Goal: Information Seeking & Learning: Learn about a topic

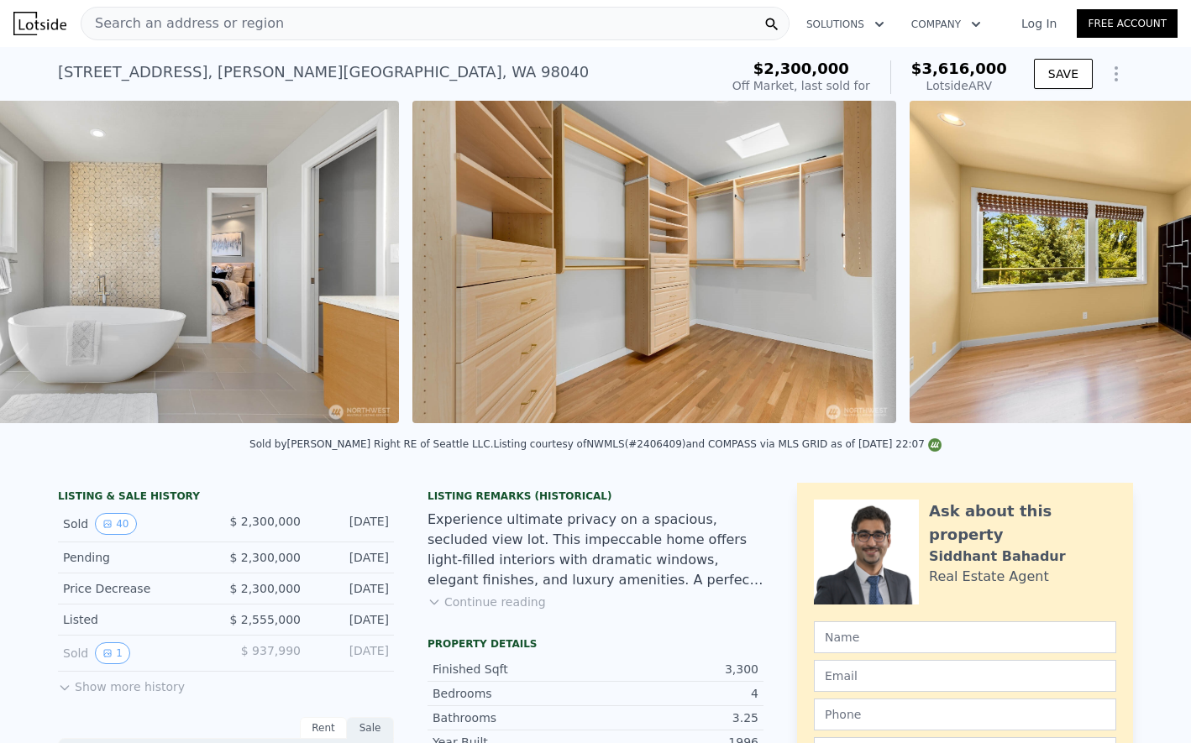
scroll to position [0, 11978]
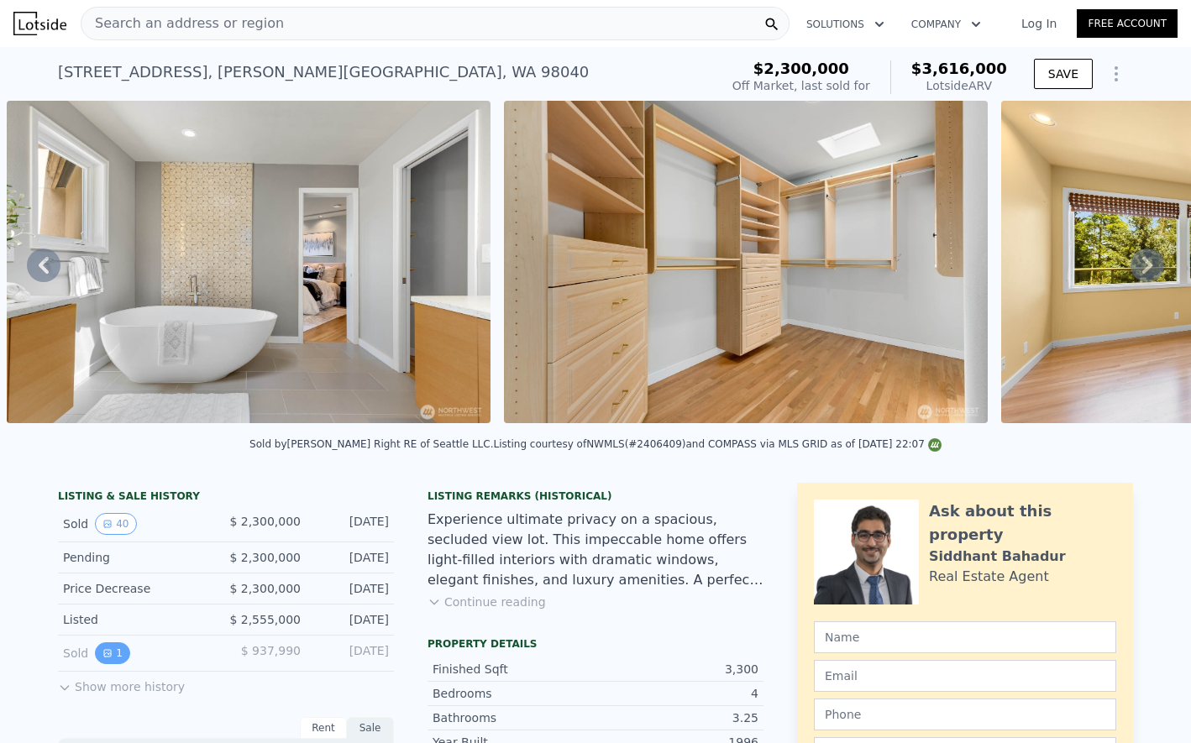
click at [113, 652] on button "1" at bounding box center [112, 654] width 35 height 22
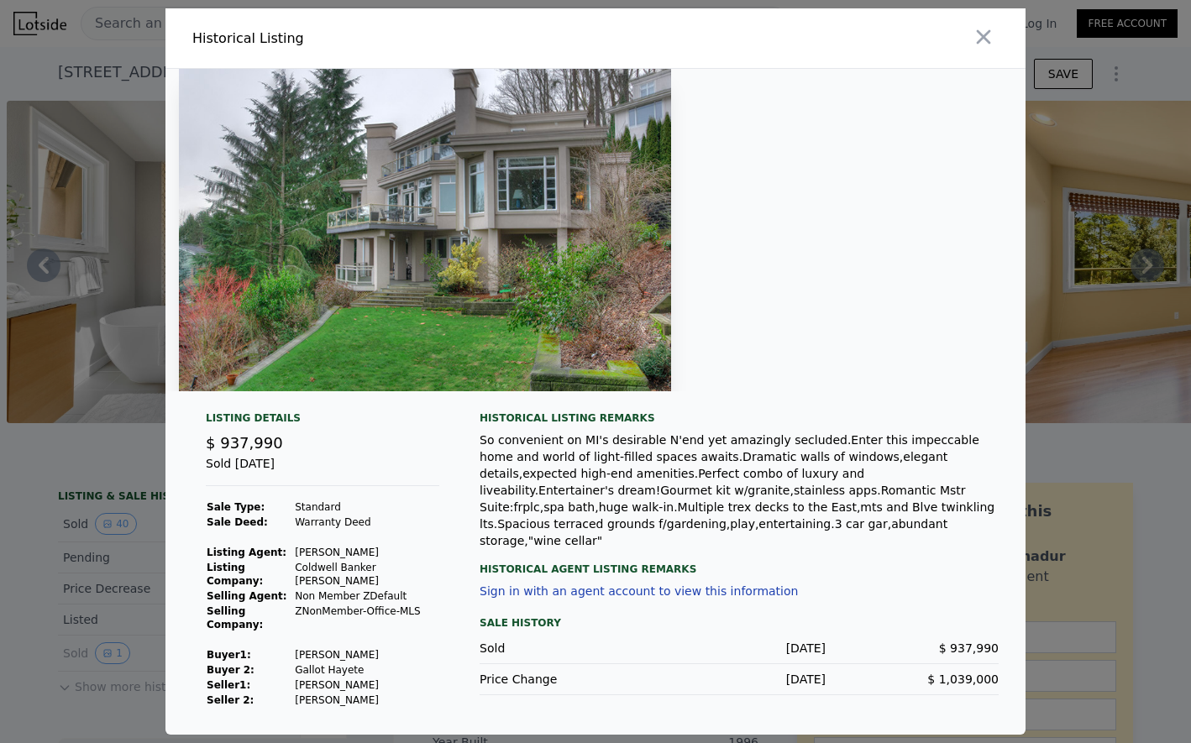
click at [464, 302] on img at bounding box center [425, 230] width 492 height 323
click at [1059, 310] on div at bounding box center [595, 371] width 1191 height 743
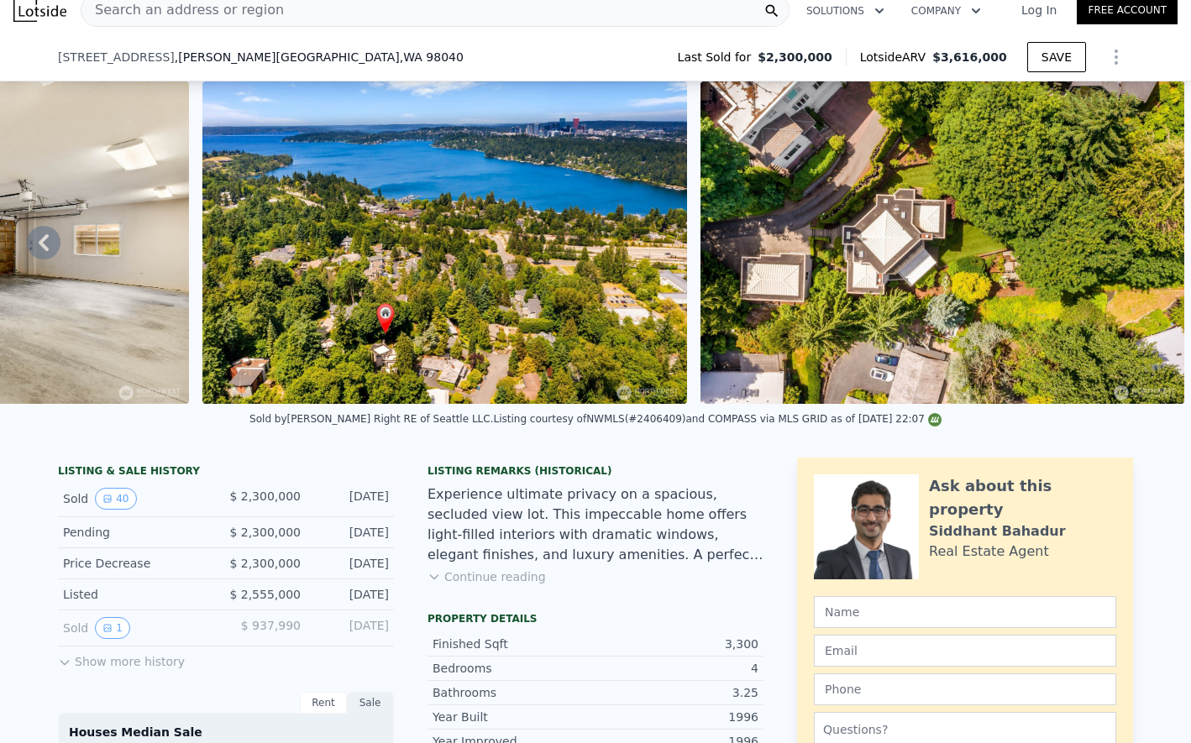
scroll to position [195, 0]
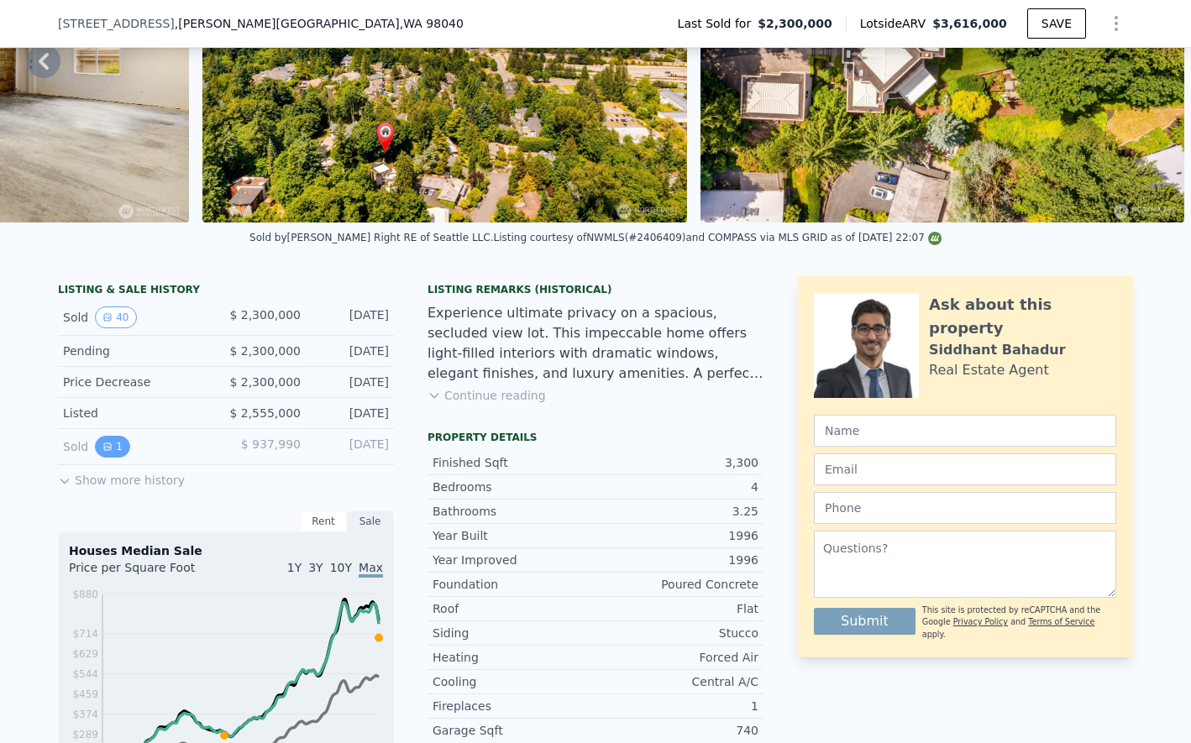
click at [115, 446] on button "1" at bounding box center [112, 447] width 35 height 22
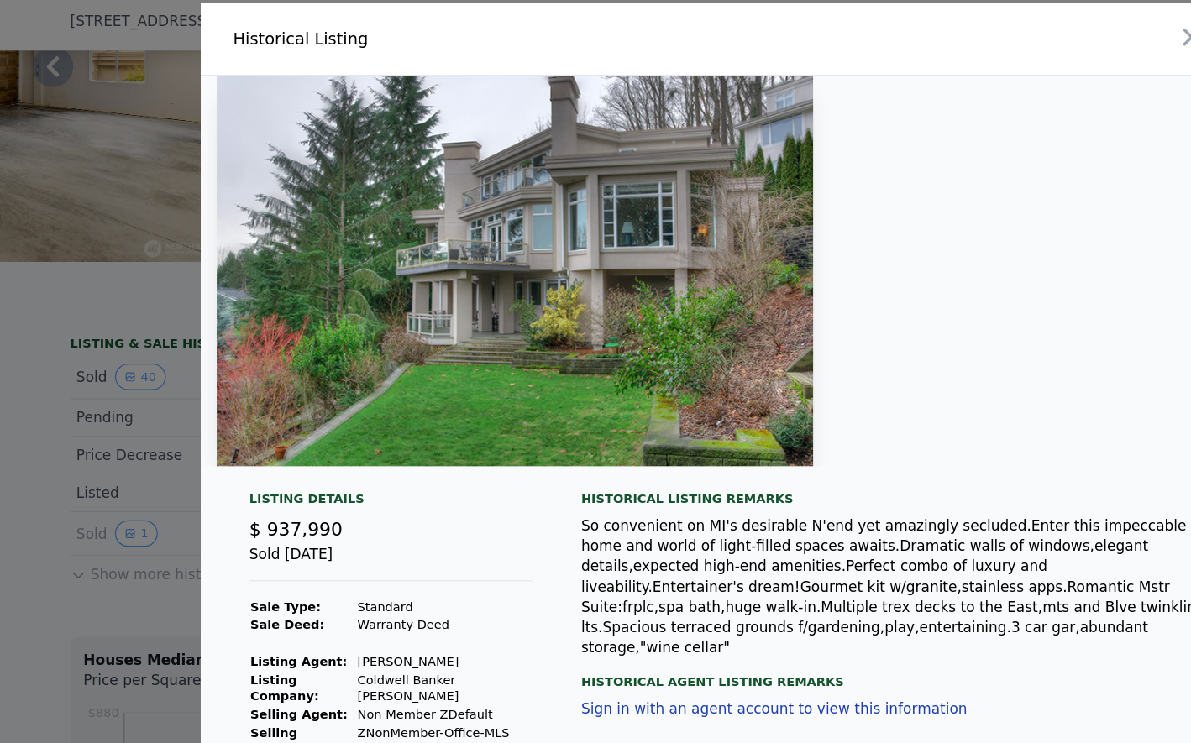
click at [488, 295] on img at bounding box center [425, 230] width 492 height 323
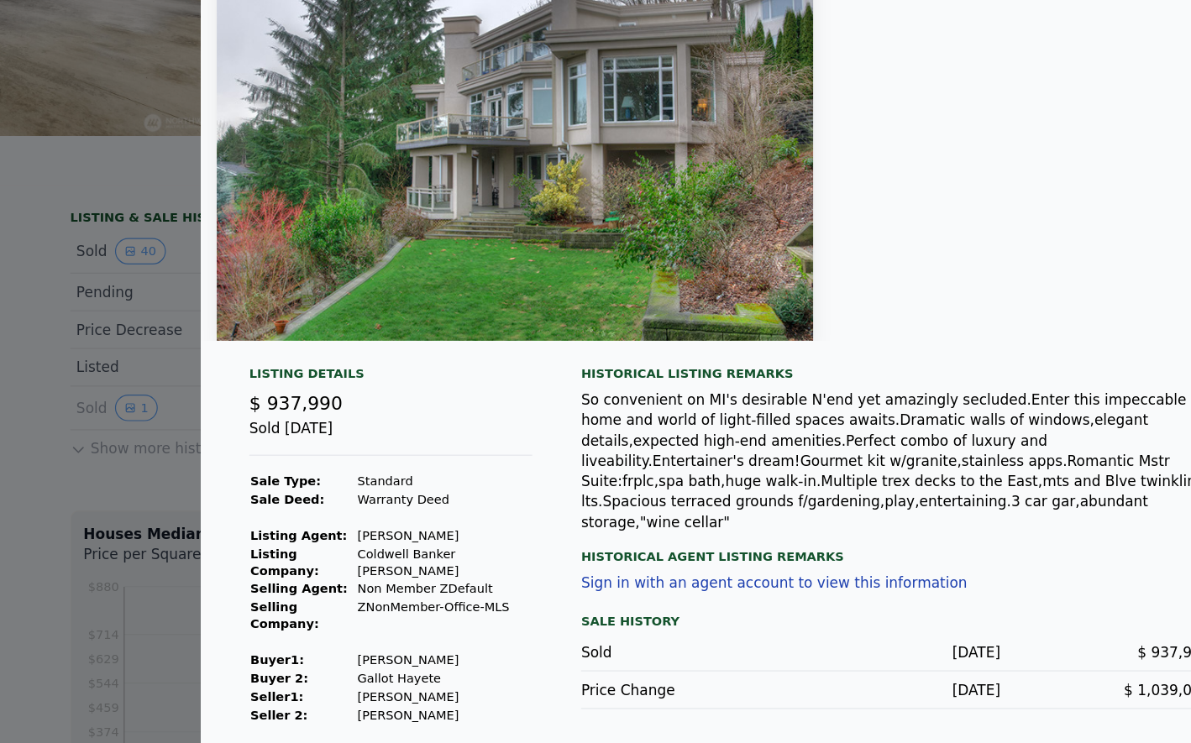
scroll to position [0, 0]
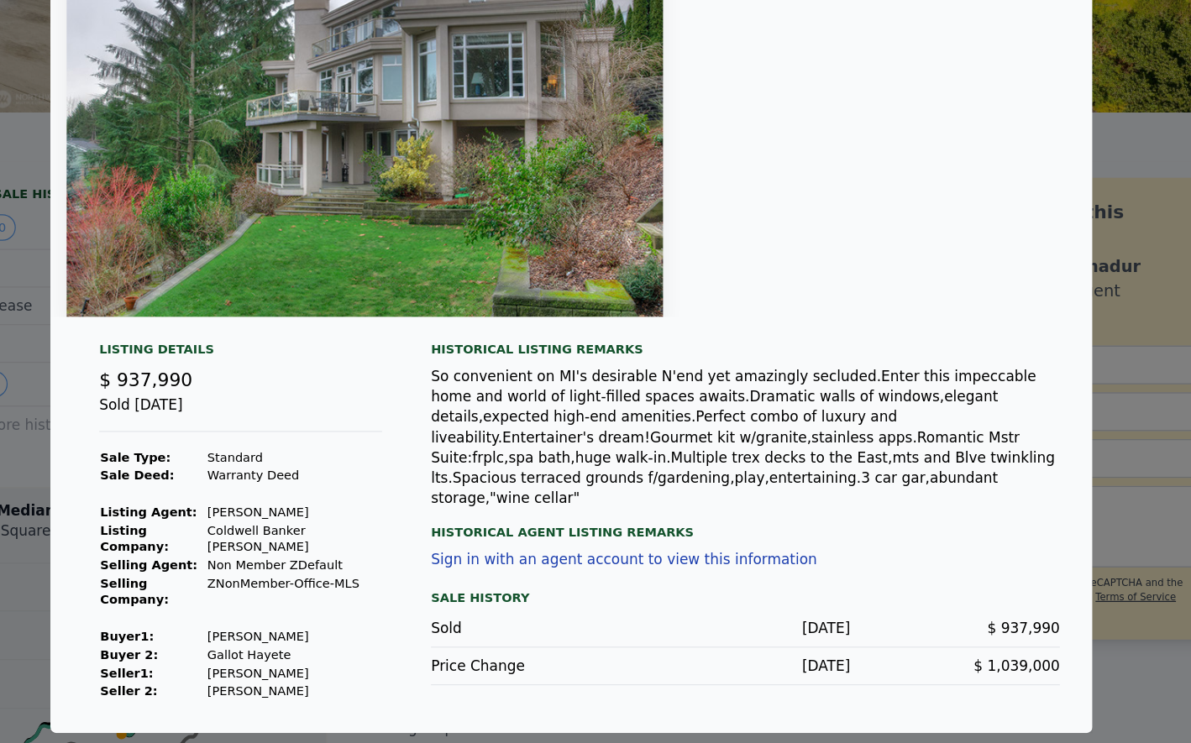
drag, startPoint x: 303, startPoint y: 566, endPoint x: 391, endPoint y: 570, distance: 88.3
click at [391, 560] on td "[PERSON_NAME]" at bounding box center [366, 552] width 145 height 15
copy td "[PERSON_NAME]"
click at [323, 515] on td "Standard" at bounding box center [366, 507] width 145 height 15
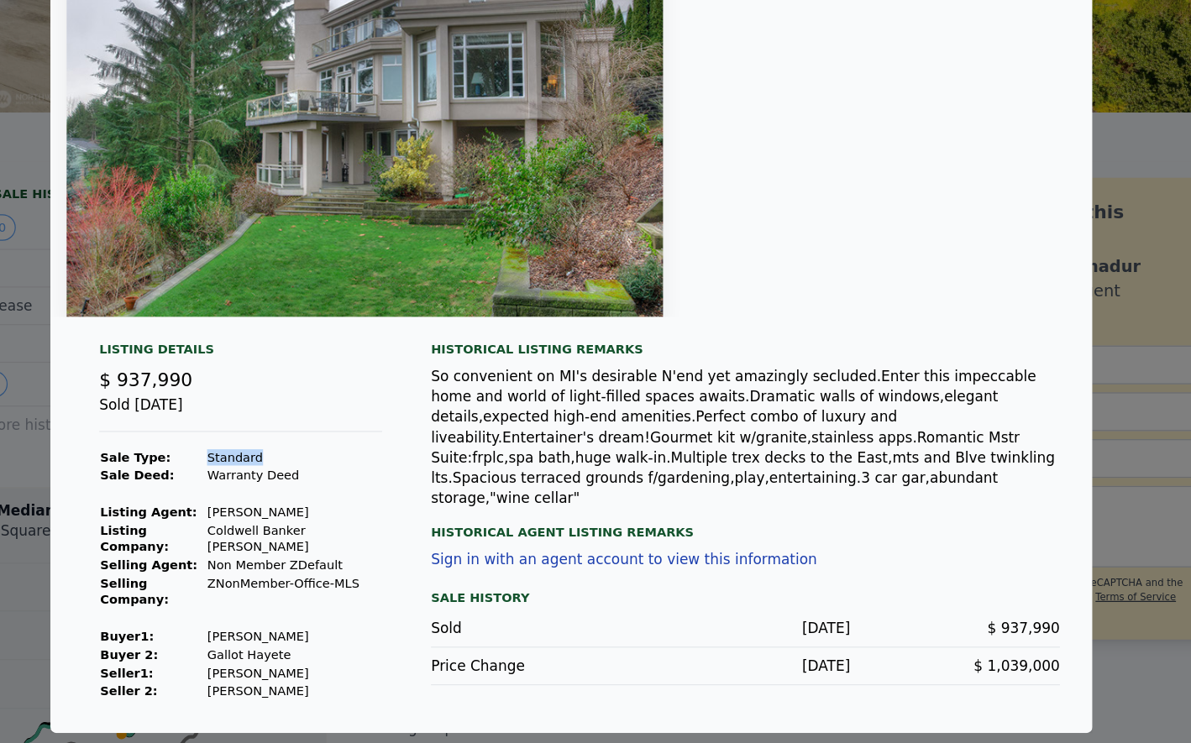
click at [323, 515] on td "Standard" at bounding box center [366, 507] width 145 height 15
click at [323, 530] on td "Warranty Deed" at bounding box center [366, 522] width 145 height 15
click at [318, 560] on td "[PERSON_NAME]" at bounding box center [366, 552] width 145 height 15
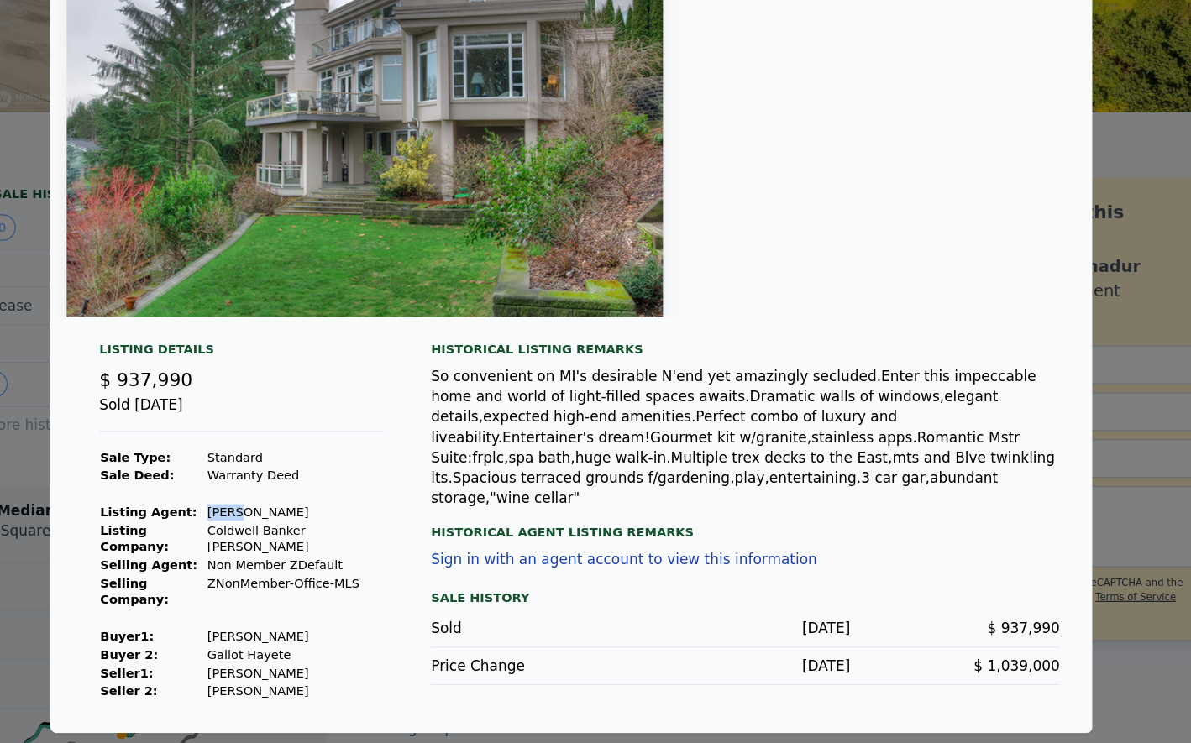
click at [318, 560] on td "[PERSON_NAME]" at bounding box center [366, 552] width 145 height 15
drag, startPoint x: 309, startPoint y: 638, endPoint x: 383, endPoint y: 643, distance: 74.1
click at [383, 648] on td "[PERSON_NAME]" at bounding box center [366, 655] width 145 height 15
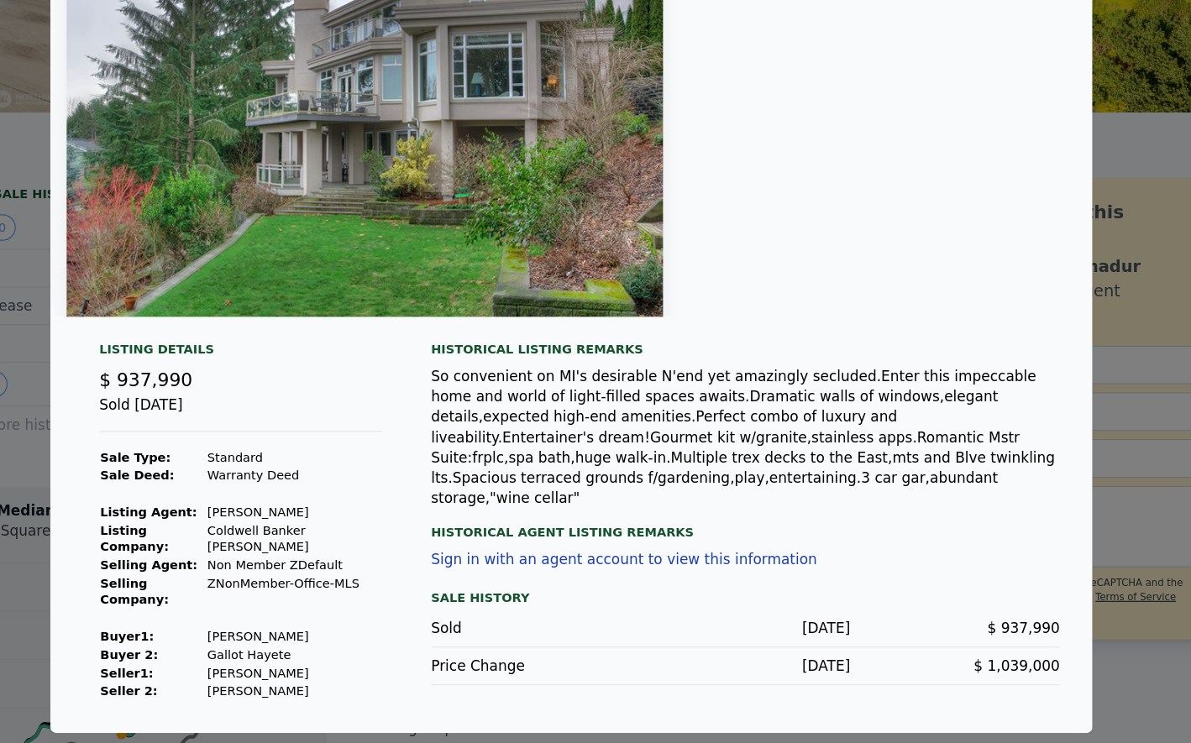
click at [383, 648] on td "[PERSON_NAME]" at bounding box center [366, 655] width 145 height 15
drag, startPoint x: 302, startPoint y: 659, endPoint x: 386, endPoint y: 655, distance: 84.9
click at [386, 663] on td "Gallot Hayete" at bounding box center [366, 670] width 145 height 15
drag, startPoint x: 304, startPoint y: 670, endPoint x: 378, endPoint y: 670, distance: 73.9
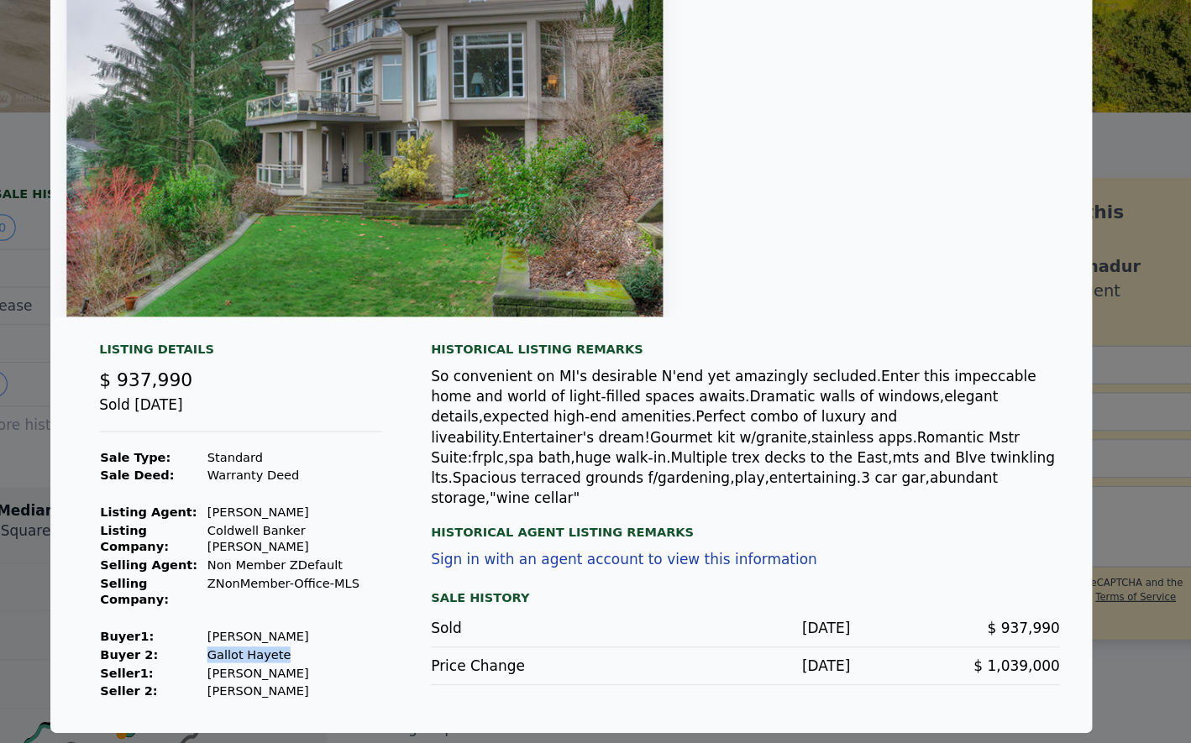
click at [378, 678] on td "[PERSON_NAME]" at bounding box center [366, 685] width 145 height 15
drag, startPoint x: 654, startPoint y: 454, endPoint x: 727, endPoint y: 450, distance: 74.0
click at [726, 450] on div "So convenient on MI's desirable N'end yet amazingly secluded.Enter this impecca…" at bounding box center [739, 491] width 519 height 118
click at [790, 453] on div "So convenient on MI's desirable N'end yet amazingly secluded.Enter this impecca…" at bounding box center [739, 491] width 519 height 118
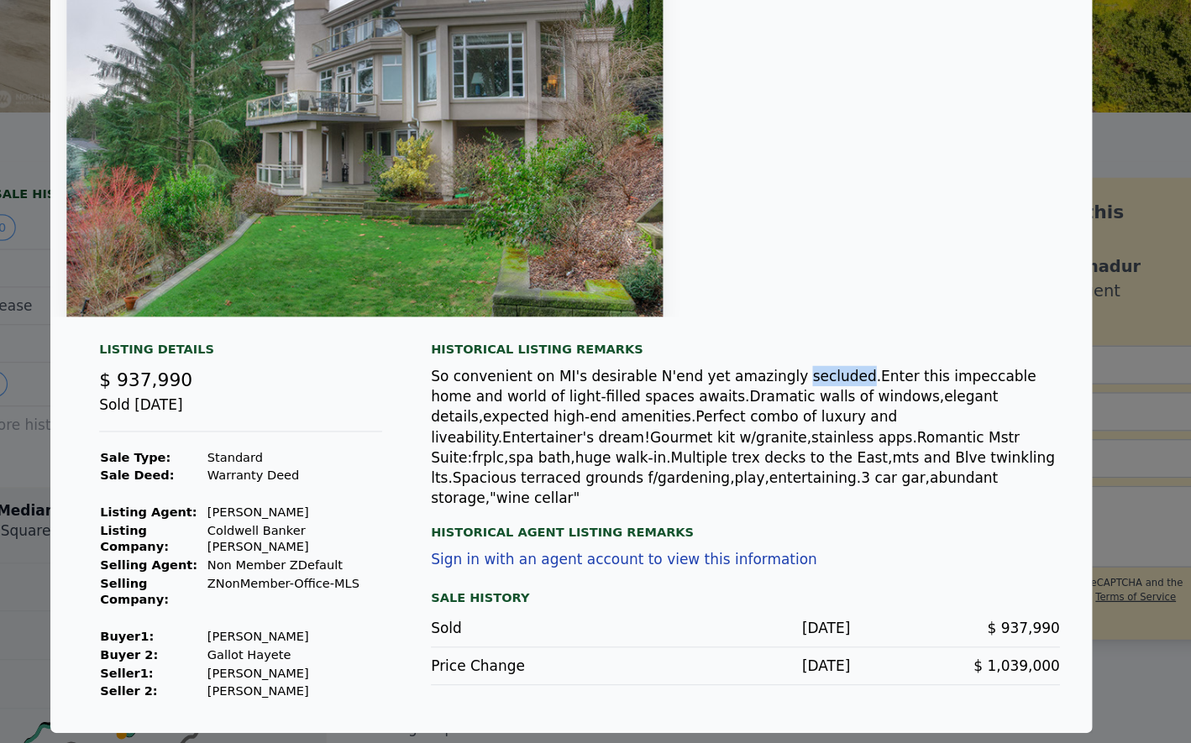
click at [790, 453] on div "So convenient on MI's desirable N'end yet amazingly secluded.Enter this impecca…" at bounding box center [739, 491] width 519 height 118
click at [827, 454] on div "So convenient on MI's desirable N'end yet amazingly secluded.Enter this impecca…" at bounding box center [739, 491] width 519 height 118
drag, startPoint x: 526, startPoint y: 472, endPoint x: 665, endPoint y: 475, distance: 139.5
click at [665, 475] on div "So convenient on MI's desirable N'end yet amazingly secluded.Enter this impecca…" at bounding box center [739, 491] width 519 height 118
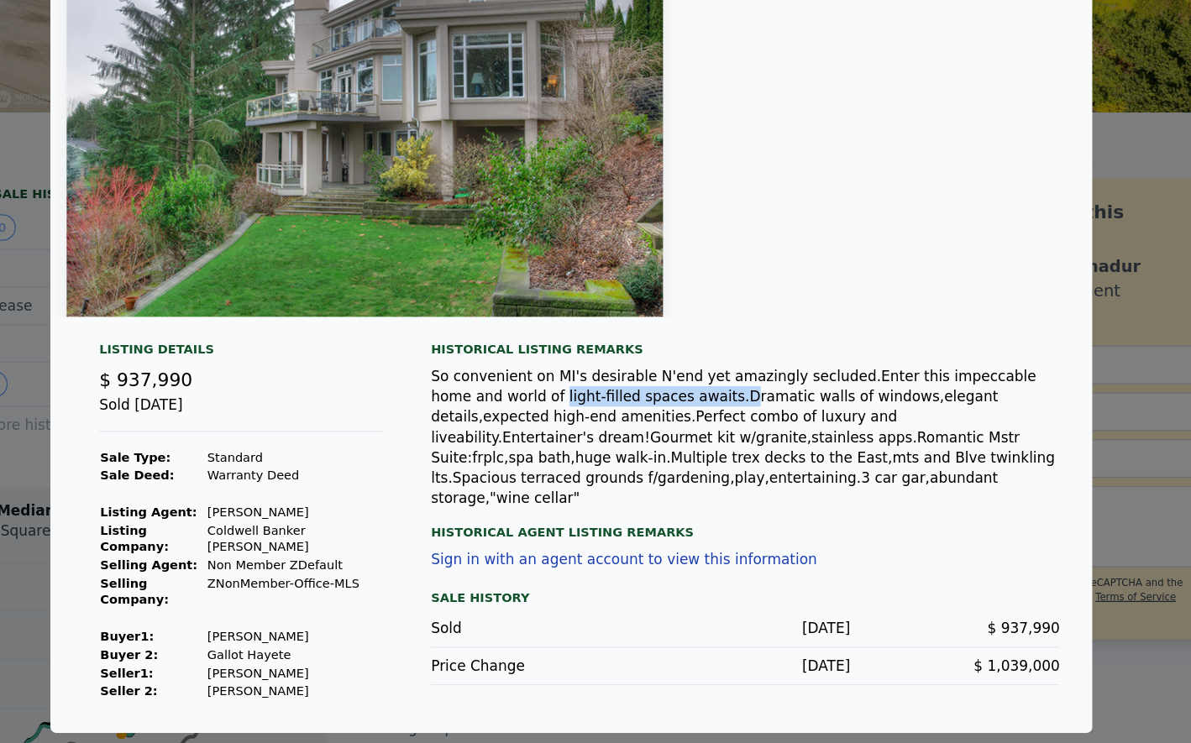
click at [665, 475] on div "So convenient on MI's desirable N'end yet amazingly secluded.Enter this impecca…" at bounding box center [739, 491] width 519 height 118
click at [792, 471] on div "So convenient on MI's desirable N'end yet amazingly secluded.Enter this impecca…" at bounding box center [739, 491] width 519 height 118
drag, startPoint x: 822, startPoint y: 471, endPoint x: 903, endPoint y: 472, distance: 80.6
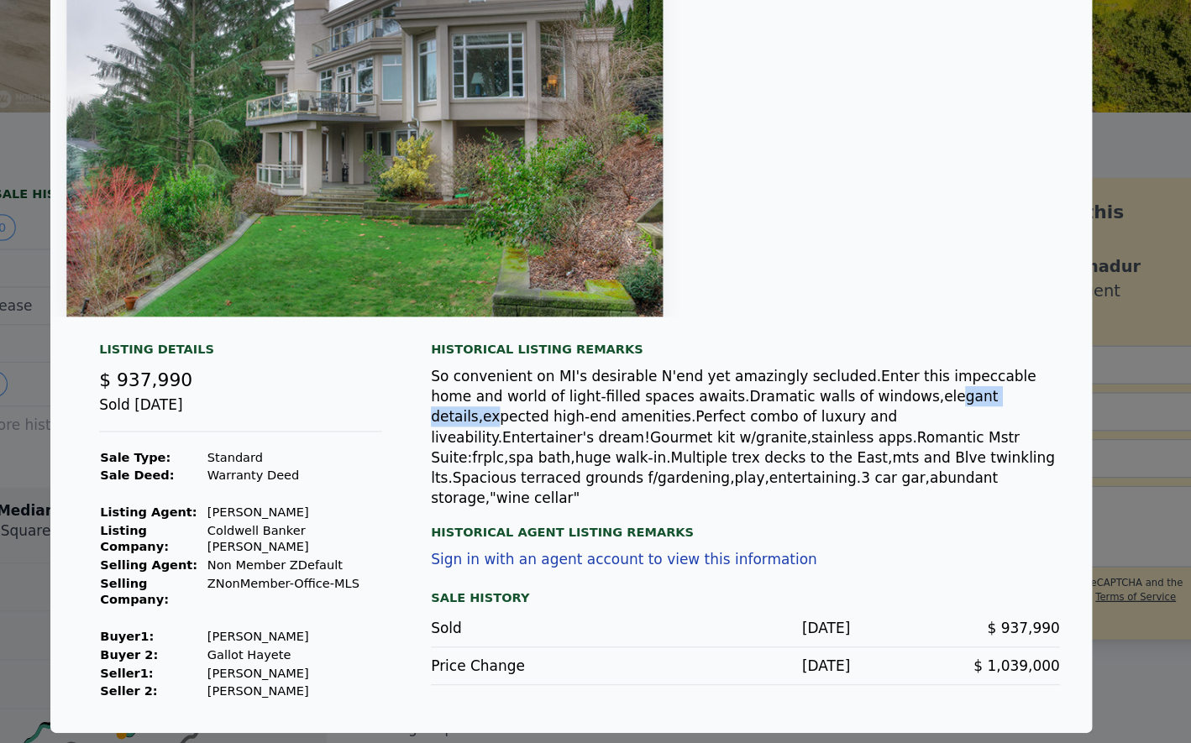
click at [903, 472] on div "So convenient on MI's desirable N'end yet amazingly secluded.Enter this impecca…" at bounding box center [739, 491] width 519 height 118
click at [487, 489] on div "So convenient on MI's desirable N'end yet amazingly secluded.Enter this impecca…" at bounding box center [739, 491] width 519 height 118
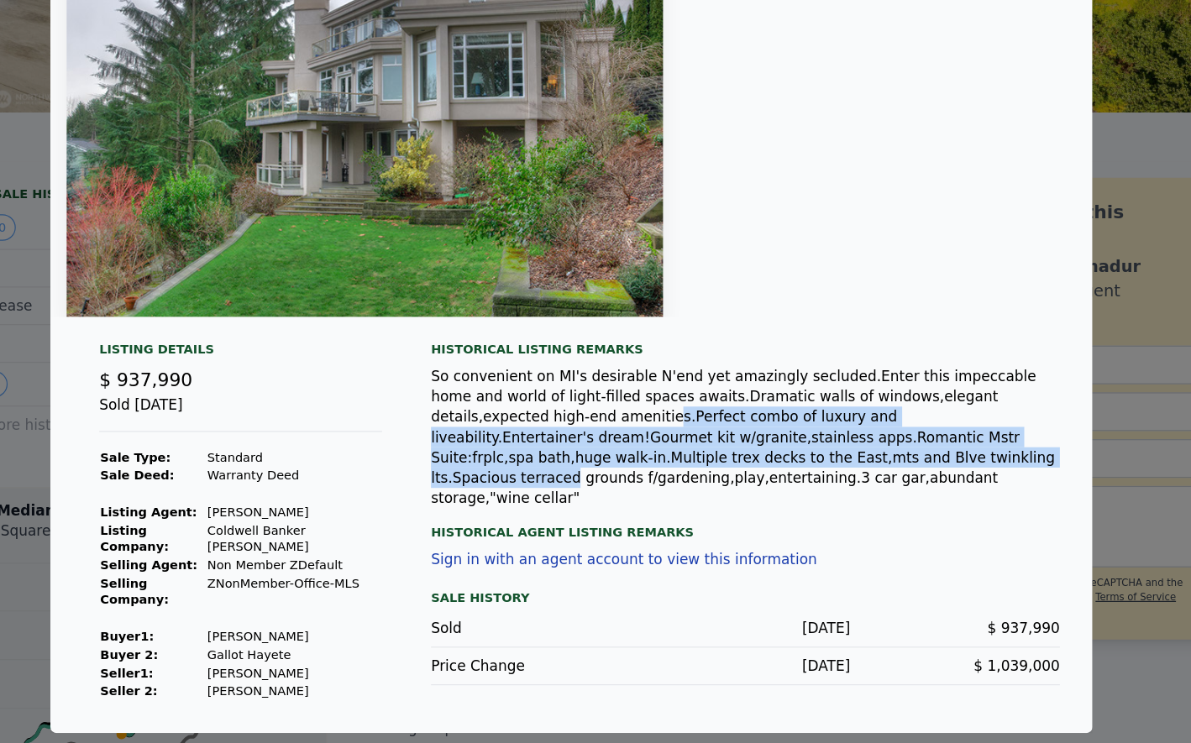
drag, startPoint x: 523, startPoint y: 488, endPoint x: 744, endPoint y: 512, distance: 222.3
click at [744, 512] on div "So convenient on MI's desirable N'end yet amazingly secluded.Enter this impecca…" at bounding box center [739, 491] width 519 height 118
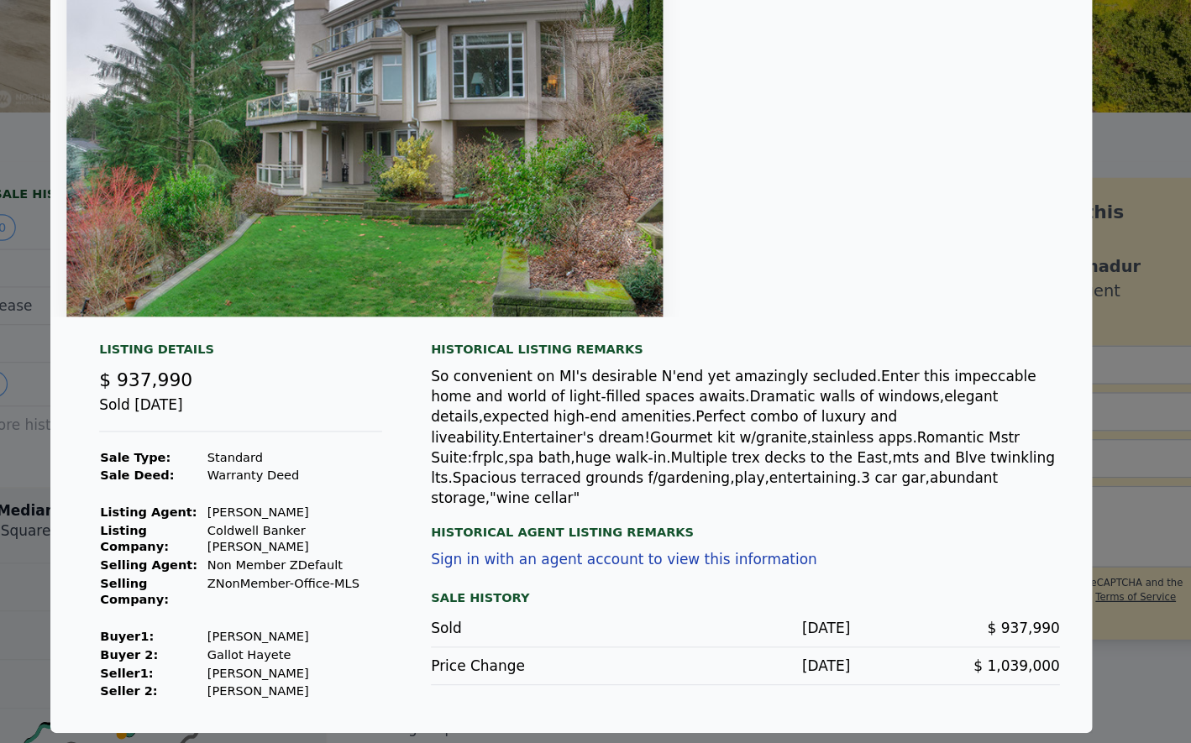
click at [622, 505] on div "So convenient on MI's desirable N'end yet amazingly secluded.Enter this impecca…" at bounding box center [739, 491] width 519 height 118
click at [679, 500] on div "So convenient on MI's desirable N'end yet amazingly secluded.Enter this impecca…" at bounding box center [739, 491] width 519 height 118
click at [706, 501] on div "So convenient on MI's desirable N'end yet amazingly secluded.Enter this impecca…" at bounding box center [739, 491] width 519 height 118
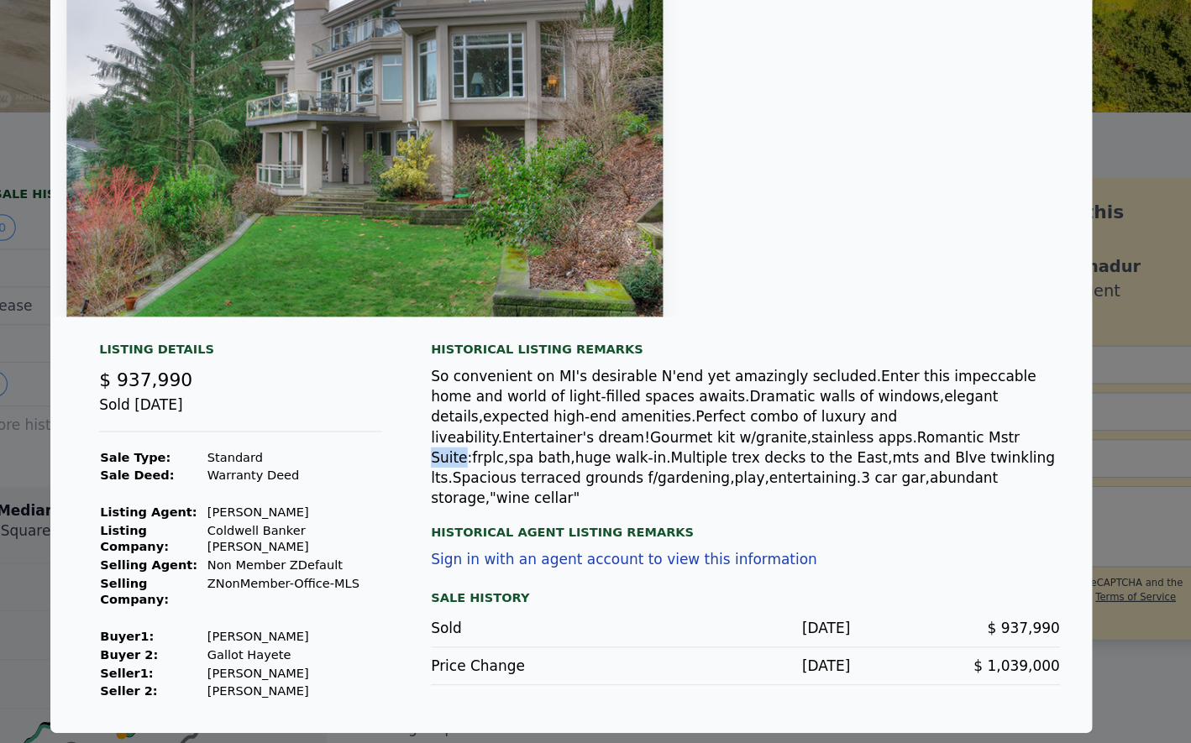
click at [706, 501] on div "So convenient on MI's desirable N'end yet amazingly secluded.Enter this impecca…" at bounding box center [739, 491] width 519 height 118
click at [733, 505] on div "So convenient on MI's desirable N'end yet amazingly secluded.Enter this impecca…" at bounding box center [739, 491] width 519 height 118
click at [756, 504] on div "So convenient on MI's desirable N'end yet amazingly secluded.Enter this impecca…" at bounding box center [739, 491] width 519 height 118
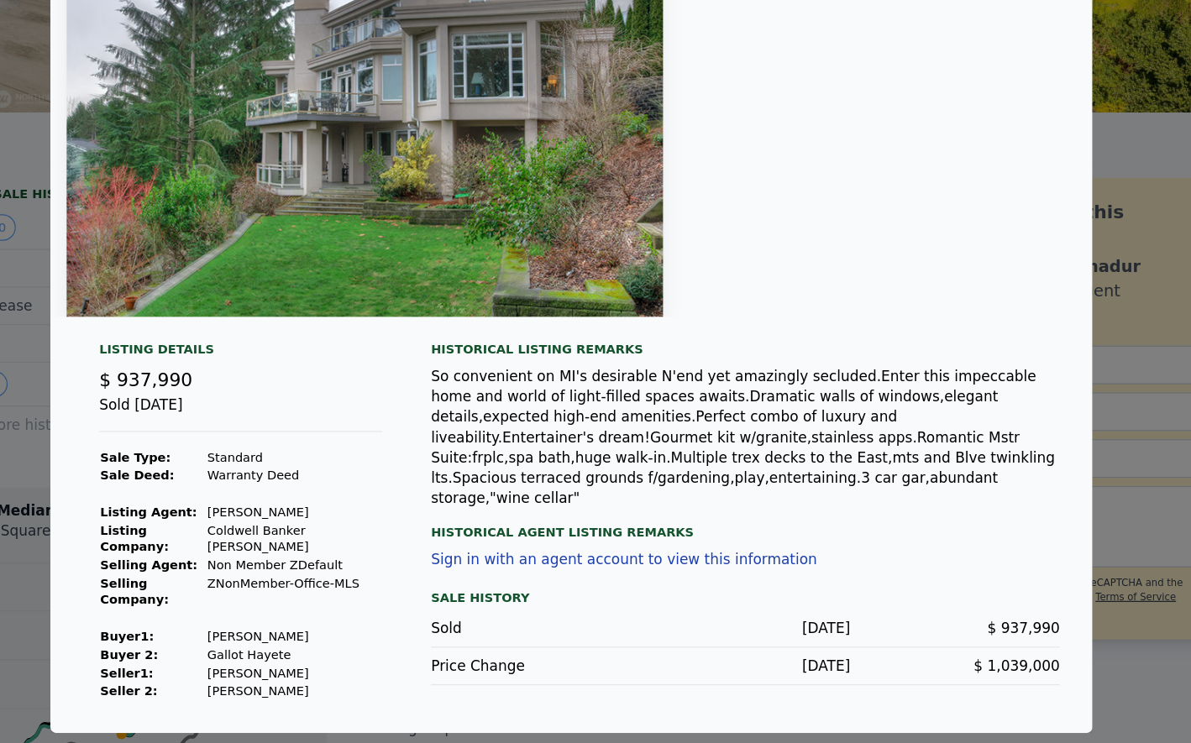
click at [781, 504] on div "So convenient on MI's desirable N'end yet amazingly secluded.Enter this impecca…" at bounding box center [739, 491] width 519 height 118
click at [757, 507] on div "So convenient on MI's desirable N'end yet amazingly secluded.Enter this impecca…" at bounding box center [739, 491] width 519 height 118
click at [789, 500] on div "So convenient on MI's desirable N'end yet amazingly secluded.Enter this impecca…" at bounding box center [739, 491] width 519 height 118
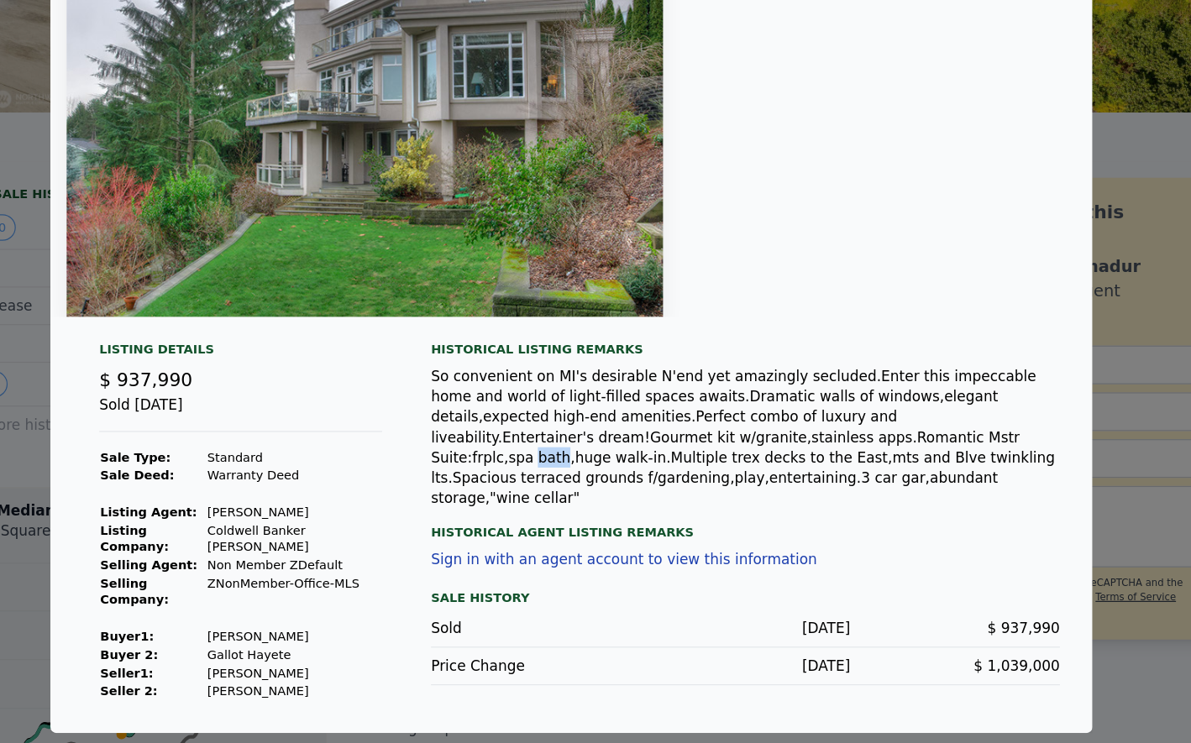
click at [789, 500] on div "So convenient on MI's desirable N'end yet amazingly secluded.Enter this impecca…" at bounding box center [739, 491] width 519 height 118
click at [820, 502] on div "So convenient on MI's desirable N'end yet amazingly secluded.Enter this impecca…" at bounding box center [739, 491] width 519 height 118
click at [838, 502] on div "So convenient on MI's desirable N'end yet amazingly secluded.Enter this impecca…" at bounding box center [739, 491] width 519 height 118
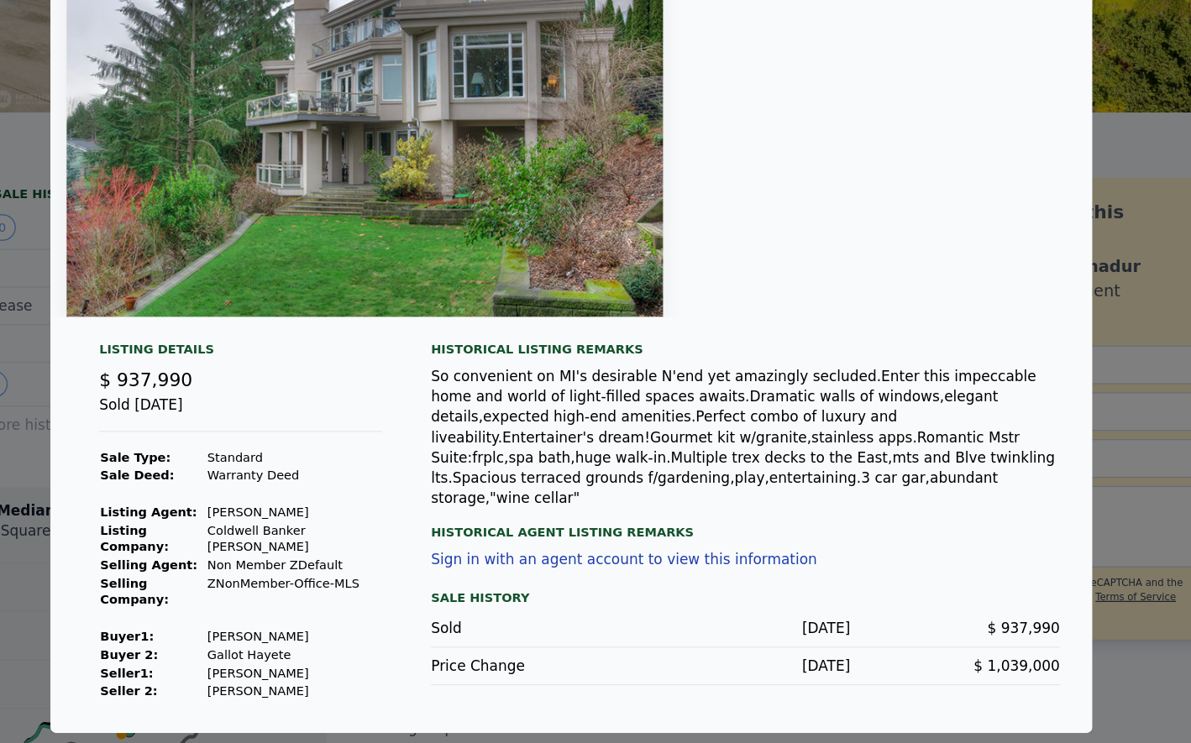
click at [876, 506] on div "So convenient on MI's desirable N'end yet amazingly secluded.Enter this impecca…" at bounding box center [739, 491] width 519 height 118
click at [930, 507] on div "So convenient on MI's desirable N'end yet amazingly secluded.Enter this impecca…" at bounding box center [739, 491] width 519 height 118
click at [926, 502] on div "So convenient on MI's desirable N'end yet amazingly secluded.Enter this impecca…" at bounding box center [739, 491] width 519 height 118
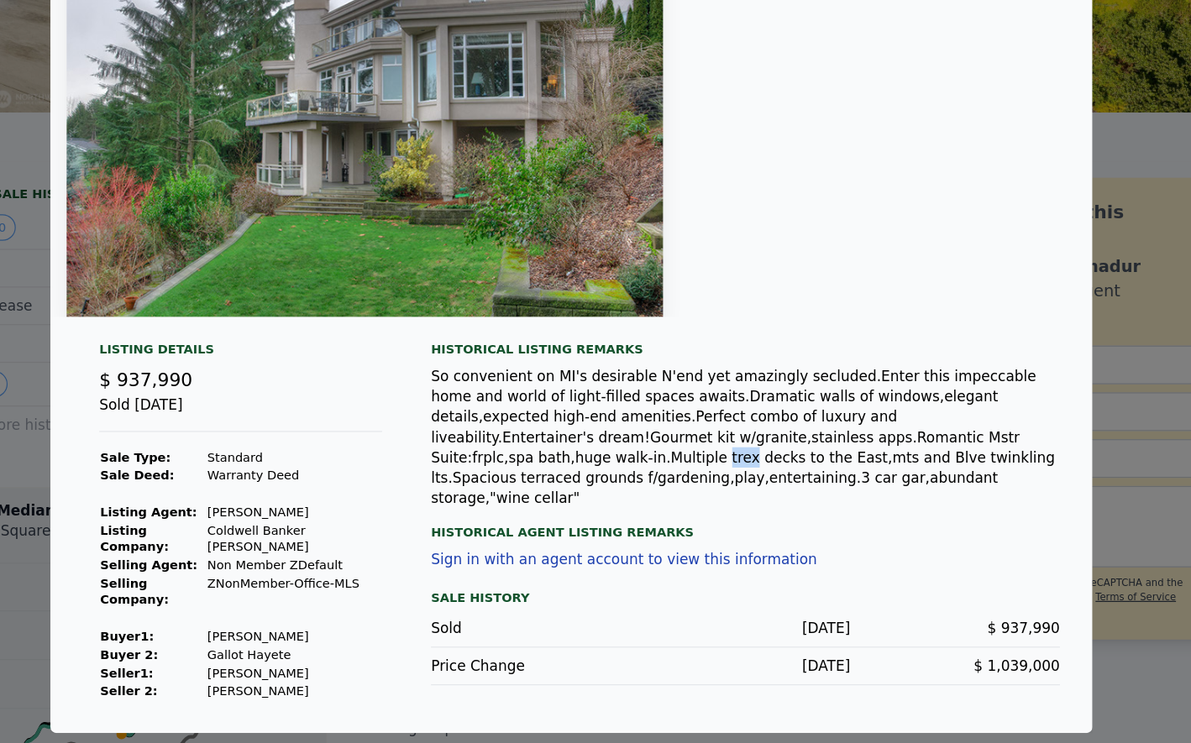
click at [926, 502] on div "So convenient on MI's desirable N'end yet amazingly secluded.Enter this impecca…" at bounding box center [739, 491] width 519 height 118
click at [512, 523] on div "So convenient on MI's desirable N'end yet amazingly secluded.Enter this impecca…" at bounding box center [739, 491] width 519 height 118
click at [539, 523] on div "So convenient on MI's desirable N'end yet amazingly secluded.Enter this impecca…" at bounding box center [739, 491] width 519 height 118
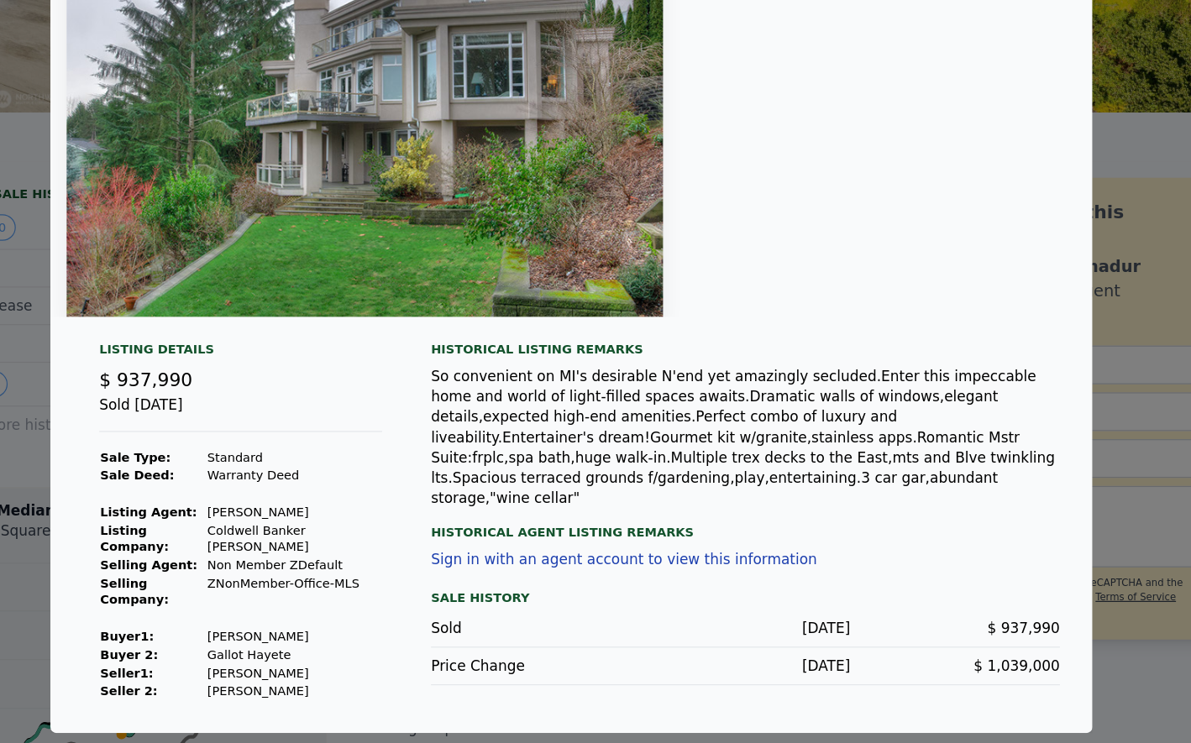
click at [557, 523] on div "So convenient on MI's desirable N'end yet amazingly secluded.Enter this impecca…" at bounding box center [739, 491] width 519 height 118
click at [591, 522] on div "So convenient on MI's desirable N'end yet amazingly secluded.Enter this impecca…" at bounding box center [739, 491] width 519 height 118
click at [620, 524] on div "So convenient on MI's desirable N'end yet amazingly secluded.Enter this impecca…" at bounding box center [739, 491] width 519 height 118
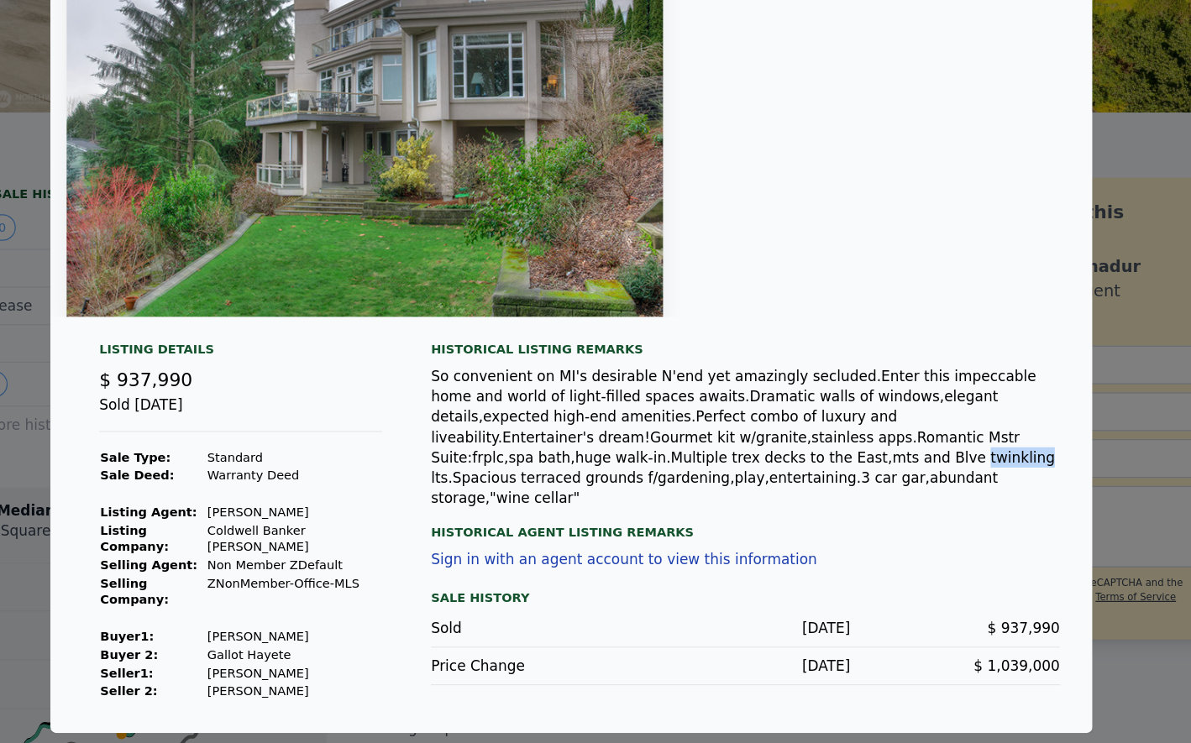
click at [620, 524] on div "So convenient on MI's desirable N'end yet amazingly secluded.Enter this impecca…" at bounding box center [739, 491] width 519 height 118
click at [687, 523] on div "So convenient on MI's desirable N'end yet amazingly secluded.Enter this impecca…" at bounding box center [739, 491] width 519 height 118
click at [592, 522] on div "So convenient on MI's desirable N'end yet amazingly secluded.Enter this impecca…" at bounding box center [739, 491] width 519 height 118
click at [615, 522] on div "So convenient on MI's desirable N'end yet amazingly secluded.Enter this impecca…" at bounding box center [739, 491] width 519 height 118
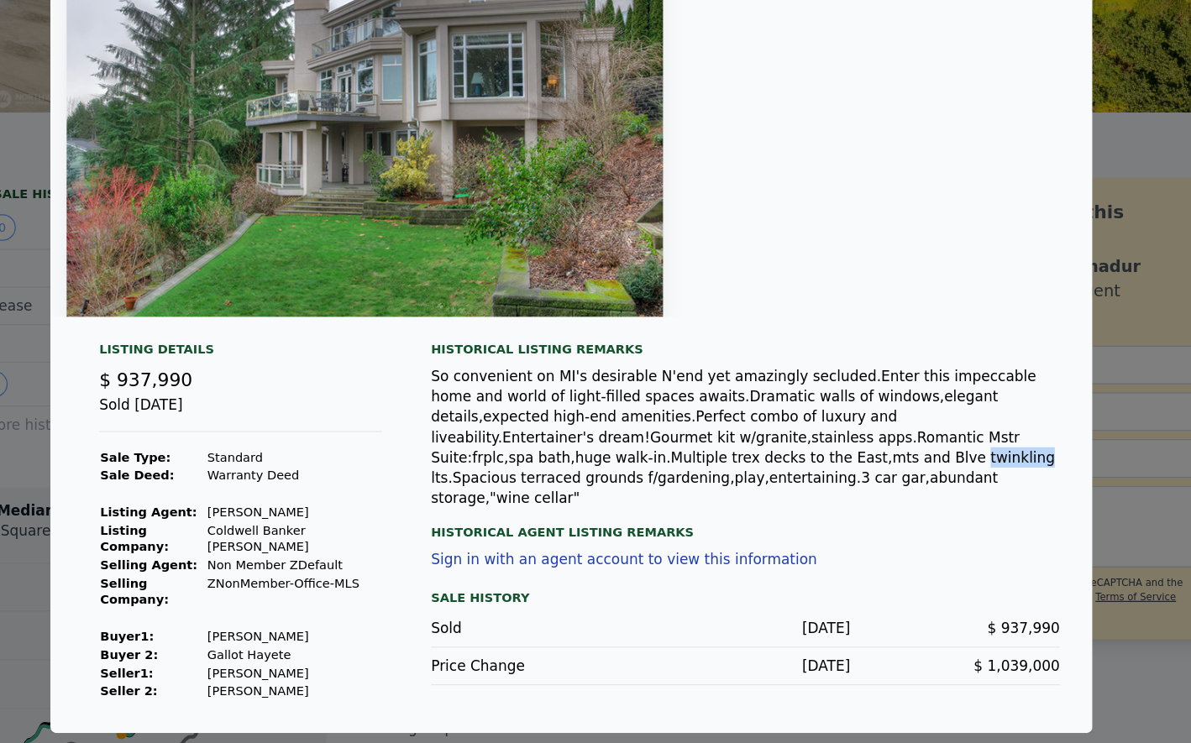
click at [615, 522] on div "So convenient on MI's desirable N'end yet amazingly secluded.Enter this impecca…" at bounding box center [739, 491] width 519 height 118
click at [654, 523] on div "So convenient on MI's desirable N'end yet amazingly secluded.Enter this impecca…" at bounding box center [739, 491] width 519 height 118
click at [660, 524] on div "So convenient on MI's desirable N'end yet amazingly secluded.Enter this impecca…" at bounding box center [739, 491] width 519 height 118
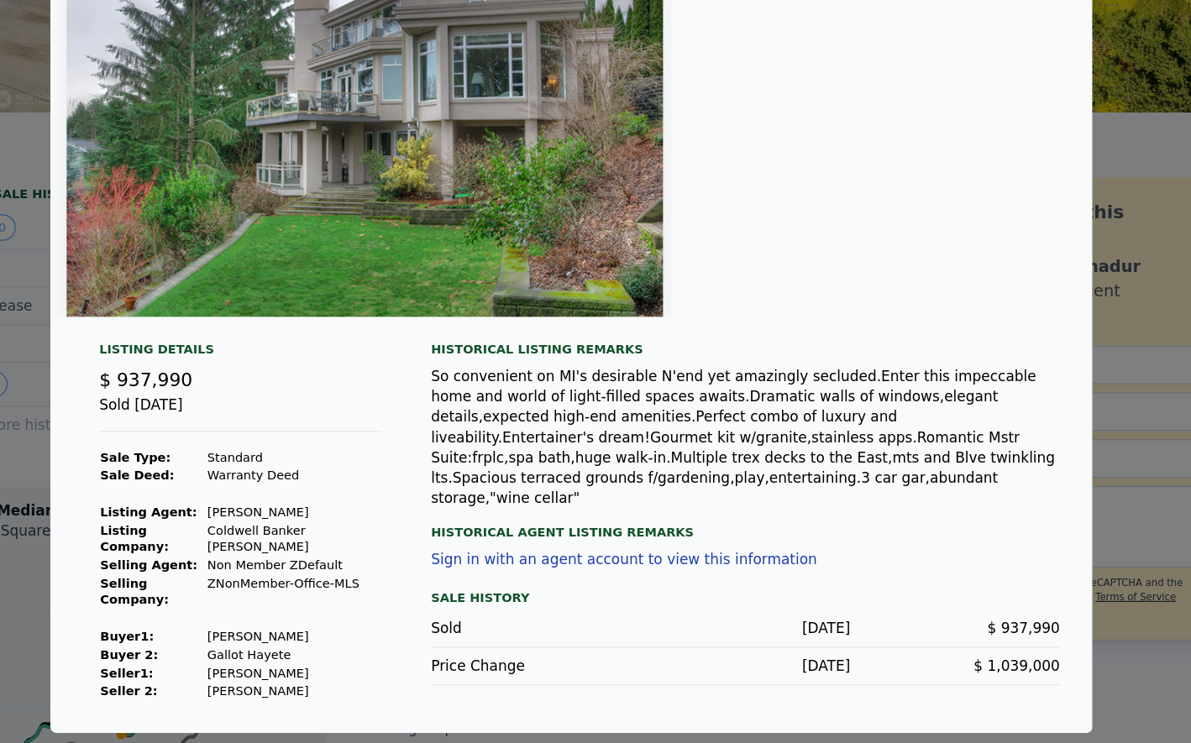
click at [656, 520] on div "So convenient on MI's desirable N'end yet amazingly secluded.Enter this impecca…" at bounding box center [739, 491] width 519 height 118
click at [685, 520] on div "So convenient on MI's desirable N'end yet amazingly secluded.Enter this impecca…" at bounding box center [739, 491] width 519 height 118
drag, startPoint x: 657, startPoint y: 523, endPoint x: 616, endPoint y: 523, distance: 41.2
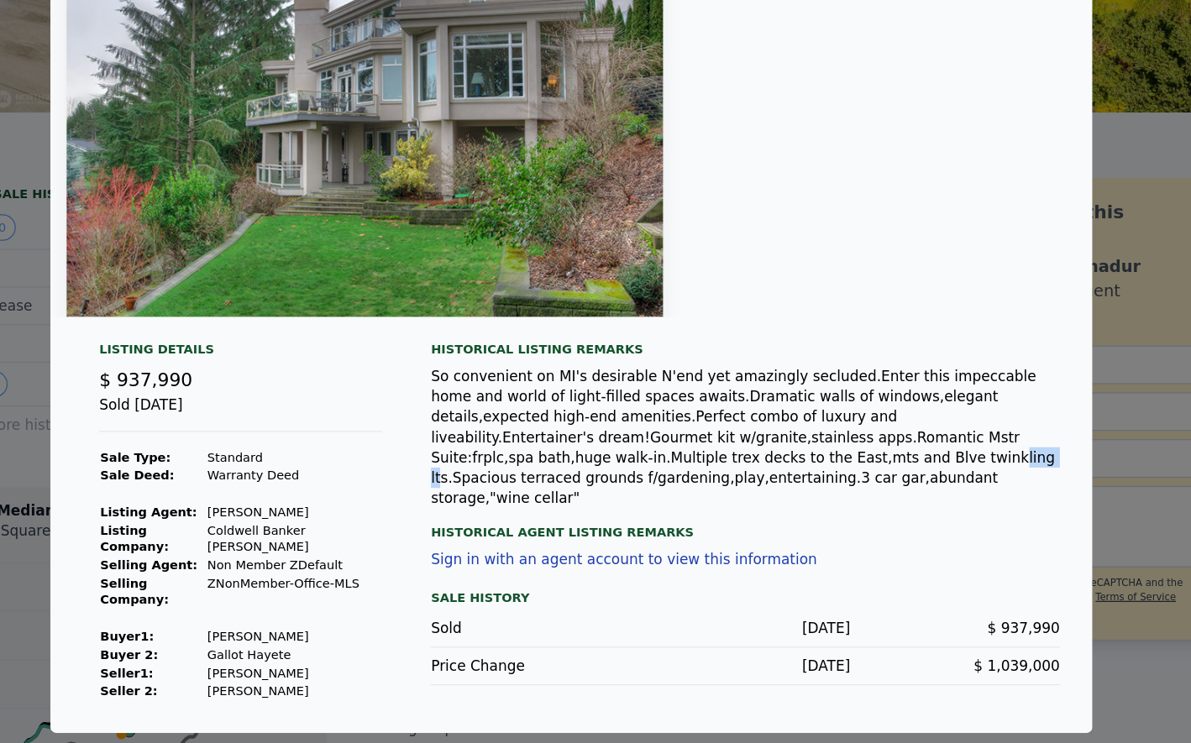
click at [617, 523] on div "So convenient on MI's desirable N'end yet amazingly secluded.Enter this impecca…" at bounding box center [739, 491] width 519 height 118
click at [680, 523] on div "So convenient on MI's desirable N'end yet amazingly secluded.Enter this impecca…" at bounding box center [739, 491] width 519 height 118
click at [738, 524] on div "So convenient on MI's desirable N'end yet amazingly secluded.Enter this impecca…" at bounding box center [739, 491] width 519 height 118
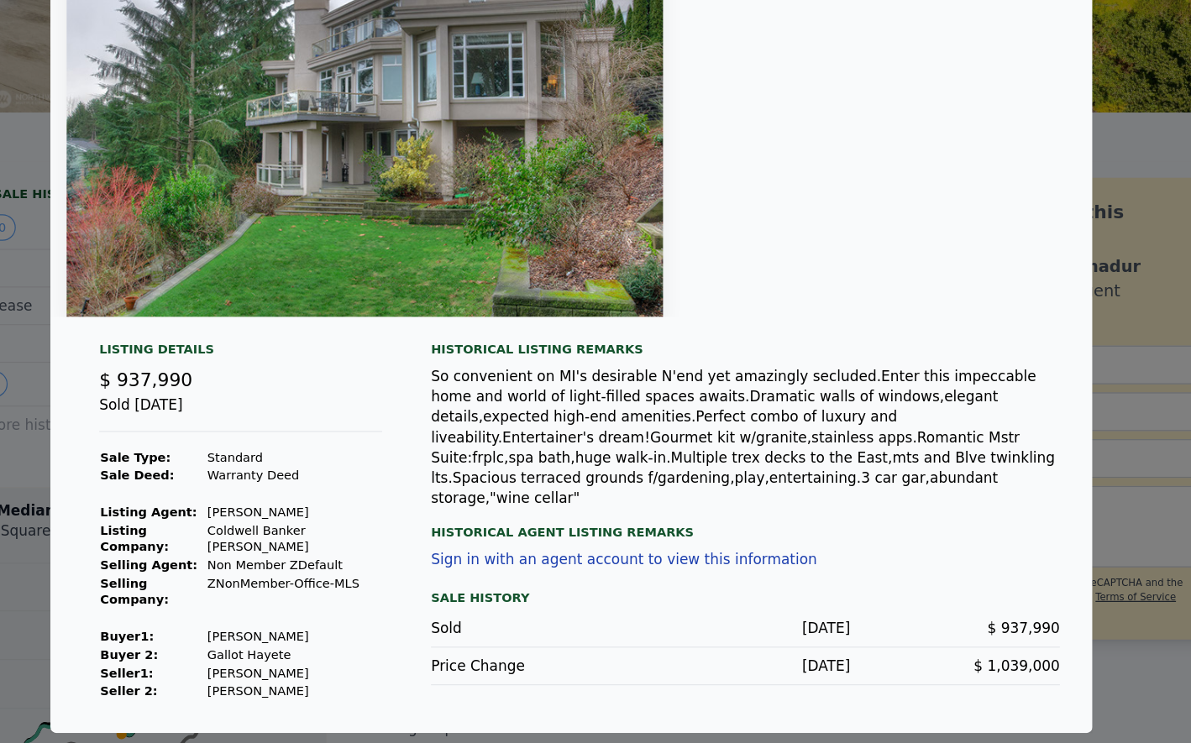
click at [791, 523] on div "So convenient on MI's desirable N'end yet amazingly secluded.Enter this impecca…" at bounding box center [739, 491] width 519 height 118
click at [840, 520] on div "So convenient on MI's desirable N'end yet amazingly secluded.Enter this impecca…" at bounding box center [739, 491] width 519 height 118
click at [885, 524] on div "So convenient on MI's desirable N'end yet amazingly secluded.Enter this impecca…" at bounding box center [739, 491] width 519 height 118
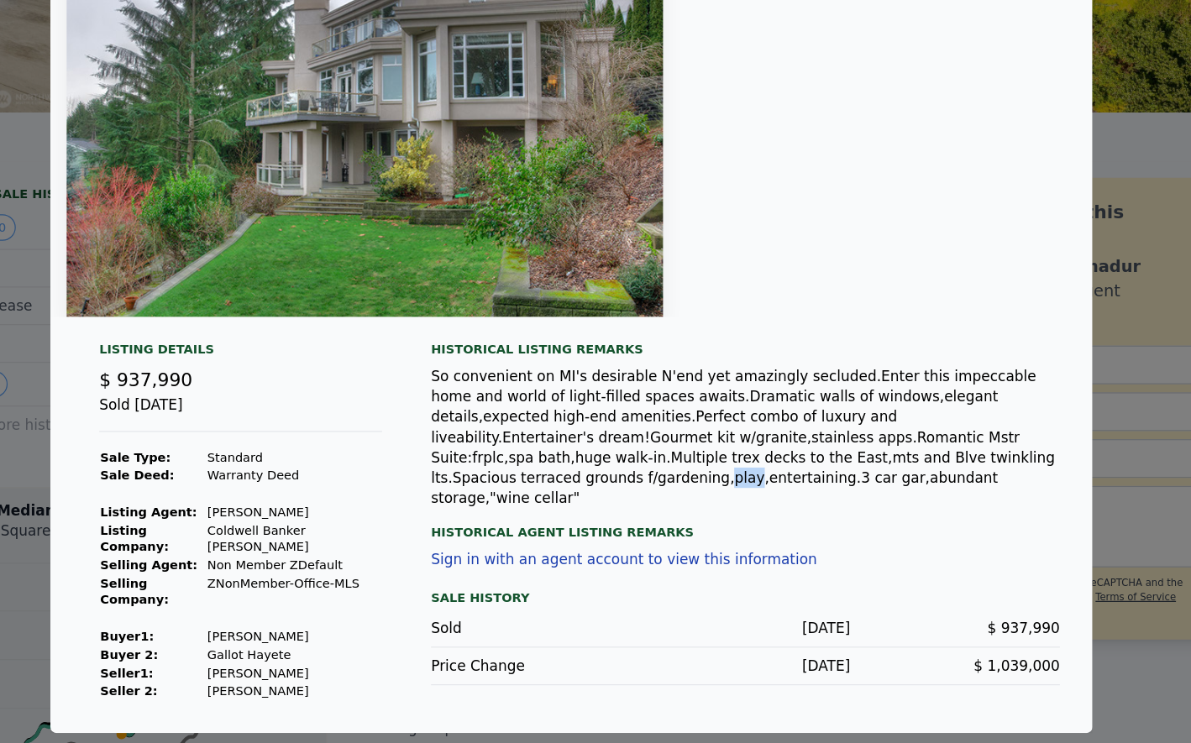
click at [885, 524] on div "So convenient on MI's desirable N'end yet amazingly secluded.Enter this impecca…" at bounding box center [739, 491] width 519 height 118
click at [929, 525] on div "So convenient on MI's desirable N'end yet amazingly secluded.Enter this impecca…" at bounding box center [739, 491] width 519 height 118
drag, startPoint x: 500, startPoint y: 539, endPoint x: 638, endPoint y: 540, distance: 137.8
click at [637, 539] on div "So convenient on MI's desirable N'end yet amazingly secluded.Enter this impecca…" at bounding box center [739, 491] width 519 height 118
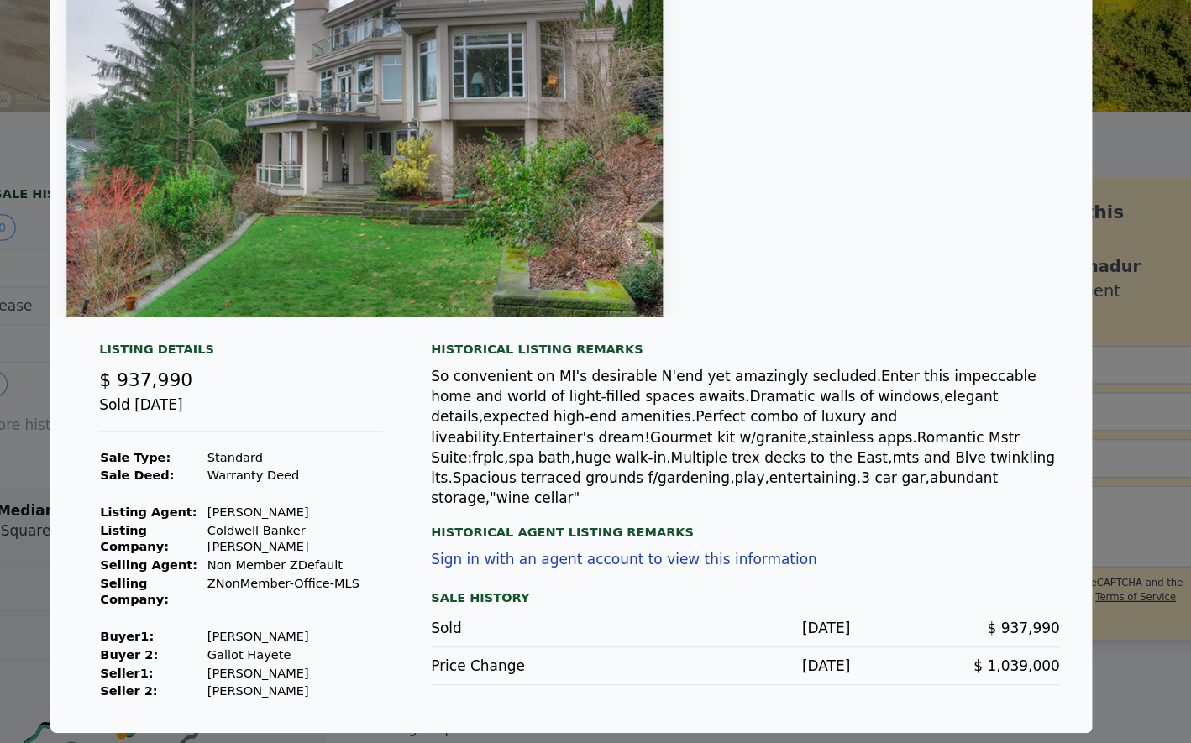
click at [648, 538] on div "So convenient on MI's desirable N'end yet amazingly secluded.Enter this impecca…" at bounding box center [739, 491] width 519 height 118
click at [615, 538] on div "So convenient on MI's desirable N'end yet amazingly secluded.Enter this impecca…" at bounding box center [739, 491] width 519 height 118
click at [647, 539] on div "So convenient on MI's desirable N'end yet amazingly secluded.Enter this impecca…" at bounding box center [739, 491] width 519 height 118
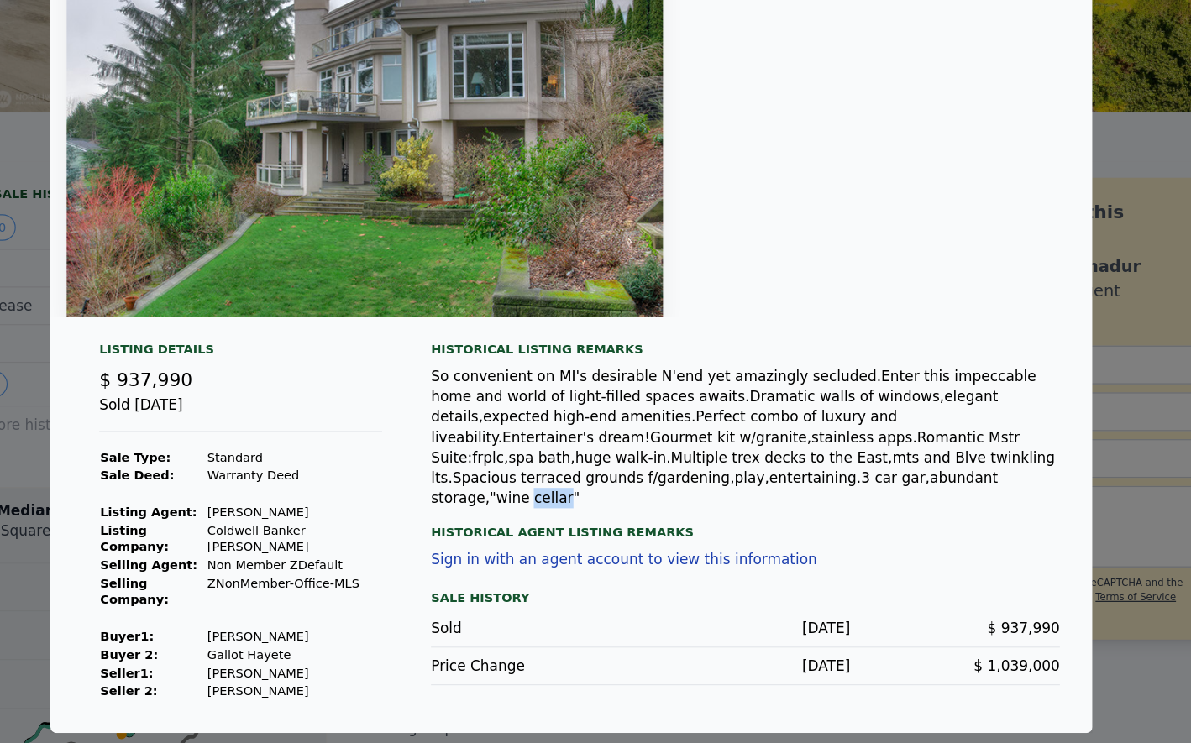
click at [647, 539] on div "So convenient on MI's desirable N'end yet amazingly secluded.Enter this impecca…" at bounding box center [739, 491] width 519 height 118
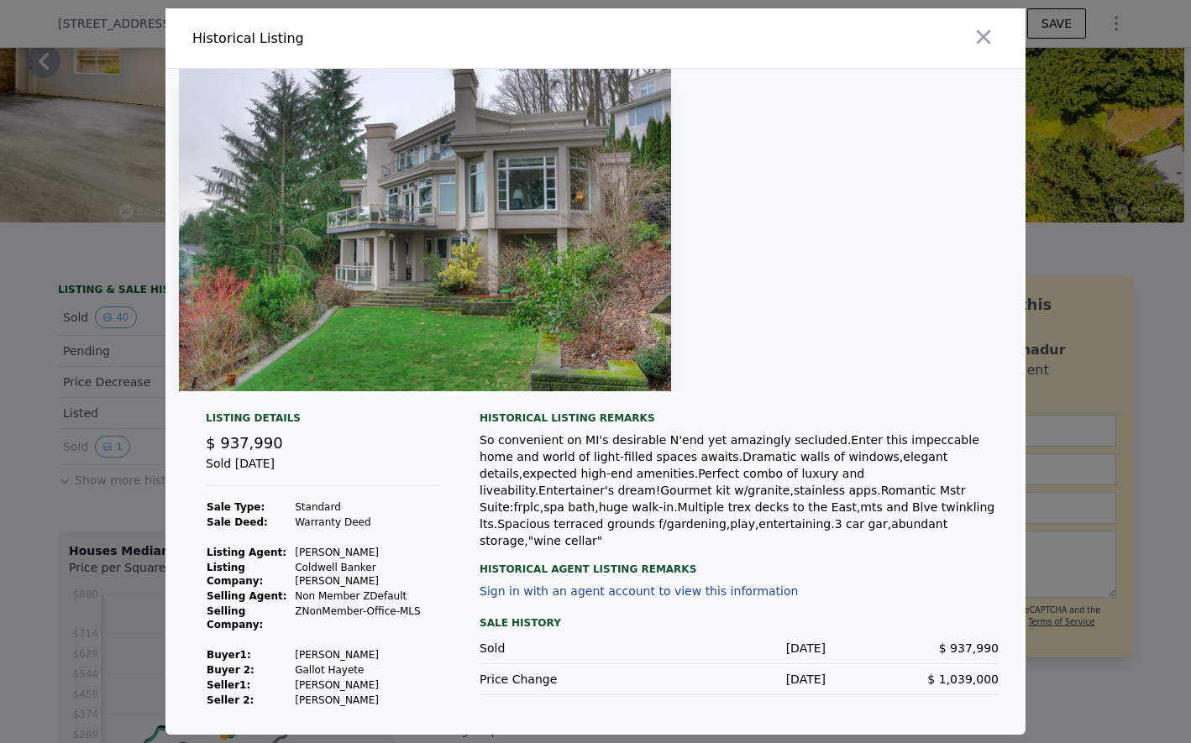
click at [727, 193] on div at bounding box center [595, 230] width 860 height 323
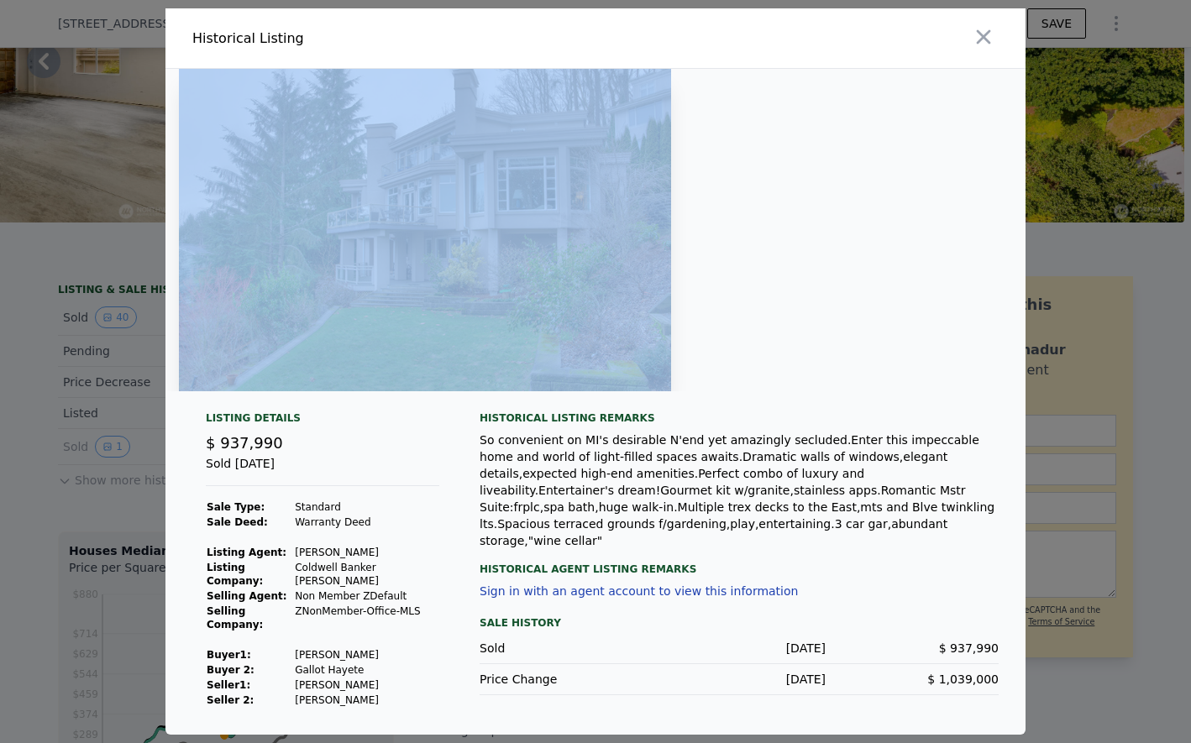
drag, startPoint x: 727, startPoint y: 193, endPoint x: 562, endPoint y: 275, distance: 183.7
click at [726, 193] on div at bounding box center [595, 230] width 860 height 323
click at [558, 270] on img at bounding box center [425, 230] width 492 height 323
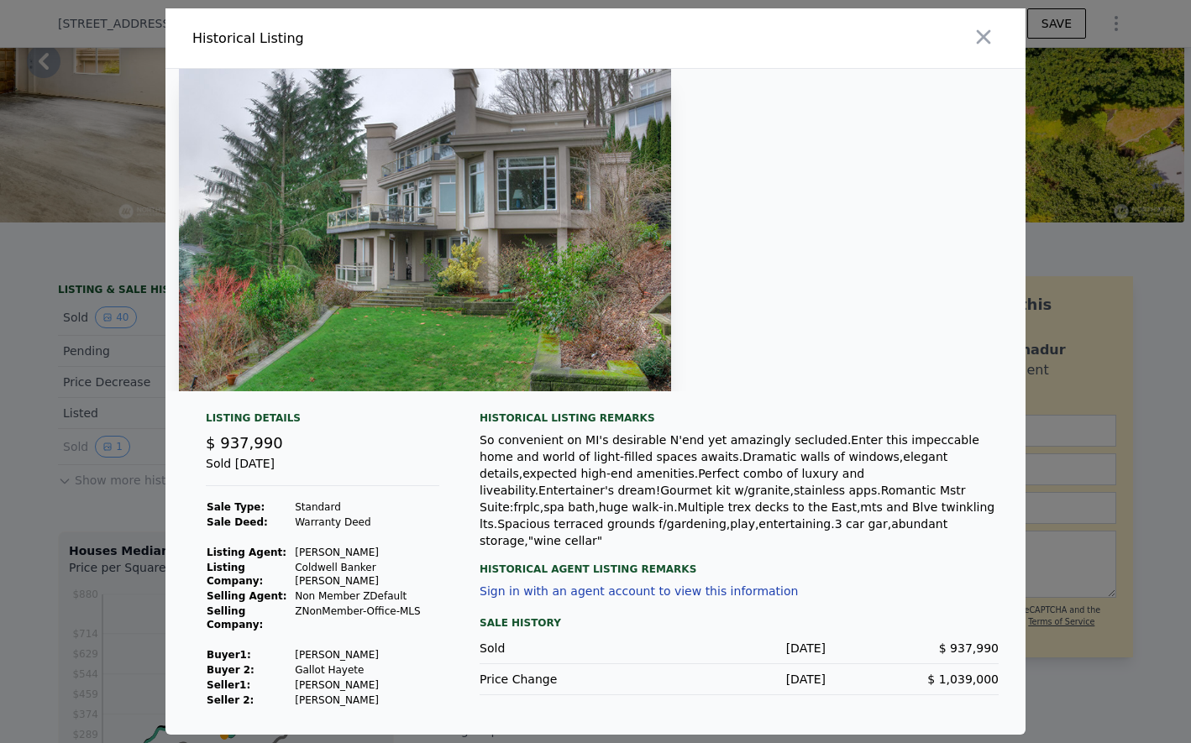
click at [337, 486] on div "Sold [DATE]" at bounding box center [323, 470] width 234 height 31
click at [386, 269] on img at bounding box center [425, 230] width 492 height 323
click at [126, 481] on div at bounding box center [595, 371] width 1191 height 743
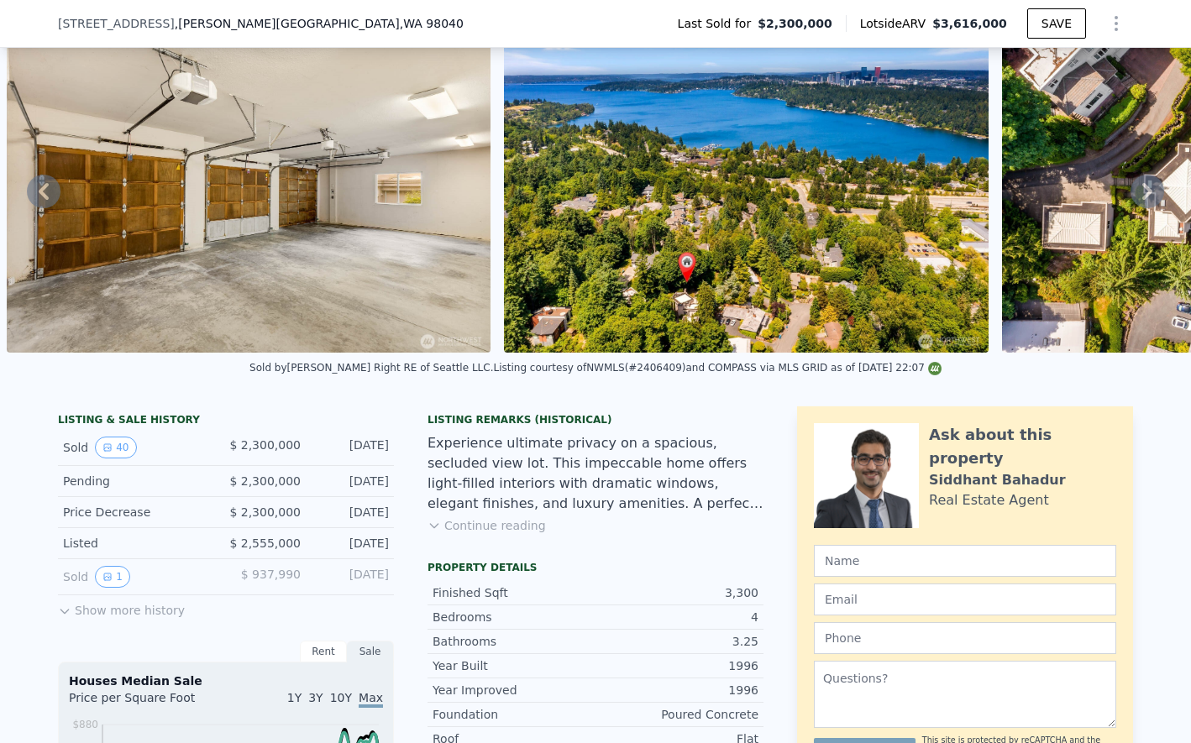
scroll to position [153, 0]
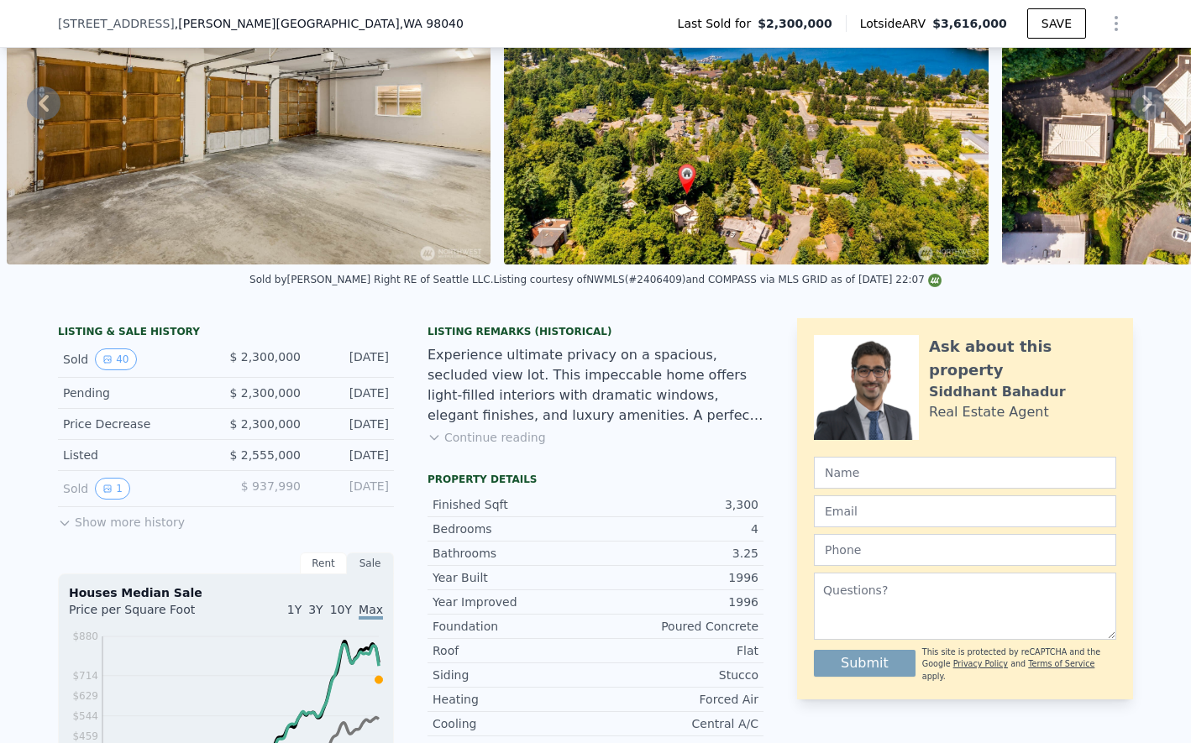
click at [162, 525] on button "Show more history" at bounding box center [121, 519] width 127 height 24
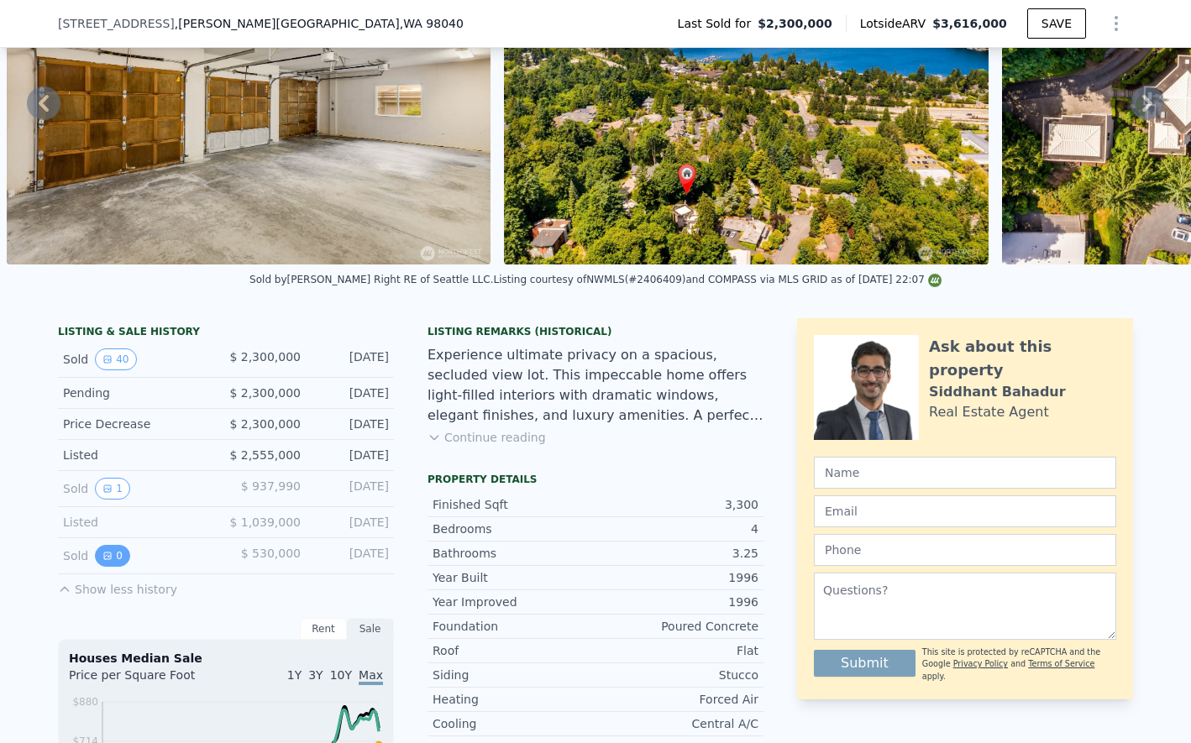
click at [114, 559] on button "0" at bounding box center [112, 556] width 35 height 22
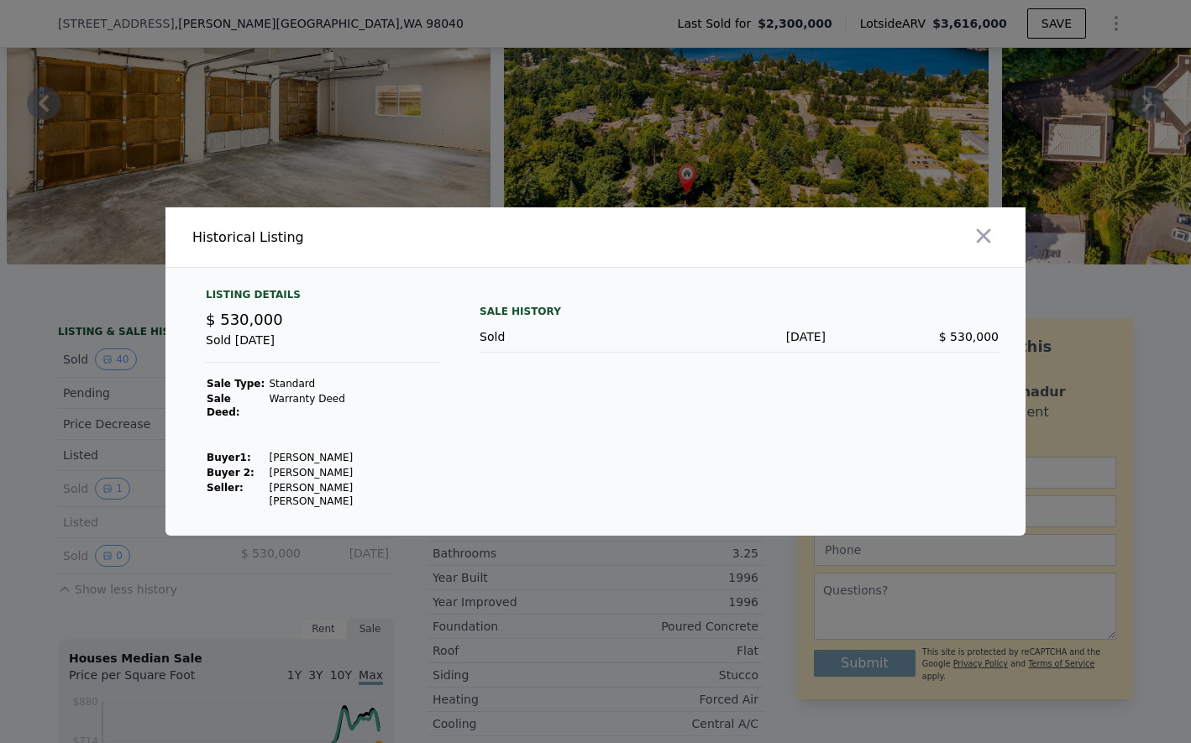
click at [549, 575] on div at bounding box center [595, 371] width 1191 height 743
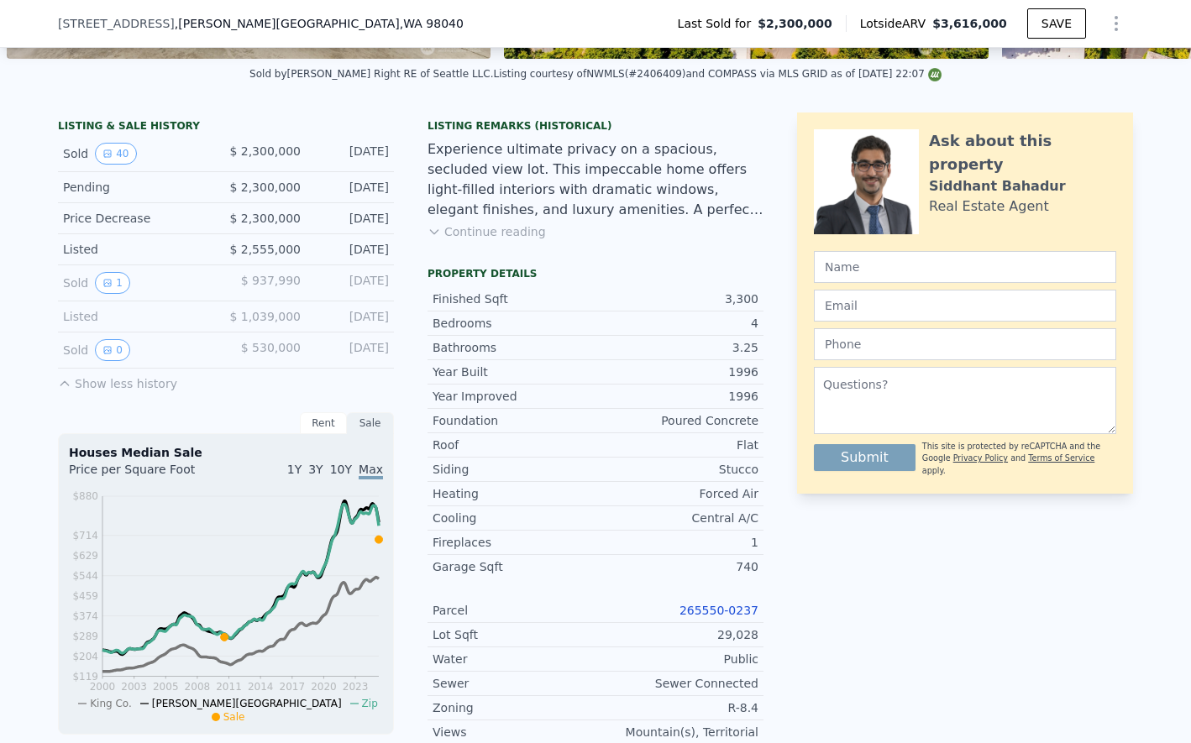
scroll to position [491, 0]
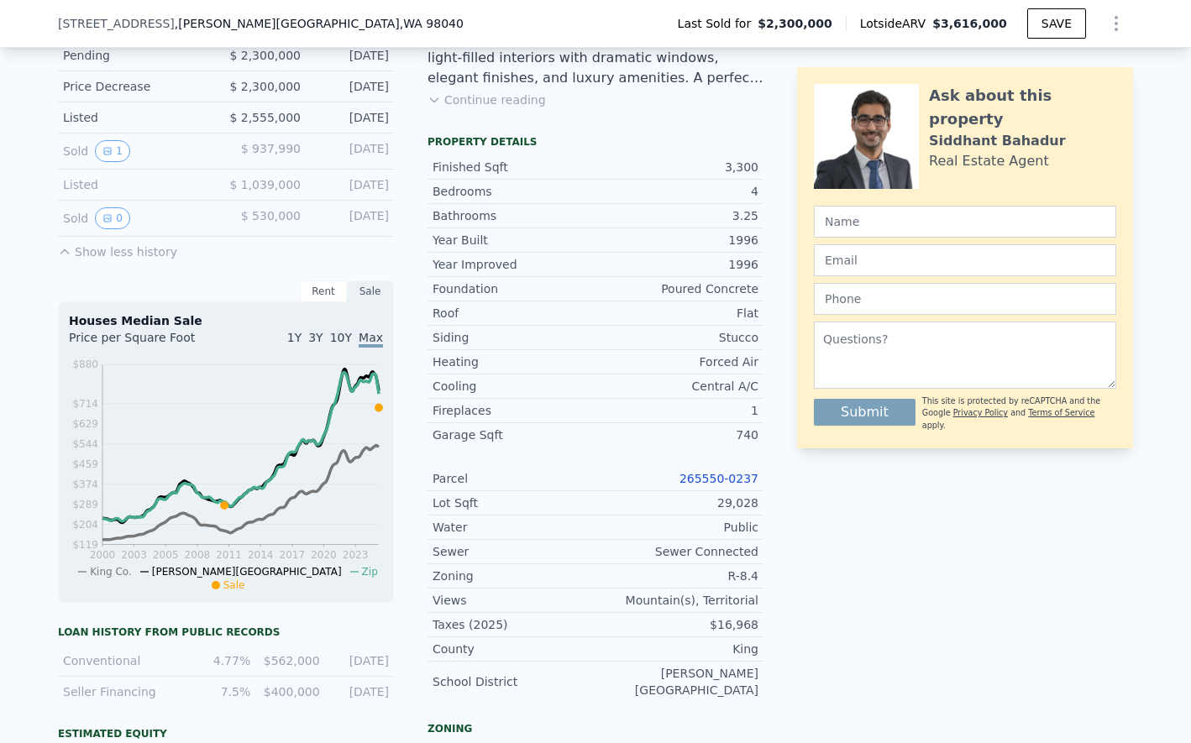
click at [740, 507] on div "29,028" at bounding box center [677, 503] width 163 height 17
click at [736, 532] on div "Public" at bounding box center [677, 527] width 163 height 17
click at [732, 546] on div "Sewer Connected" at bounding box center [677, 552] width 163 height 17
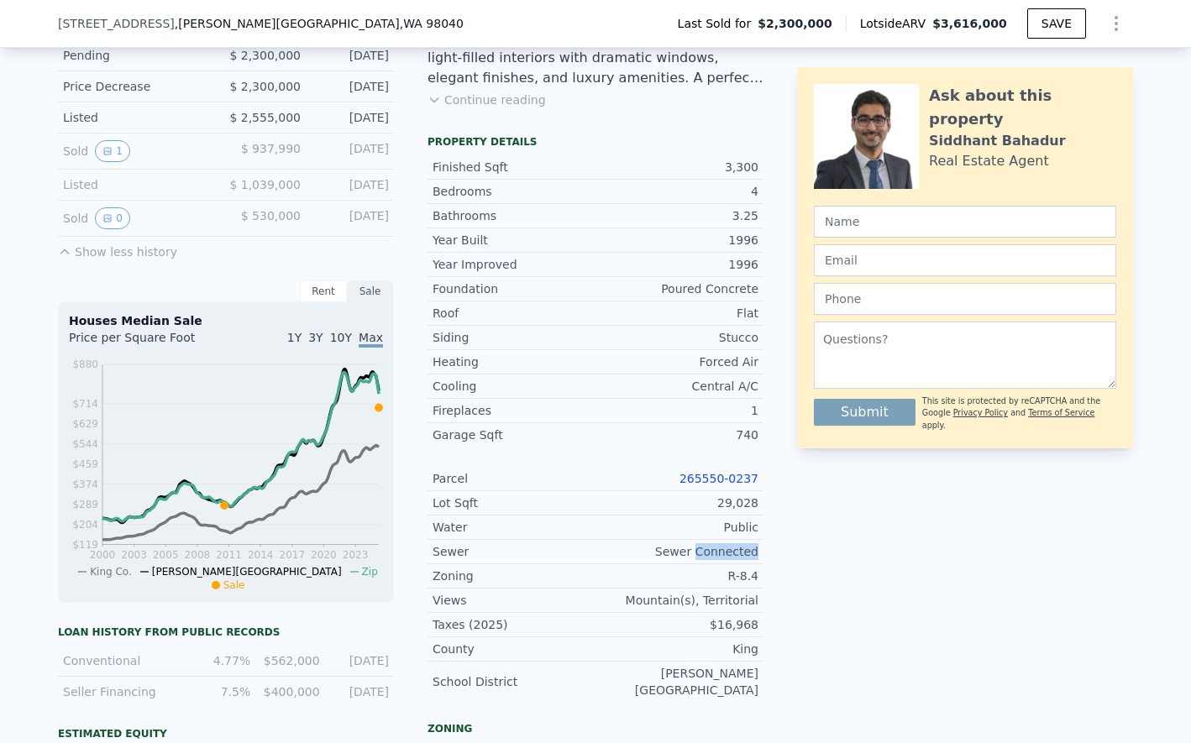
click at [732, 546] on div "Sewer Connected" at bounding box center [677, 552] width 163 height 17
click at [733, 572] on div "R-8.4" at bounding box center [677, 576] width 163 height 17
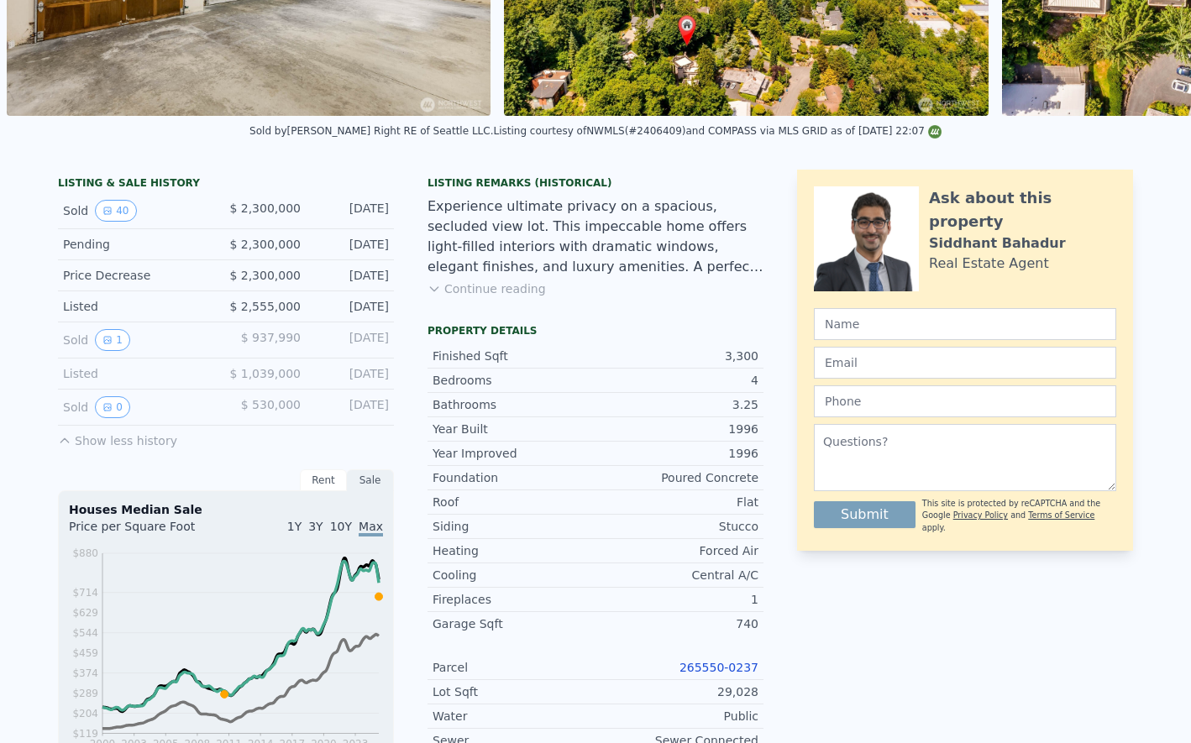
scroll to position [3, 0]
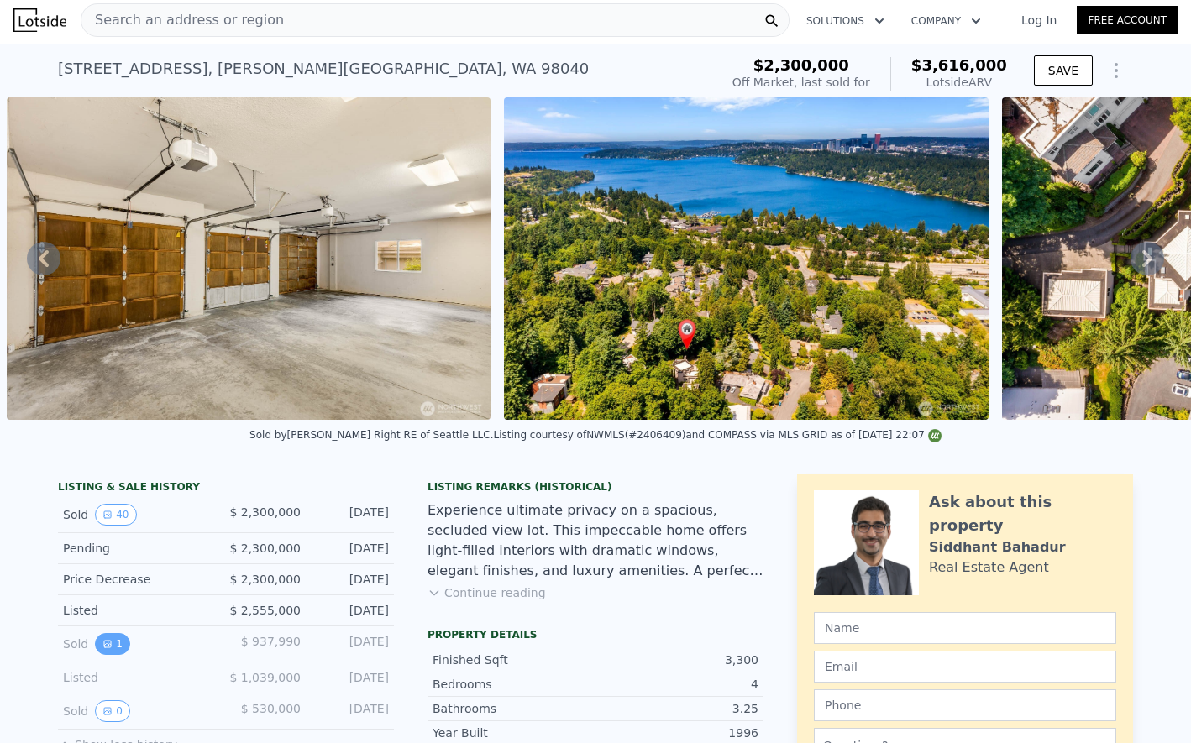
click at [101, 648] on button "1" at bounding box center [112, 644] width 35 height 22
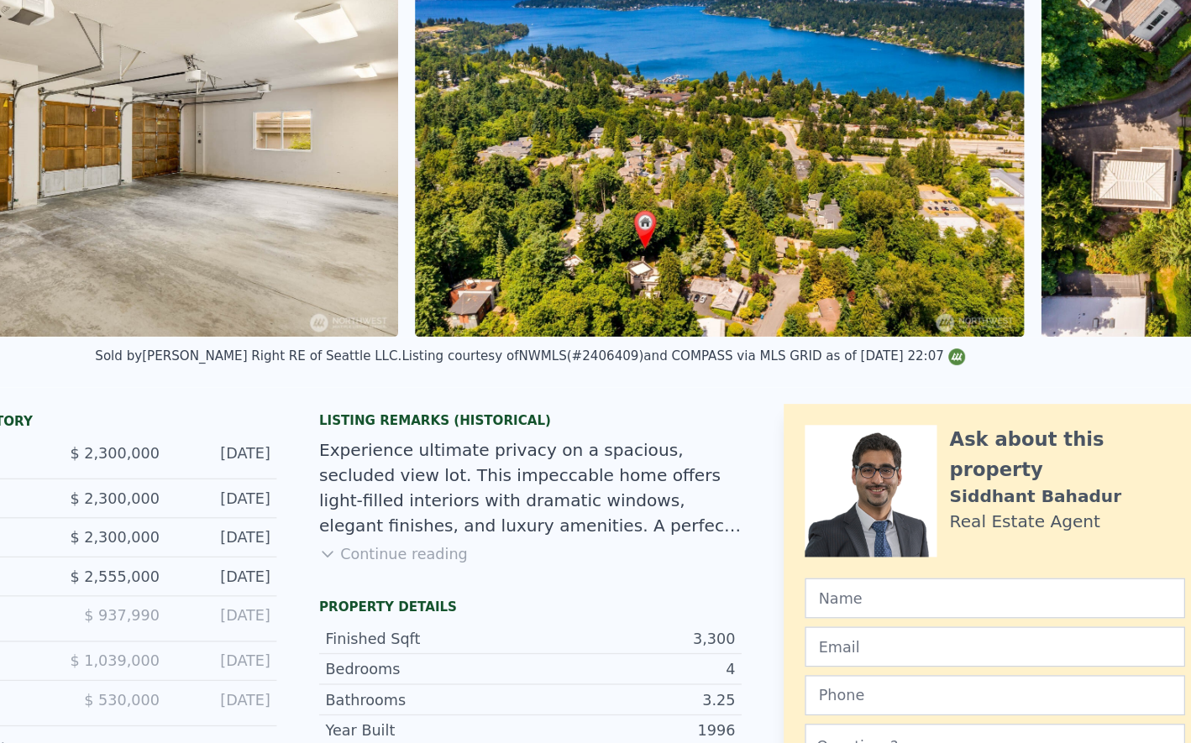
scroll to position [243, 0]
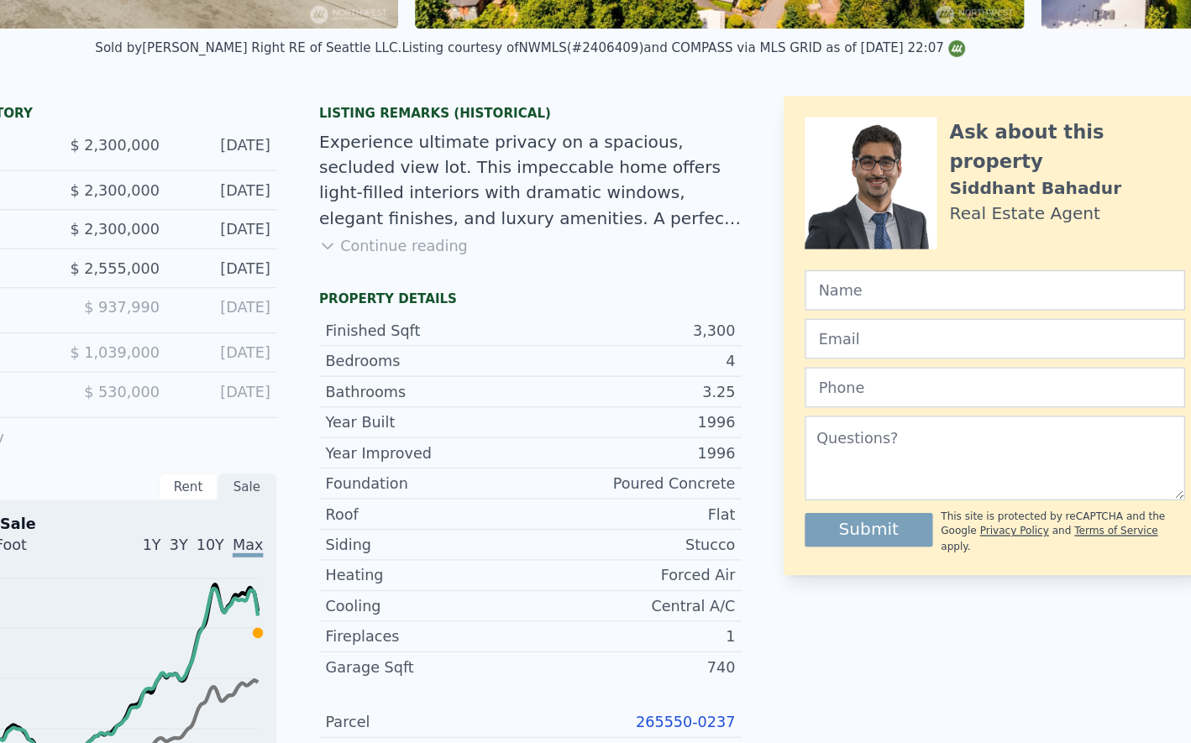
click at [746, 511] on div "1996" at bounding box center [677, 512] width 163 height 17
click at [712, 538] on div "Poured Concrete" at bounding box center [677, 536] width 163 height 17
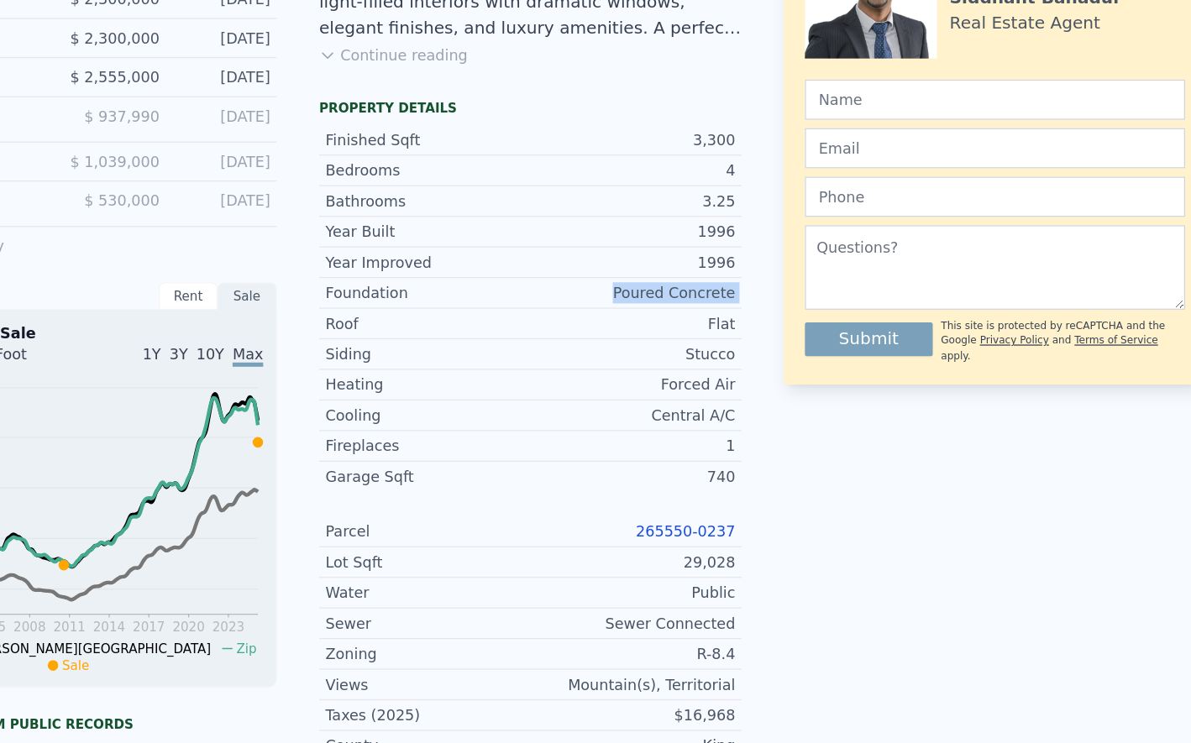
scroll to position [397, 0]
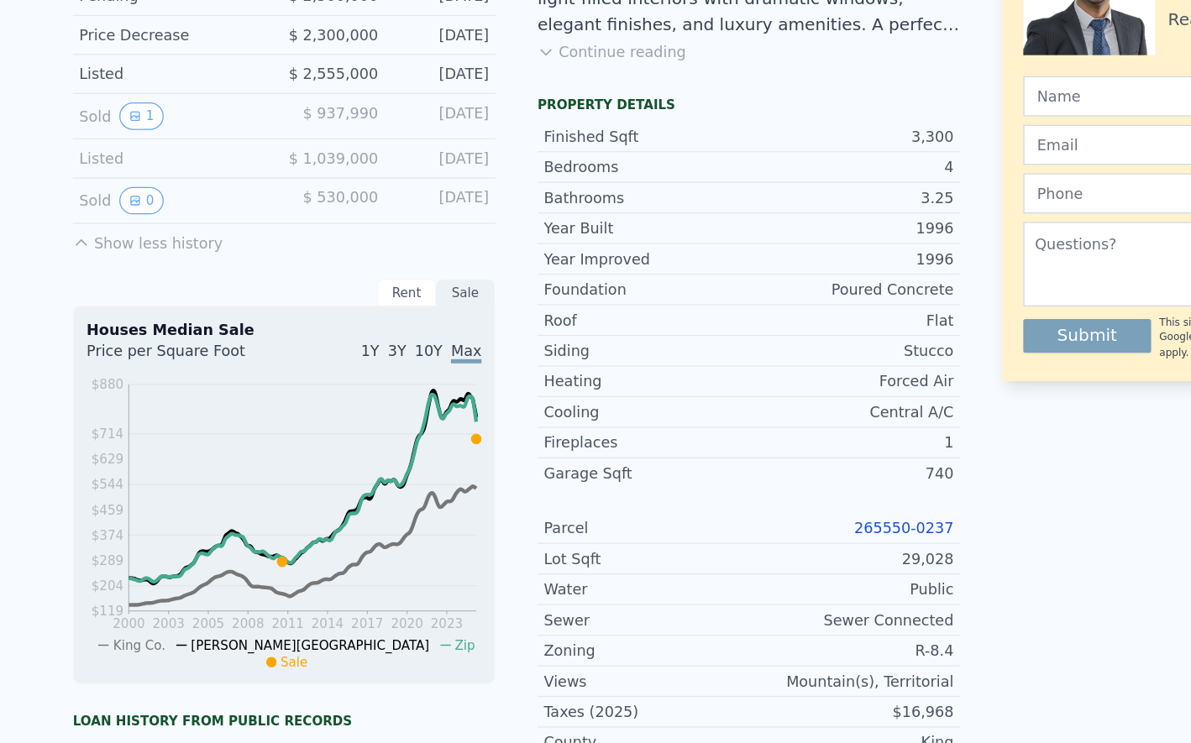
click at [318, 377] on div "Rent" at bounding box center [323, 385] width 47 height 22
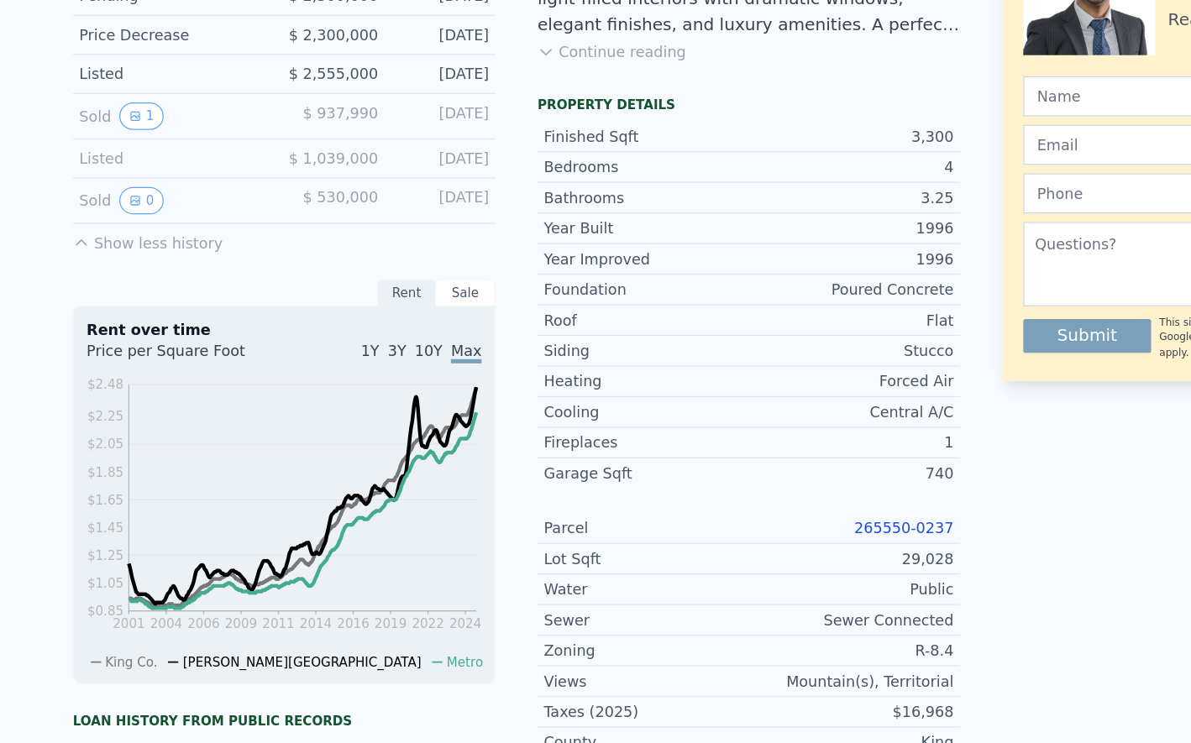
click at [369, 387] on div "Sale" at bounding box center [370, 385] width 47 height 22
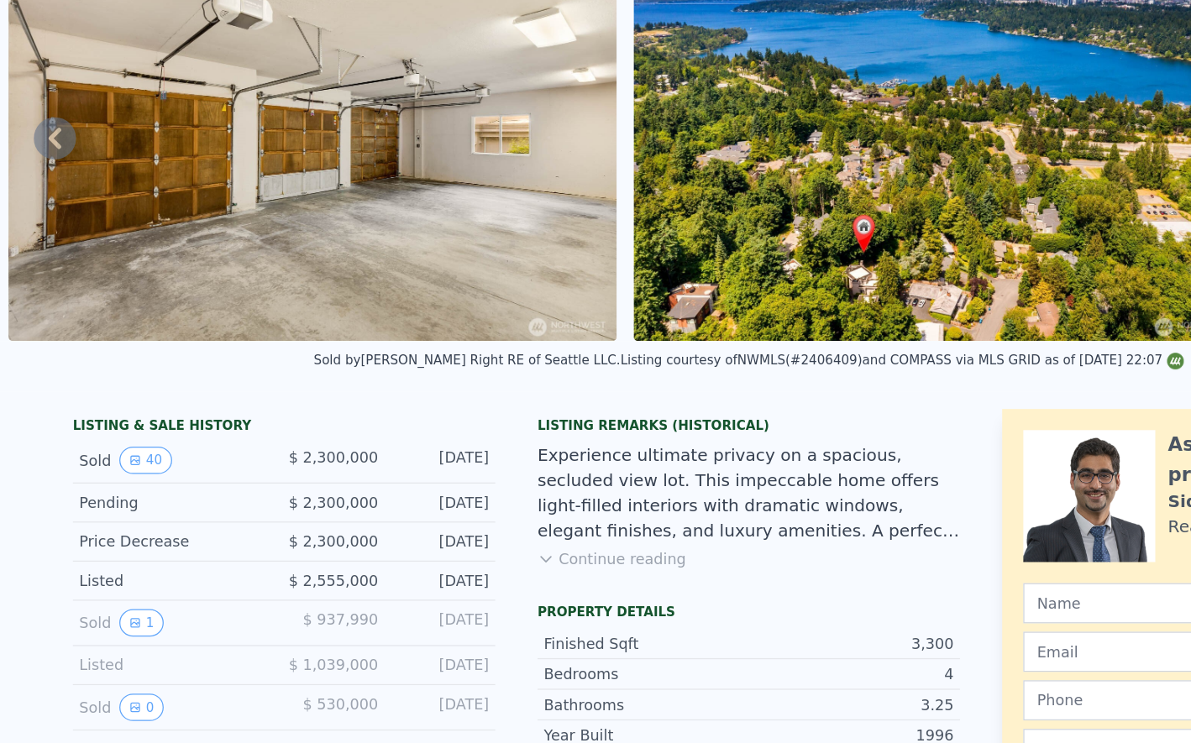
scroll to position [0, 0]
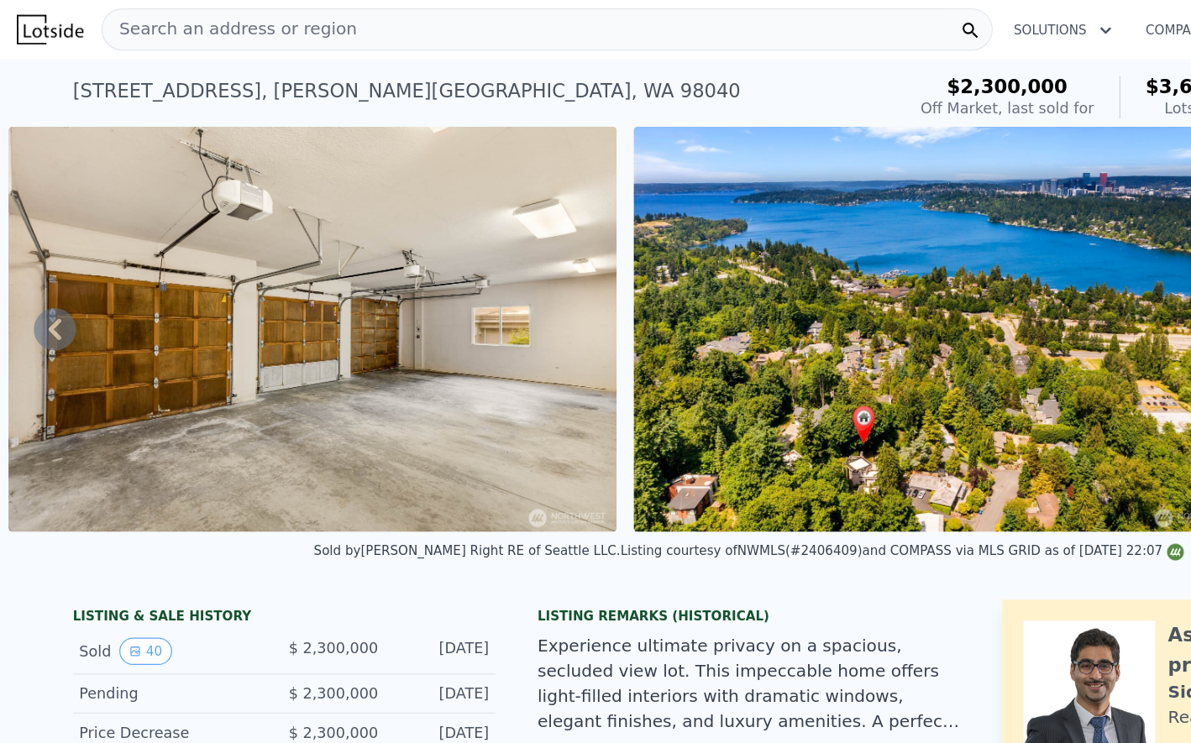
click at [244, 31] on span "Search an address or region" at bounding box center [182, 23] width 202 height 20
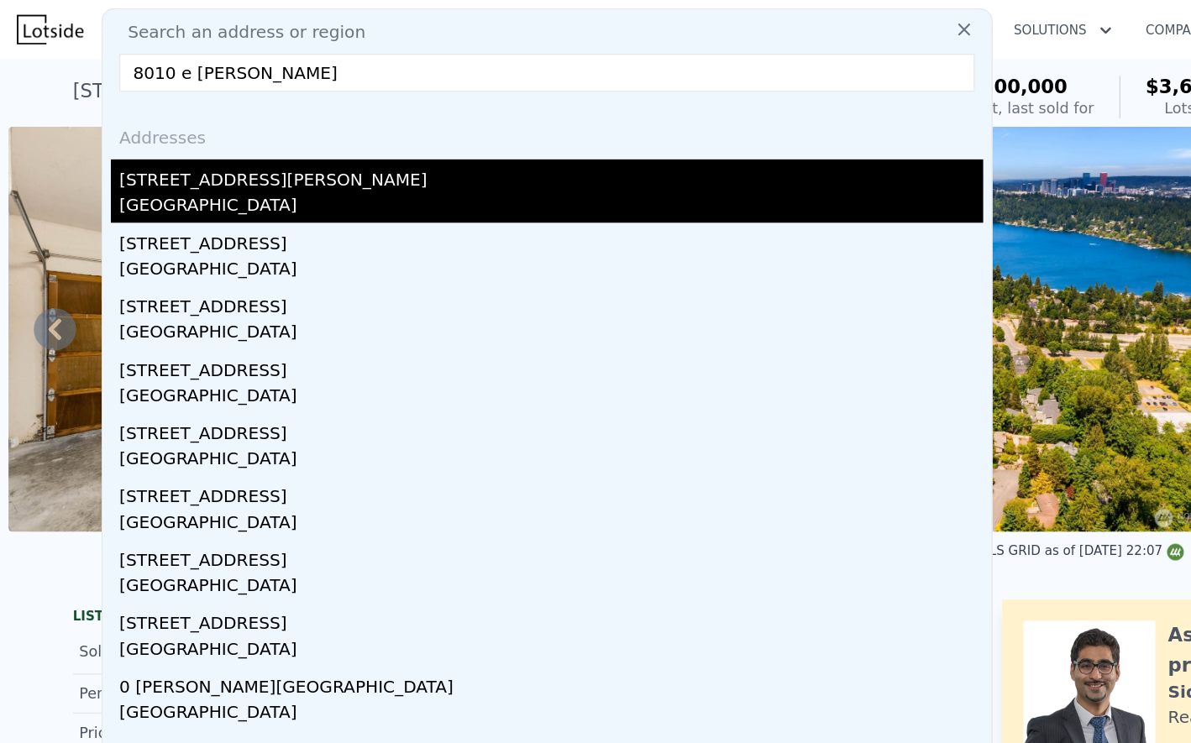
type input "8010 e [PERSON_NAME]"
click at [190, 134] on div "[STREET_ADDRESS][PERSON_NAME]" at bounding box center [438, 140] width 687 height 27
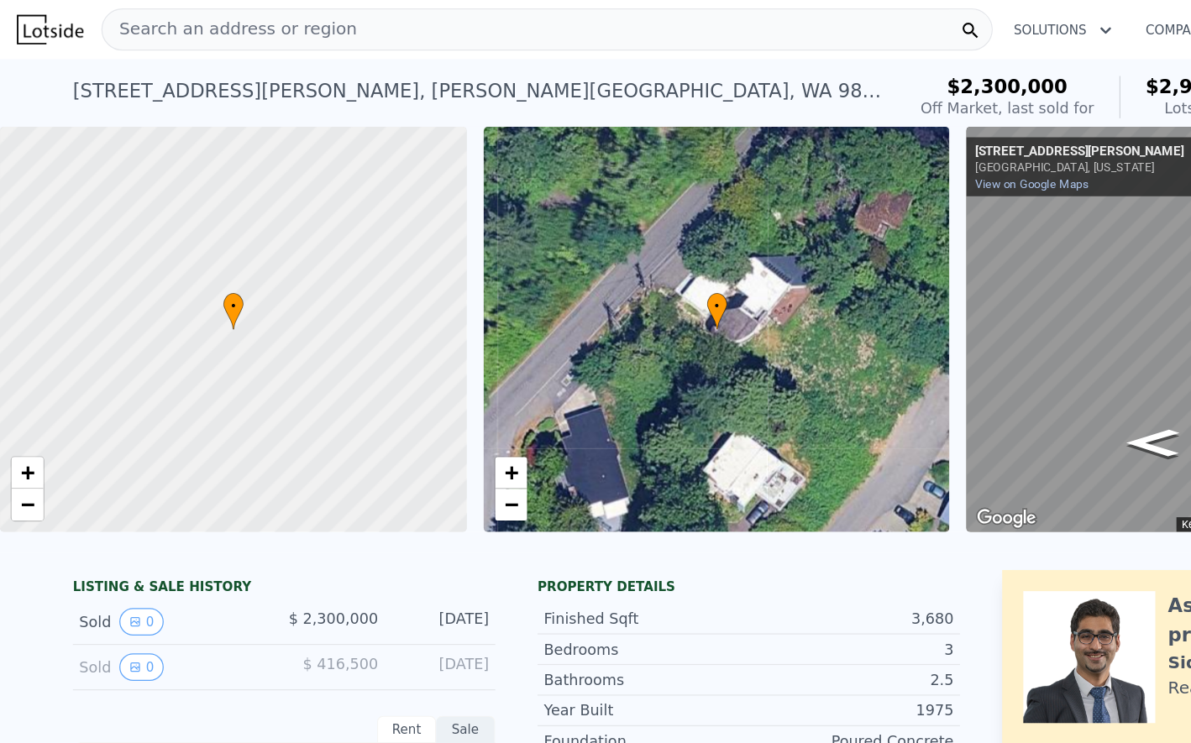
click at [261, 24] on span "Search an address or region" at bounding box center [182, 23] width 202 height 20
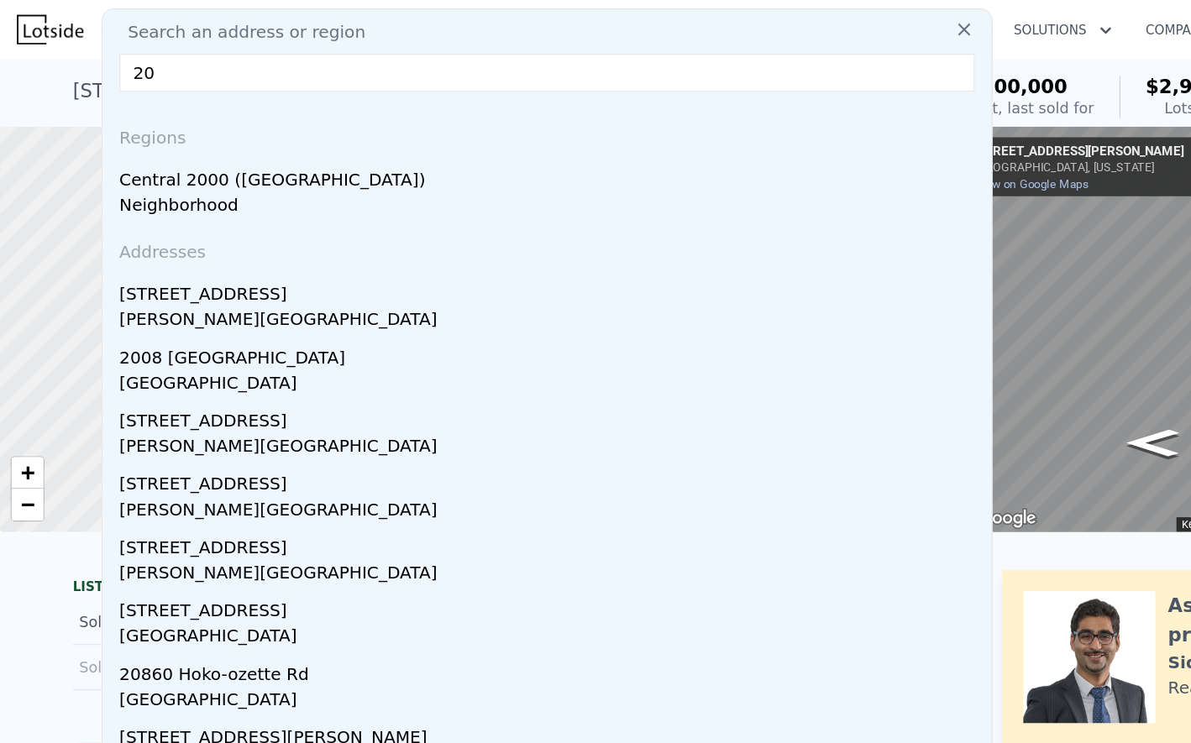
type input "2"
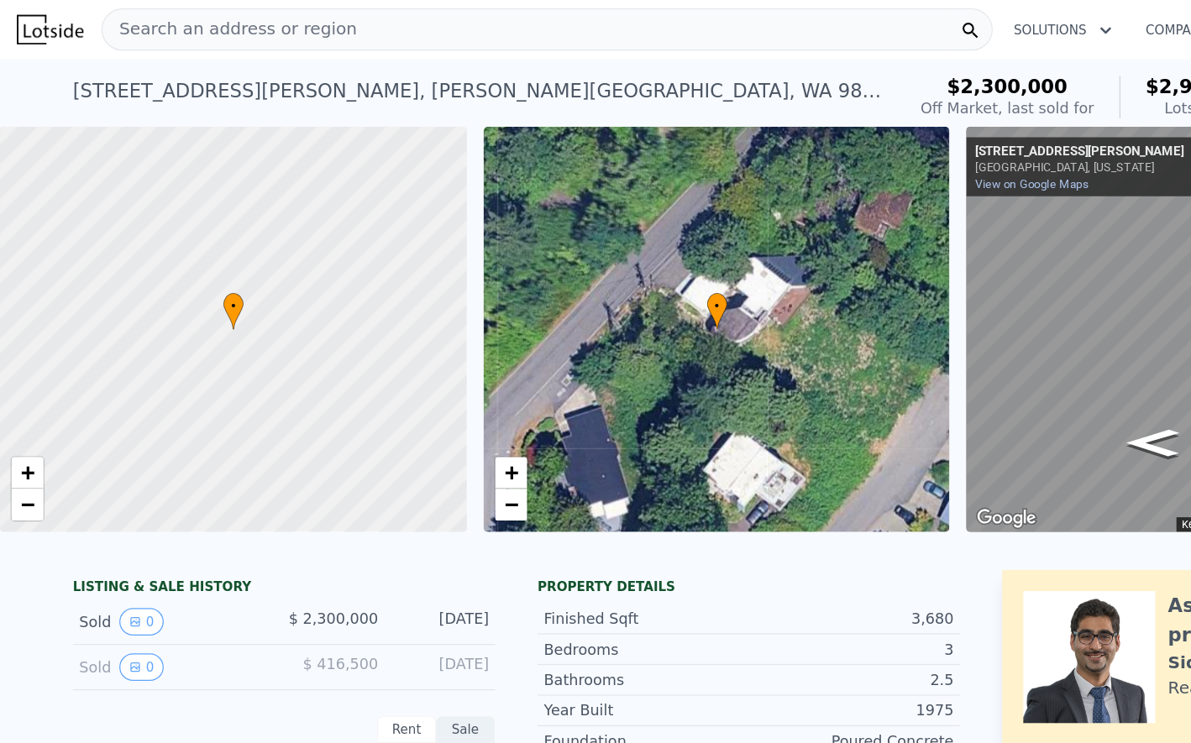
click at [29, 74] on div "[STREET_ADDRESS][PERSON_NAME] Sold [DATE] for $2.300m (~ARV $2.952m ) $2,300,00…" at bounding box center [595, 74] width 1191 height 54
click at [242, 19] on span "Search an address or region" at bounding box center [182, 23] width 202 height 20
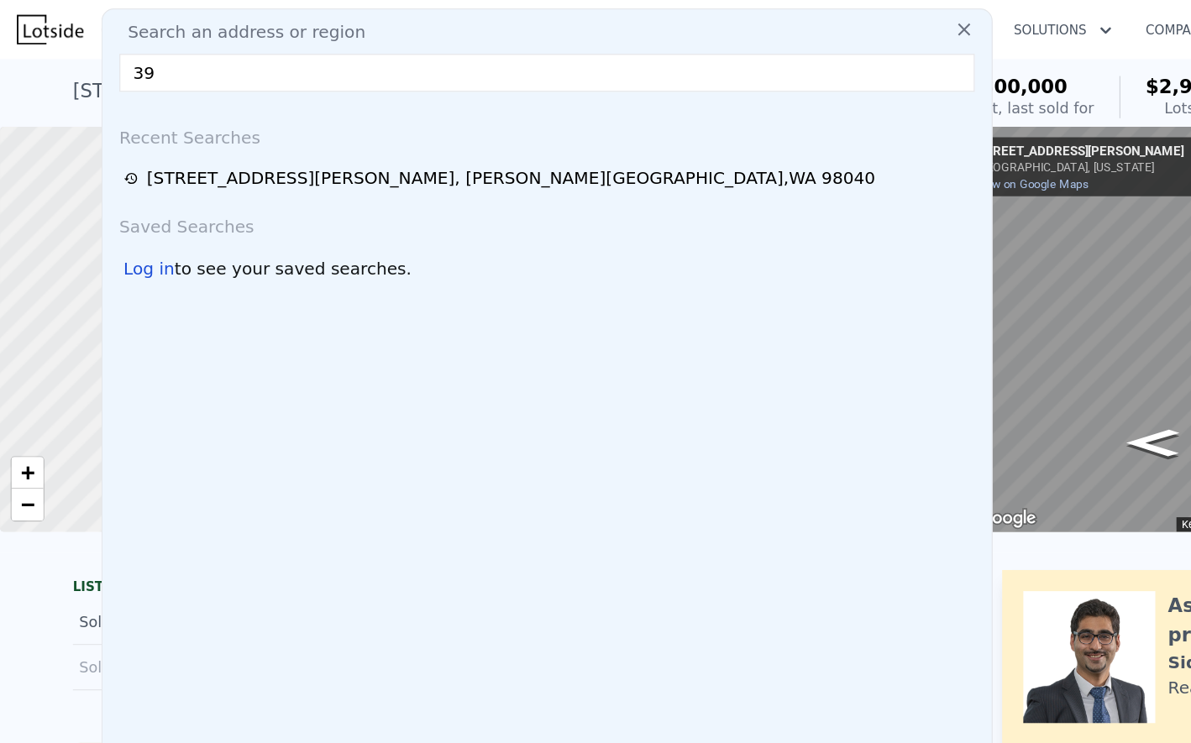
type input "3"
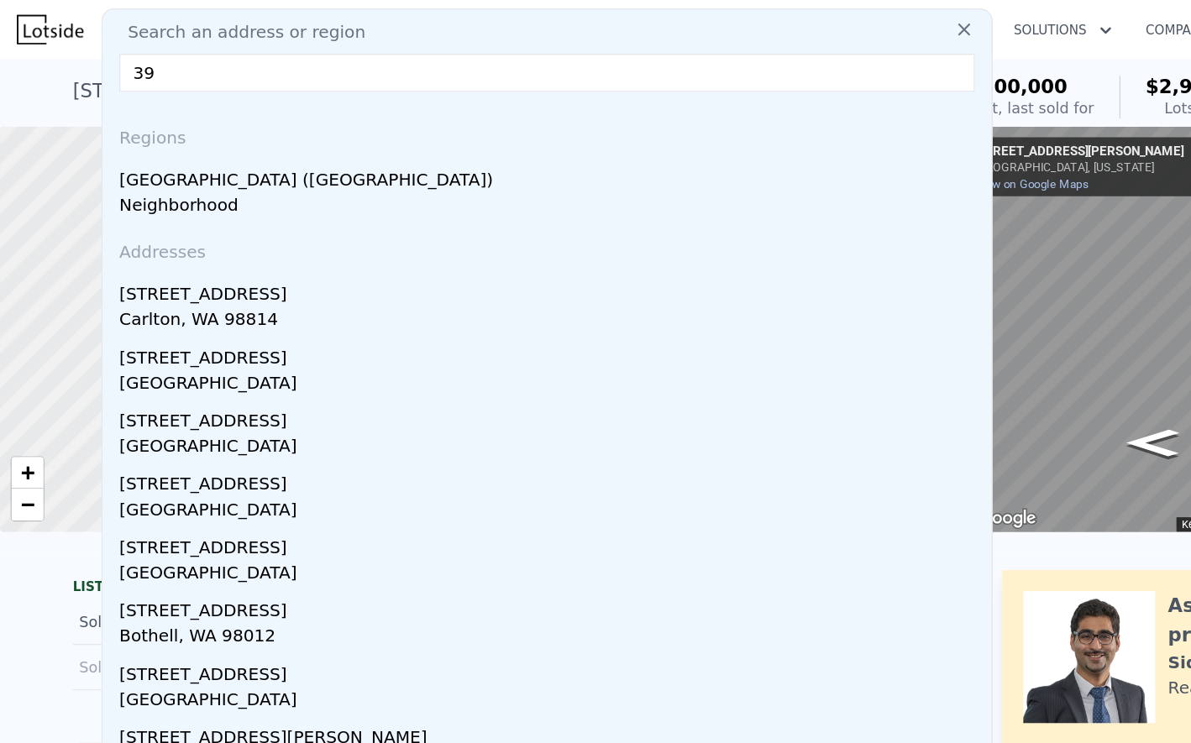
type input "3"
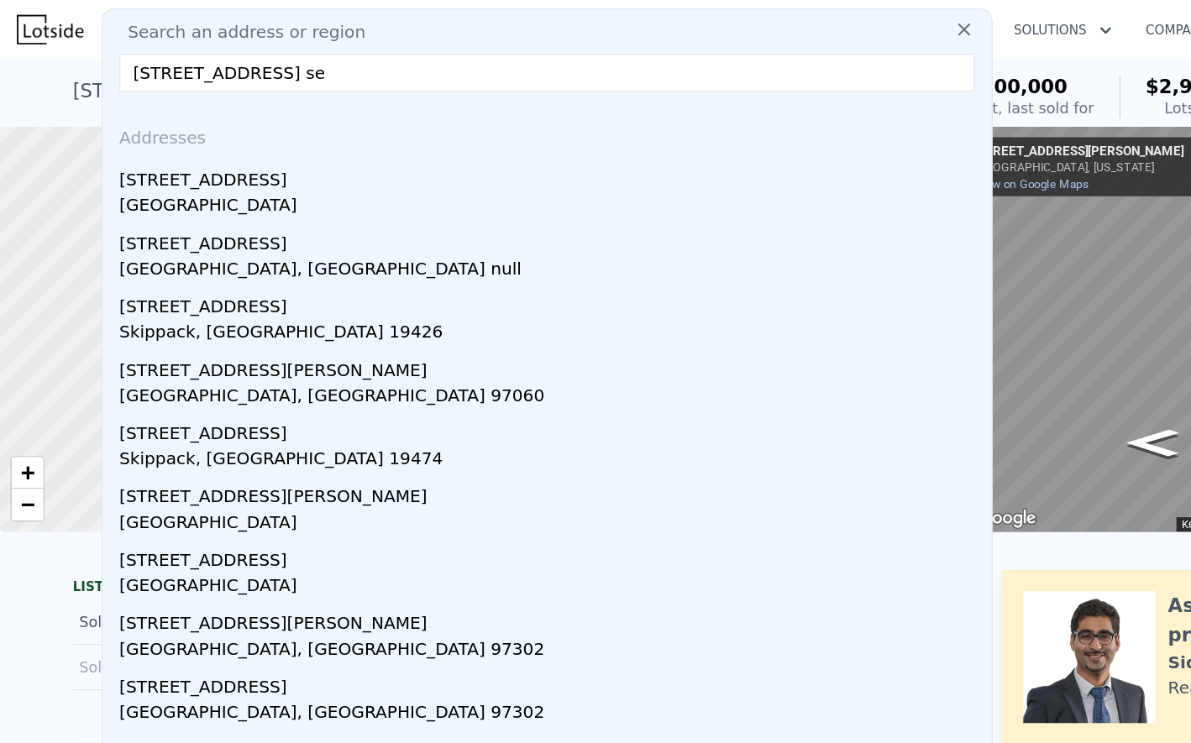
click at [196, 67] on input "[STREET_ADDRESS] se" at bounding box center [435, 58] width 680 height 30
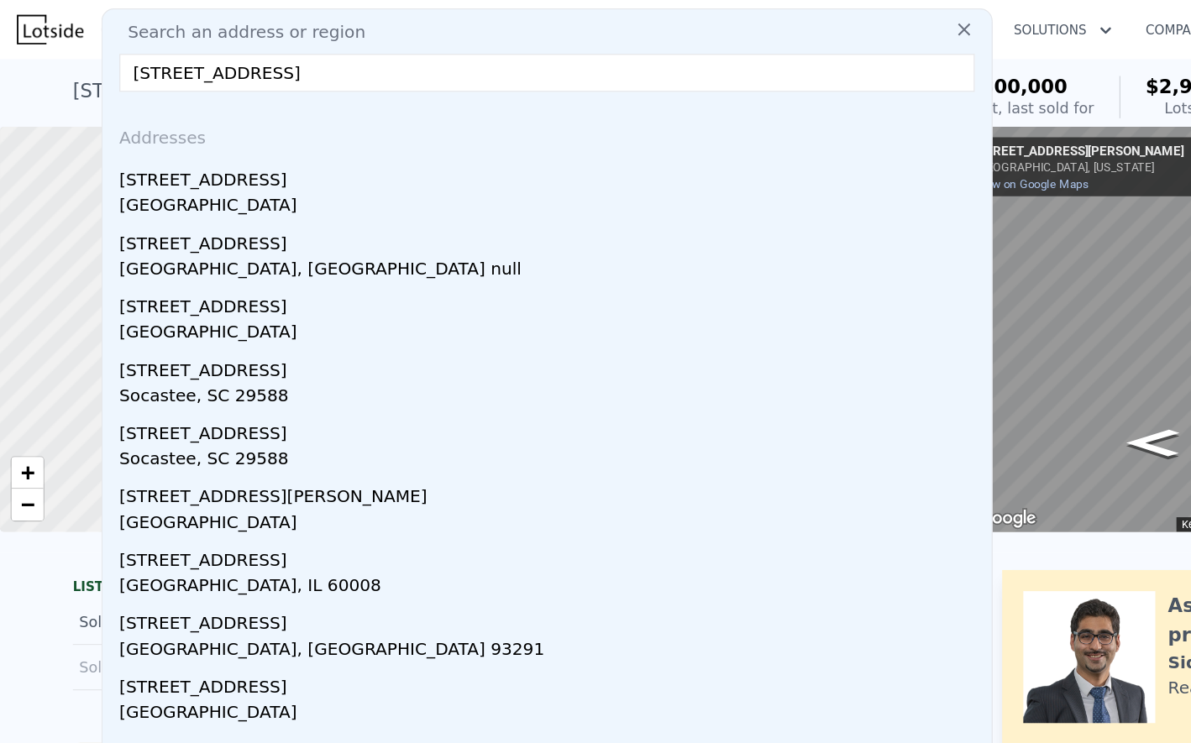
click at [189, 62] on input "[STREET_ADDRESS]" at bounding box center [435, 58] width 680 height 30
click at [220, 59] on input "[STREET_ADDRESS]" at bounding box center [435, 58] width 680 height 30
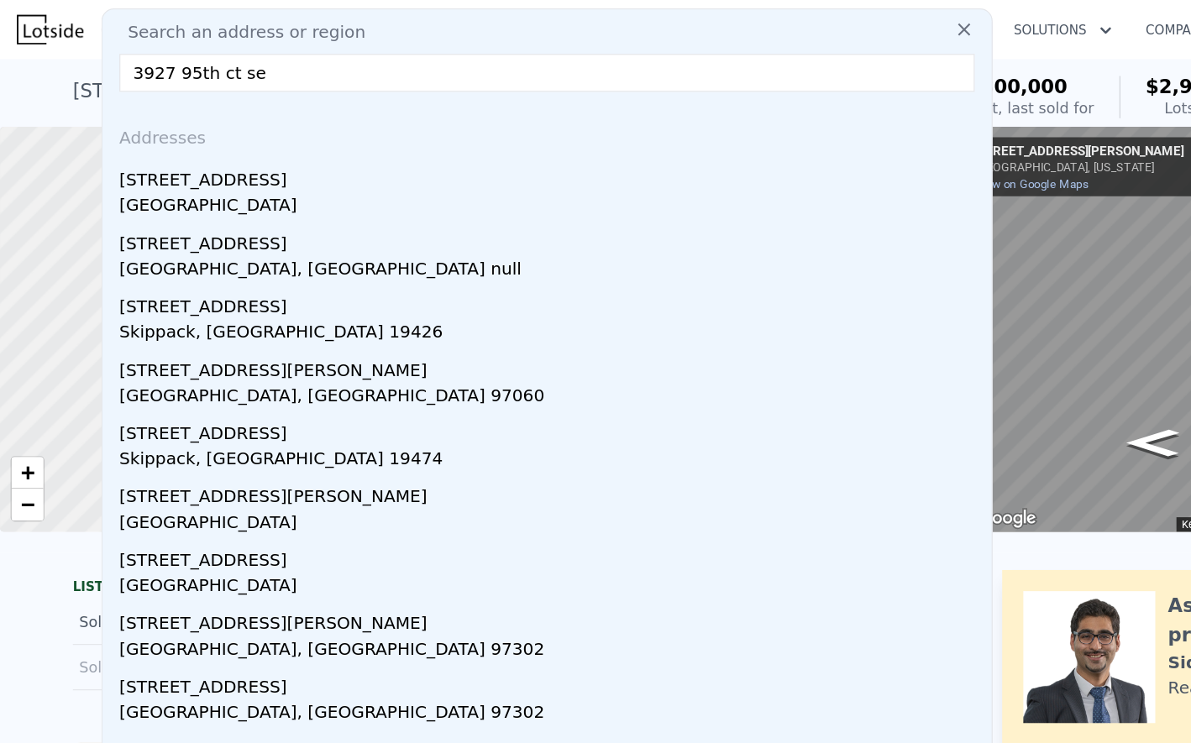
click at [349, 66] on input "3927 95th ct se" at bounding box center [435, 58] width 680 height 30
paste input "5 95th Ct SE zillow"
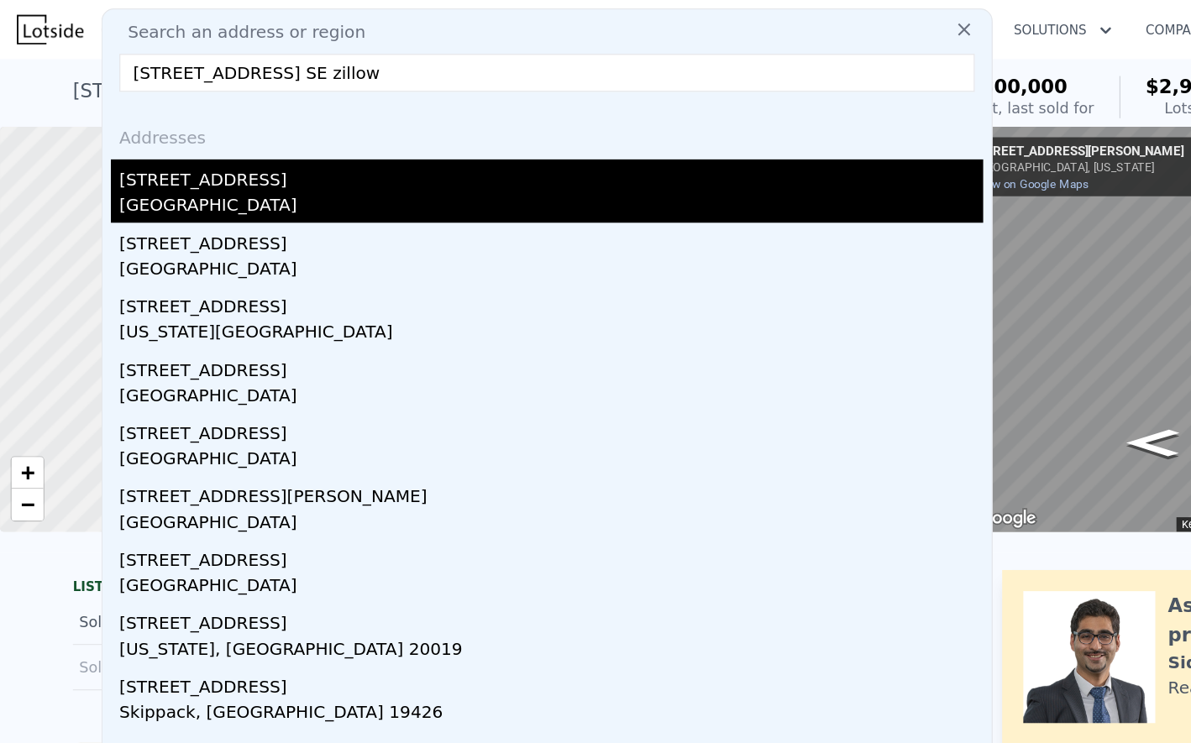
type input "[STREET_ADDRESS] SE zillow"
click at [192, 149] on div "[STREET_ADDRESS]" at bounding box center [438, 140] width 687 height 27
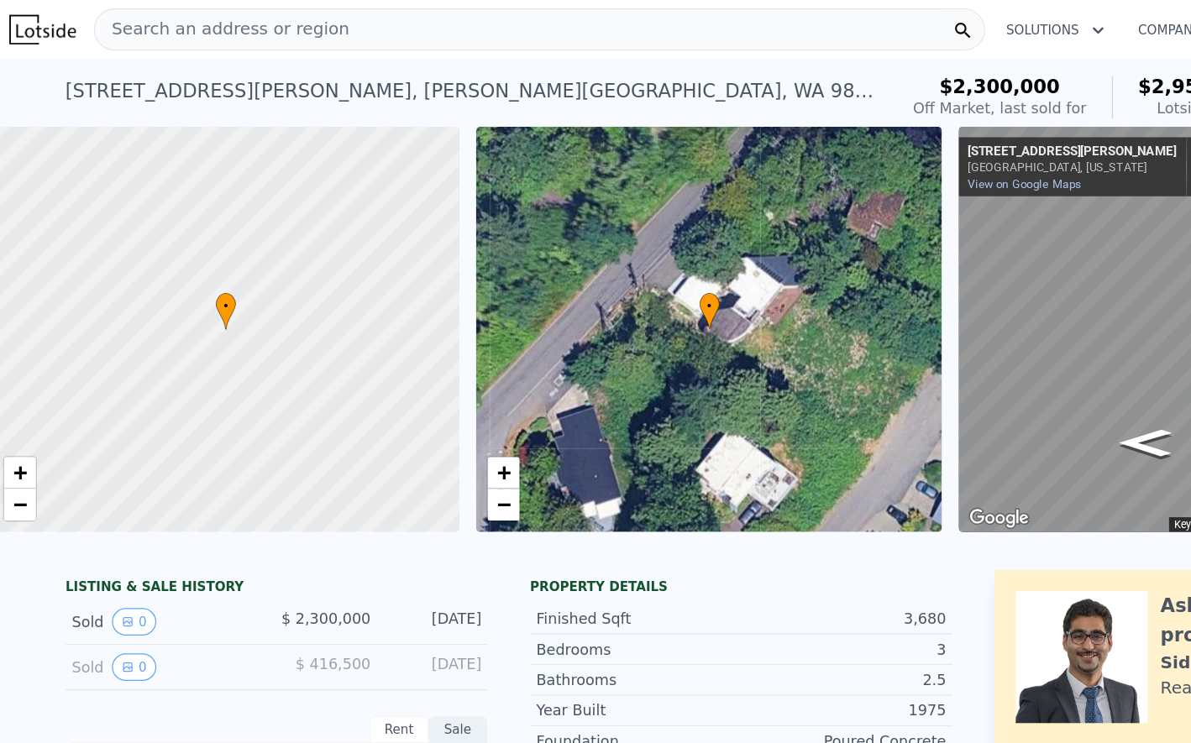
click at [245, 18] on span "Search an address or region" at bounding box center [182, 23] width 202 height 20
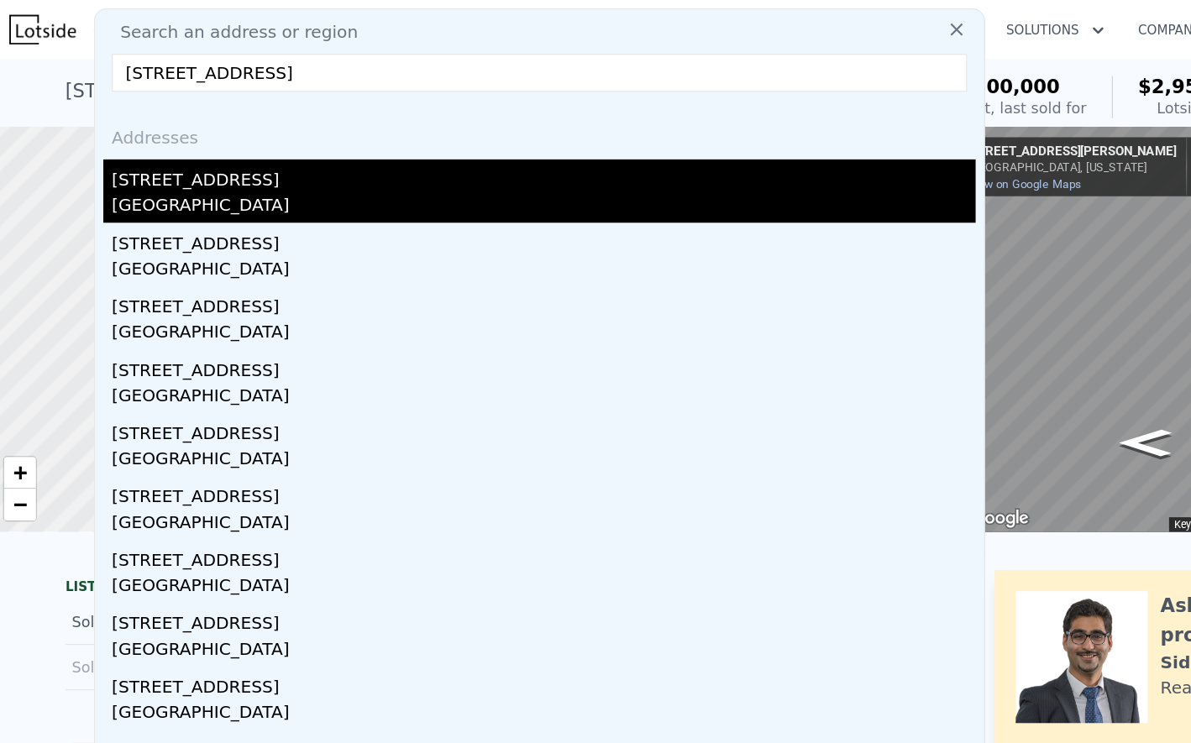
type input "[STREET_ADDRESS]"
click at [192, 157] on div "[GEOGRAPHIC_DATA]" at bounding box center [438, 166] width 687 height 24
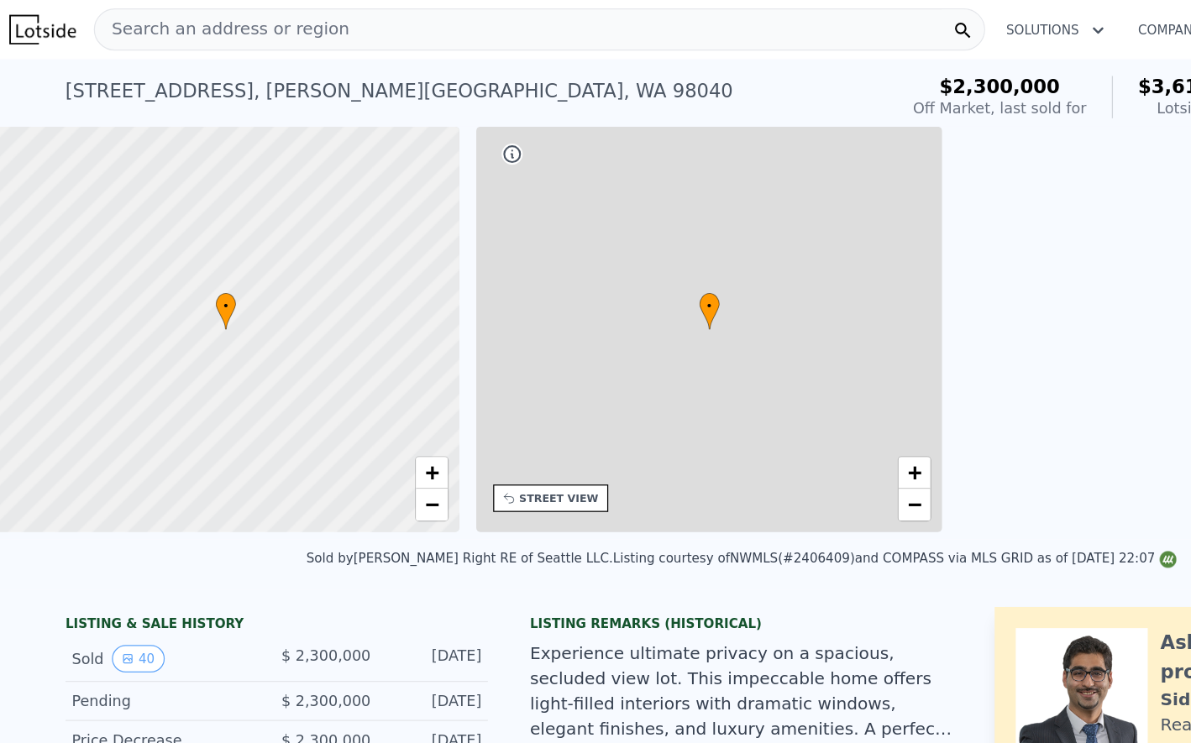
type input "3"
type input "6"
type input "1.75"
type input "4.5"
type input "2590"
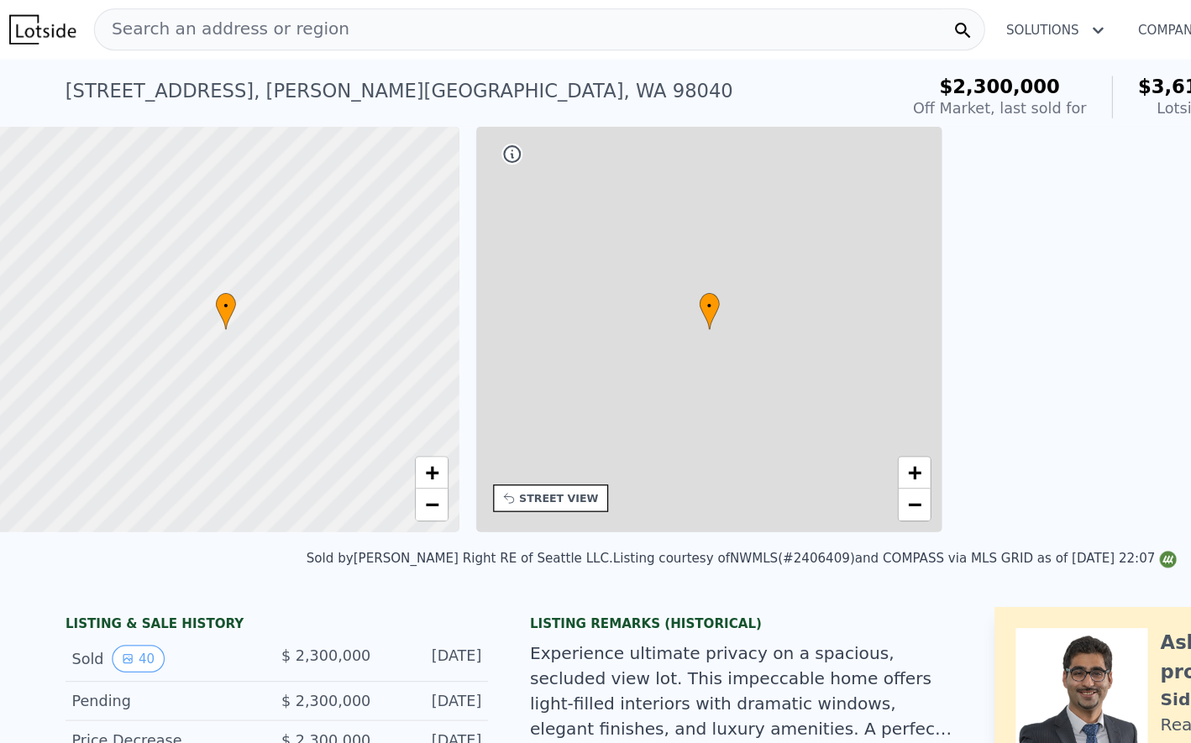
type input "4500"
type input "17443"
type input "33474"
type input "$ 3,616,000"
type input "$ 793,717"
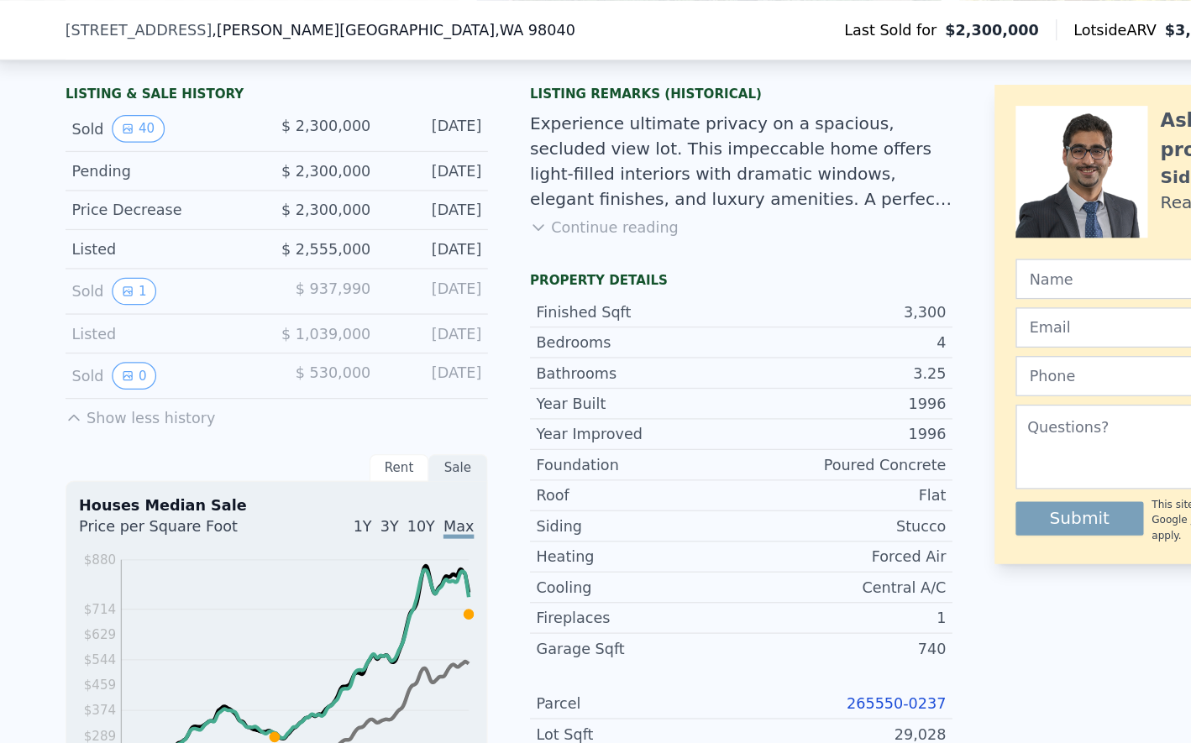
scroll to position [376, 0]
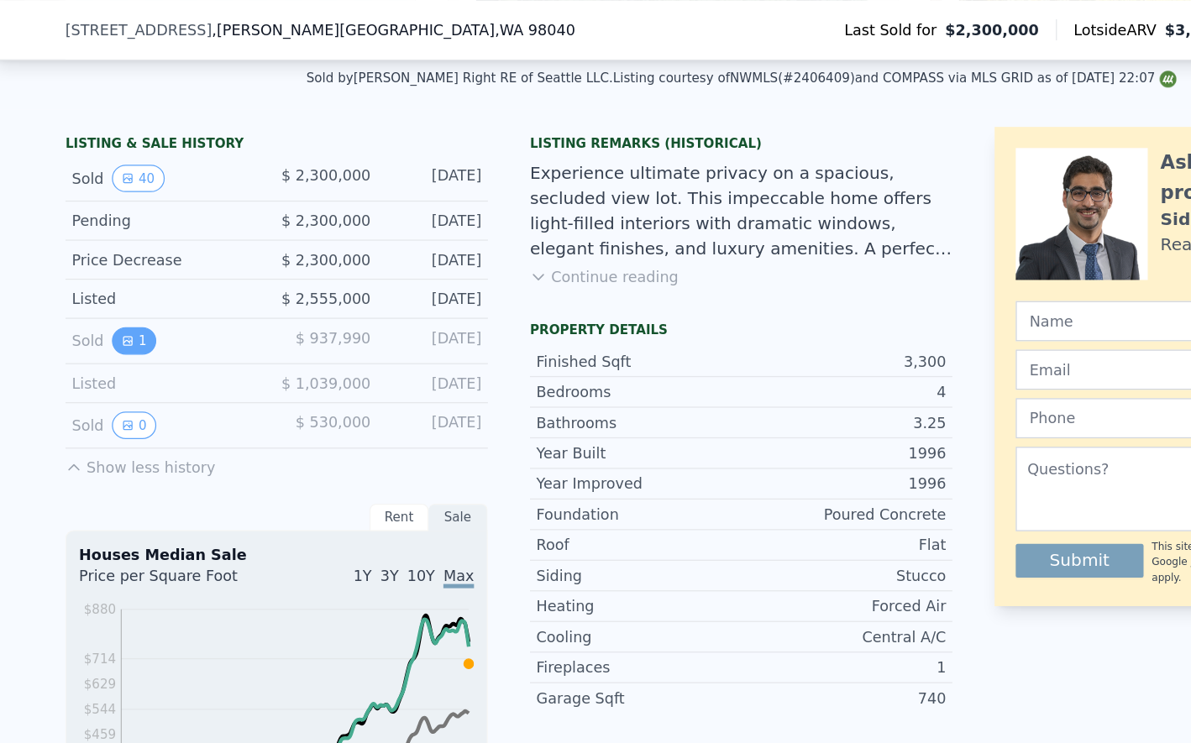
click at [115, 270] on button "1" at bounding box center [112, 271] width 35 height 22
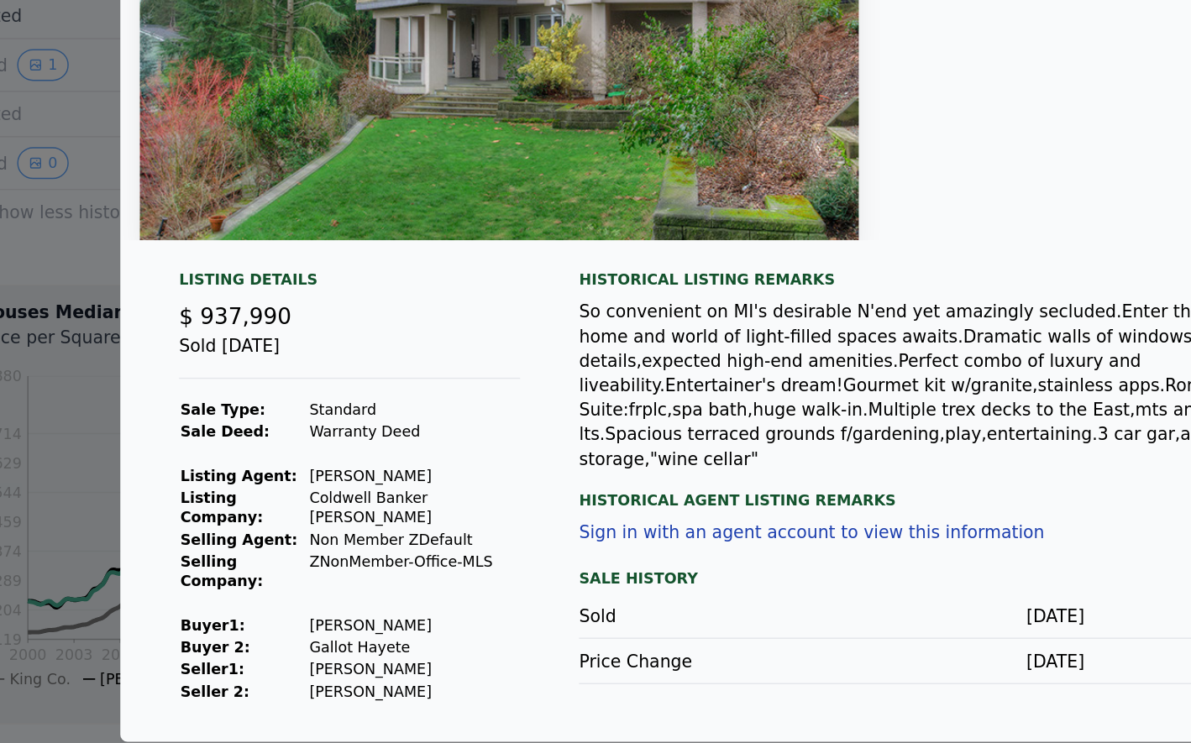
scroll to position [0, 0]
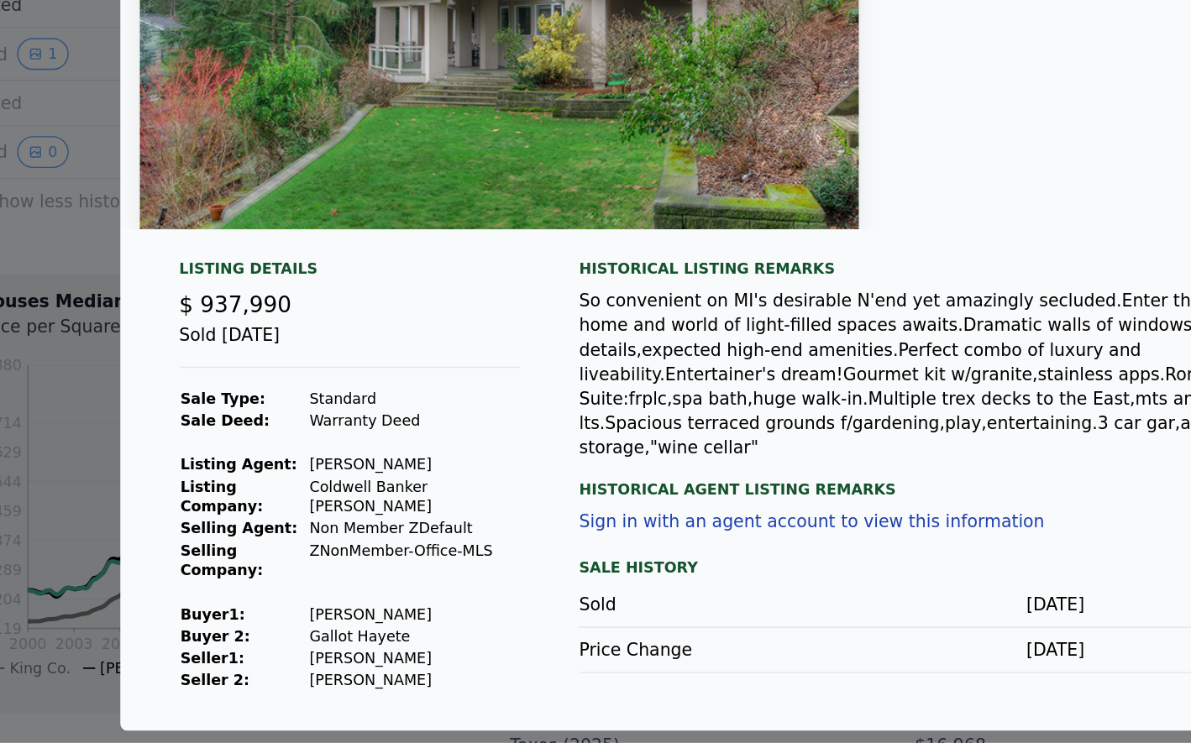
click at [313, 678] on td "[PERSON_NAME]" at bounding box center [366, 685] width 145 height 15
click at [370, 678] on td "[PERSON_NAME]" at bounding box center [366, 685] width 145 height 15
click at [376, 678] on td "[PERSON_NAME]" at bounding box center [366, 685] width 145 height 15
copy td "[PERSON_NAME]"
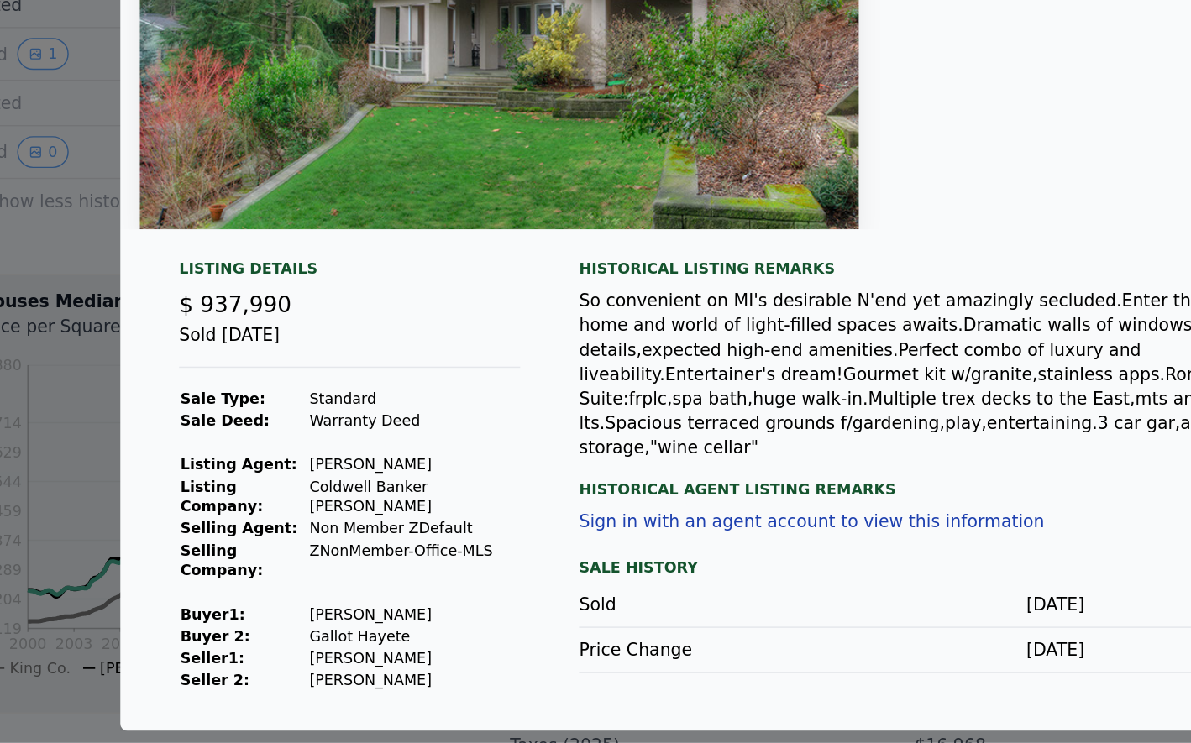
click at [352, 693] on td "[PERSON_NAME]" at bounding box center [366, 700] width 145 height 15
copy td "[PERSON_NAME]"
click at [312, 693] on td "[PERSON_NAME]" at bounding box center [366, 700] width 145 height 15
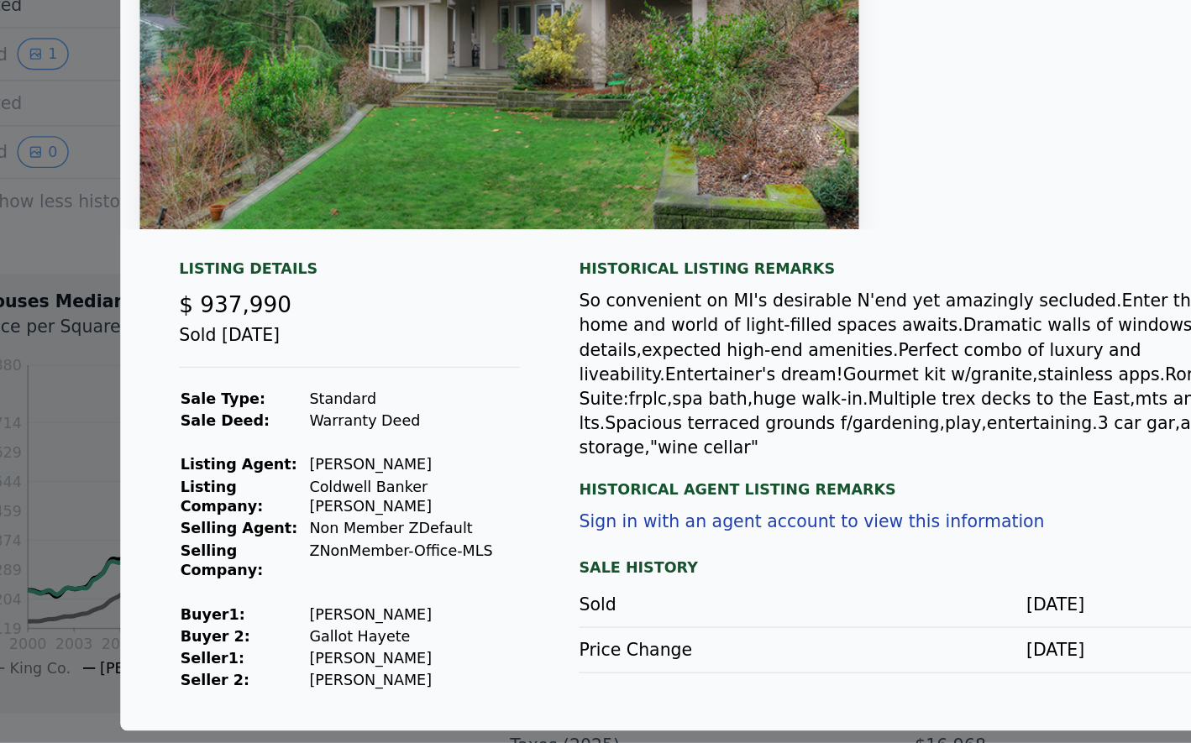
click at [312, 693] on td "[PERSON_NAME]" at bounding box center [366, 700] width 145 height 15
copy td "[PERSON_NAME]"
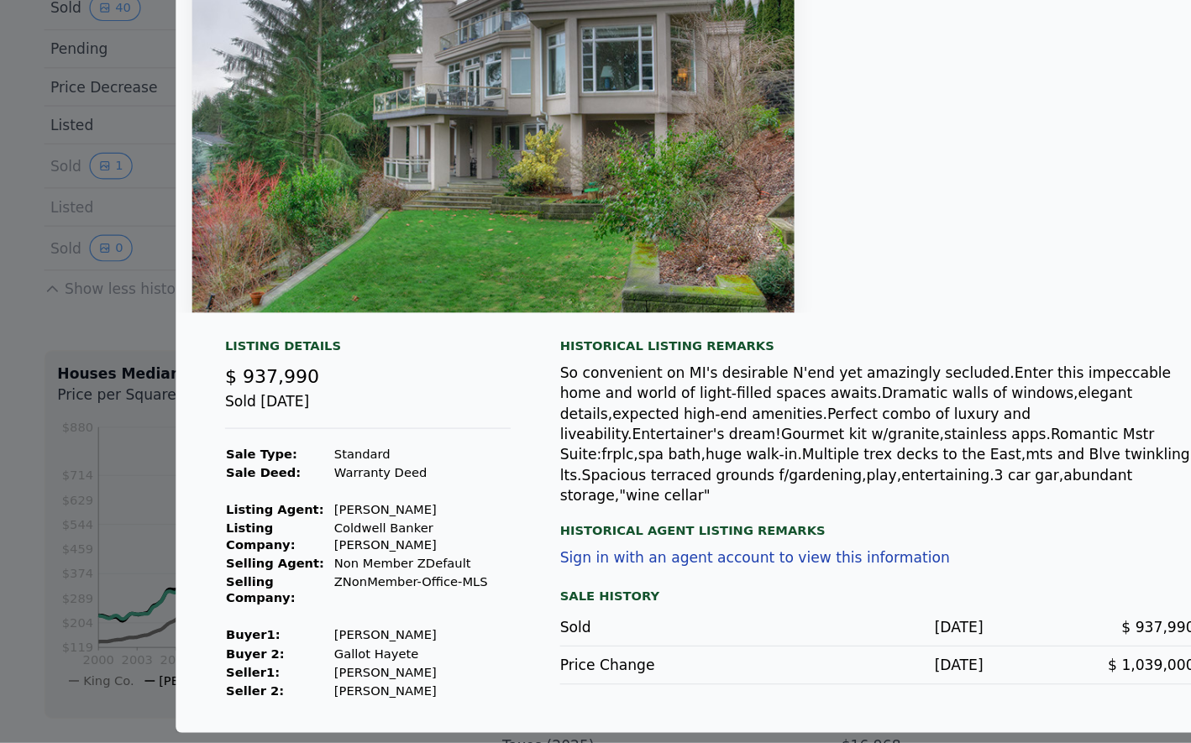
click at [329, 575] on td "Coldwell Banker [PERSON_NAME]" at bounding box center [366, 574] width 145 height 29
click at [317, 560] on td "[PERSON_NAME]" at bounding box center [366, 552] width 145 height 15
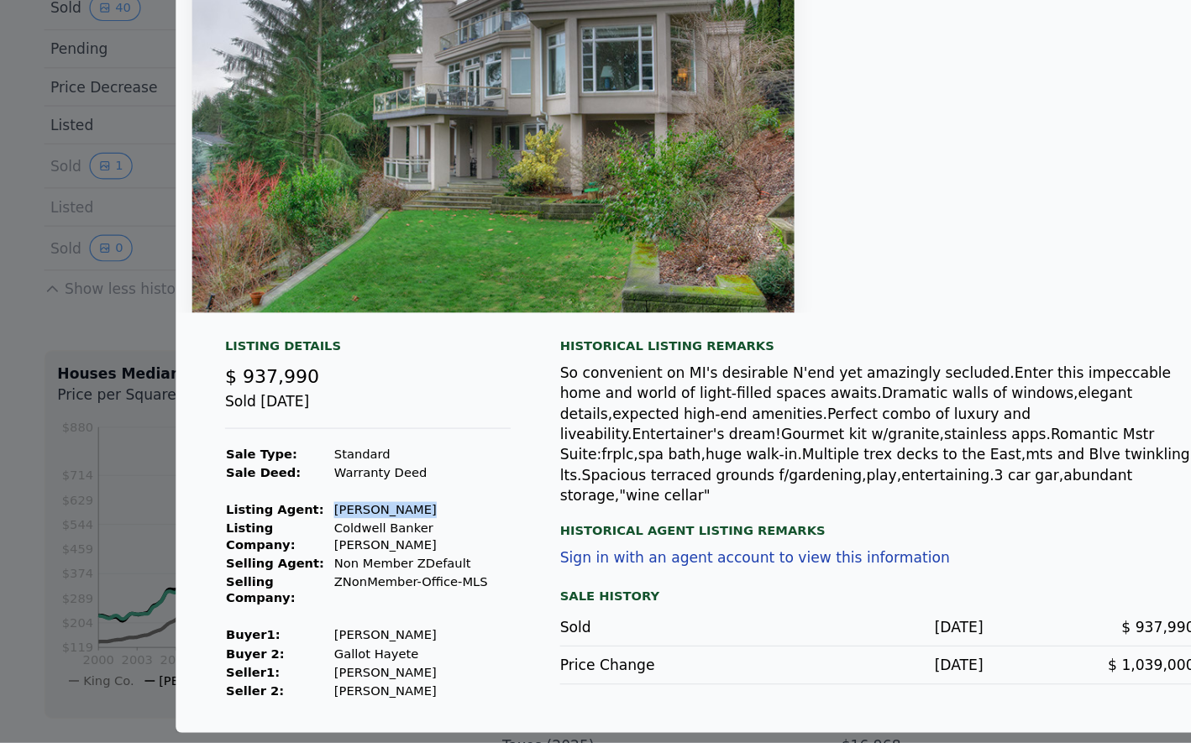
click at [317, 560] on td "[PERSON_NAME]" at bounding box center [366, 552] width 145 height 15
copy td "[PERSON_NAME]"
click at [338, 583] on td "Coldwell Banker [PERSON_NAME]" at bounding box center [366, 574] width 145 height 29
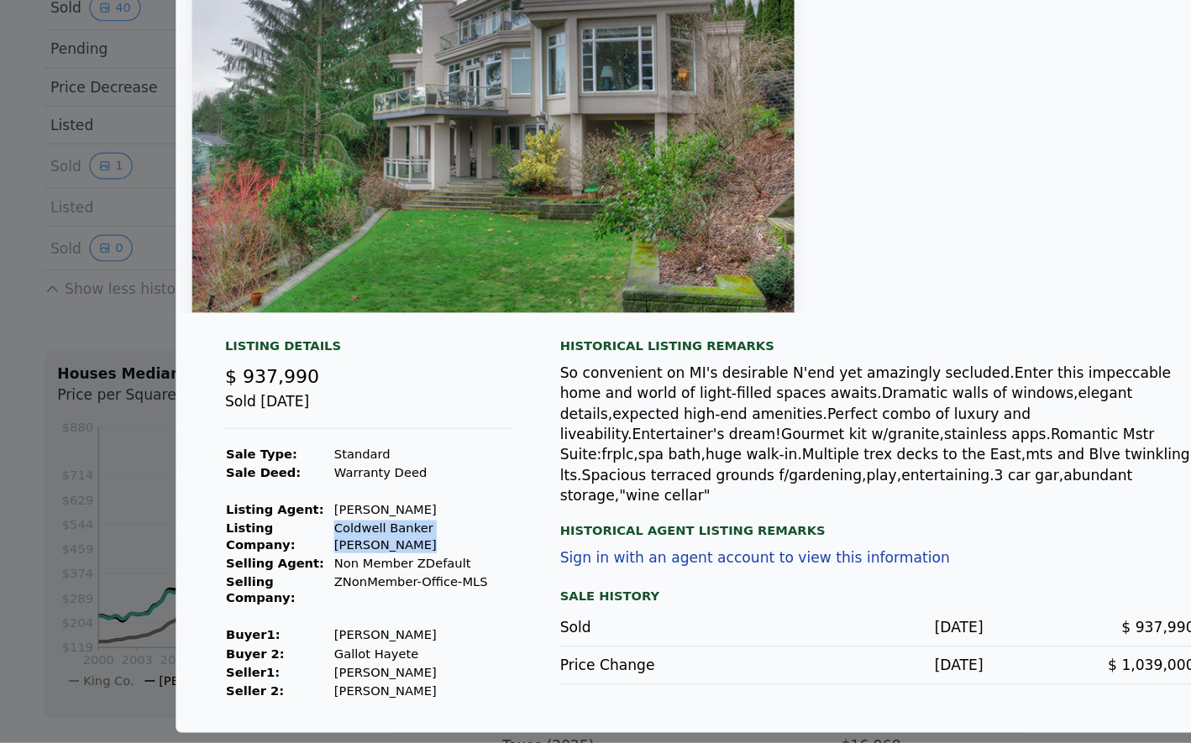
copy td "Coldwell Banker [PERSON_NAME]"
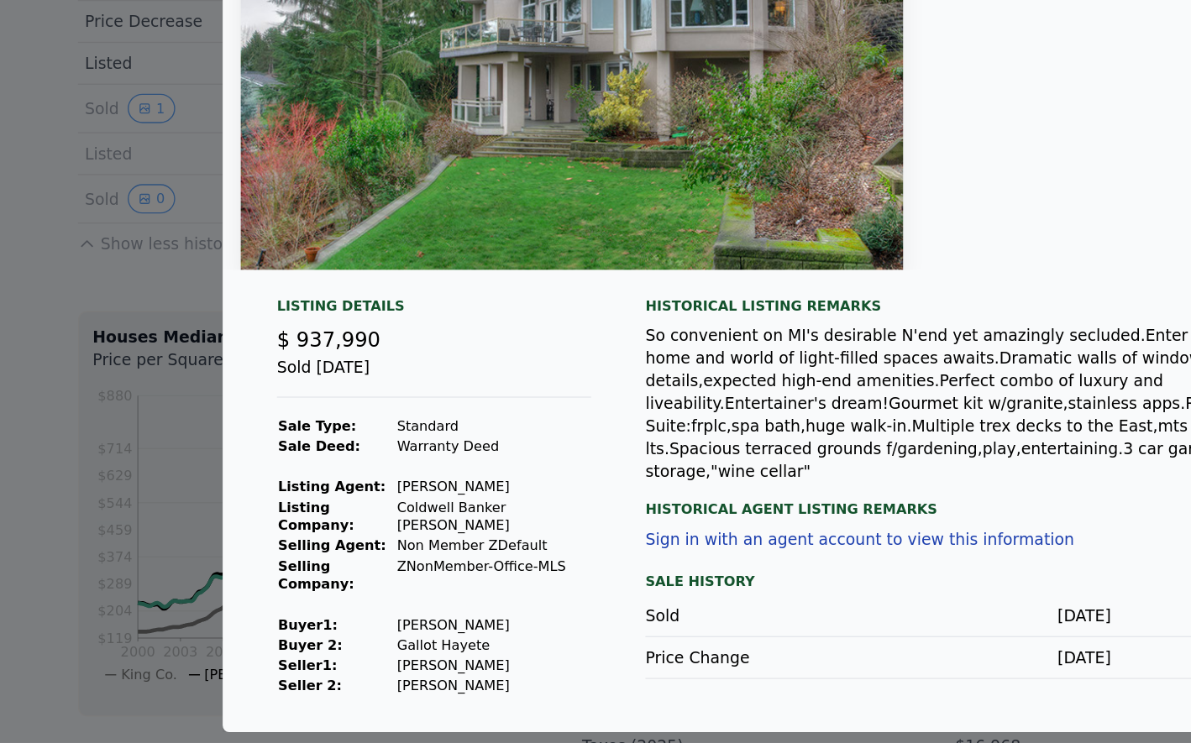
click at [90, 599] on div at bounding box center [595, 371] width 1191 height 743
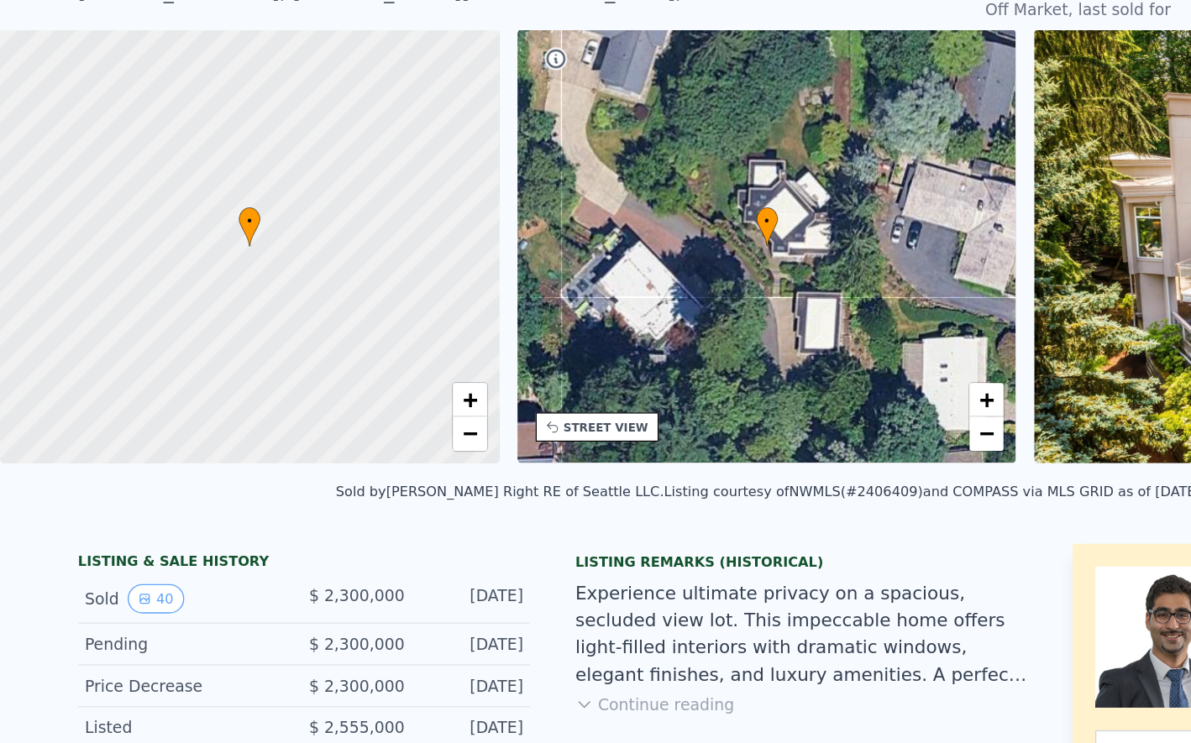
click at [439, 403] on div "STREET VIEW" at bounding box center [444, 397] width 92 height 22
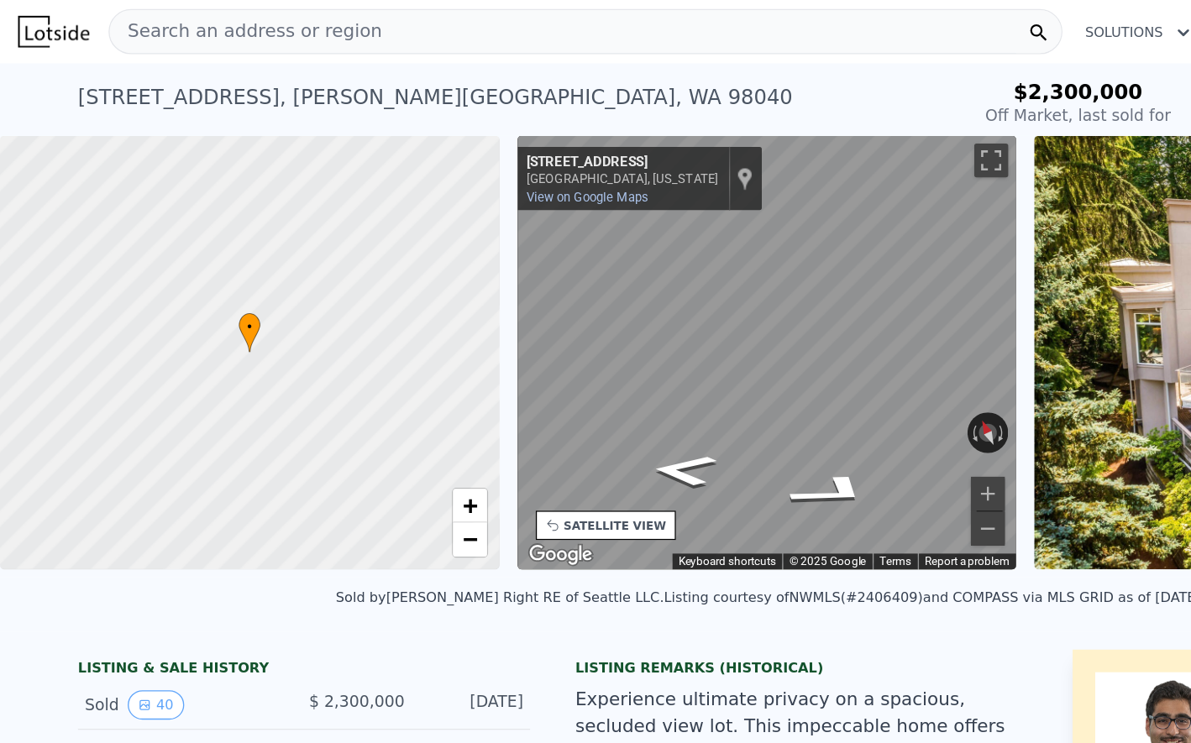
click at [191, 26] on span "Search an address or region" at bounding box center [182, 23] width 202 height 20
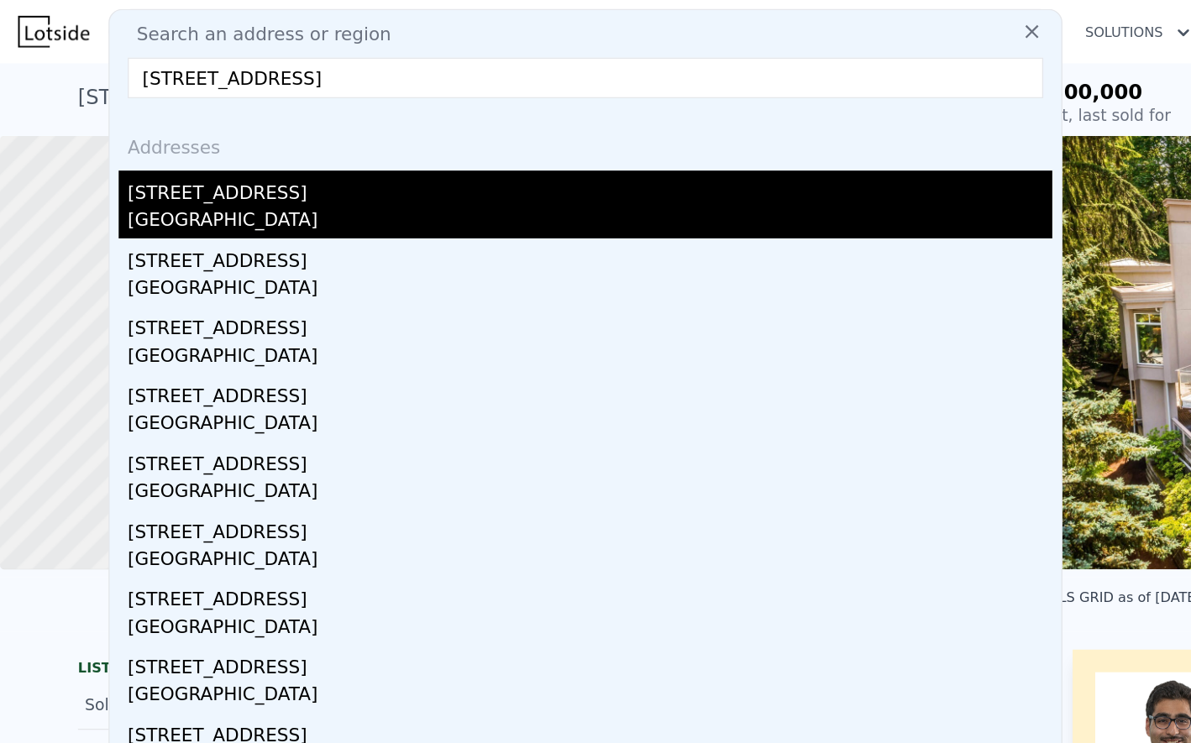
type input "[STREET_ADDRESS]"
click at [182, 136] on div "[STREET_ADDRESS]" at bounding box center [438, 140] width 687 height 27
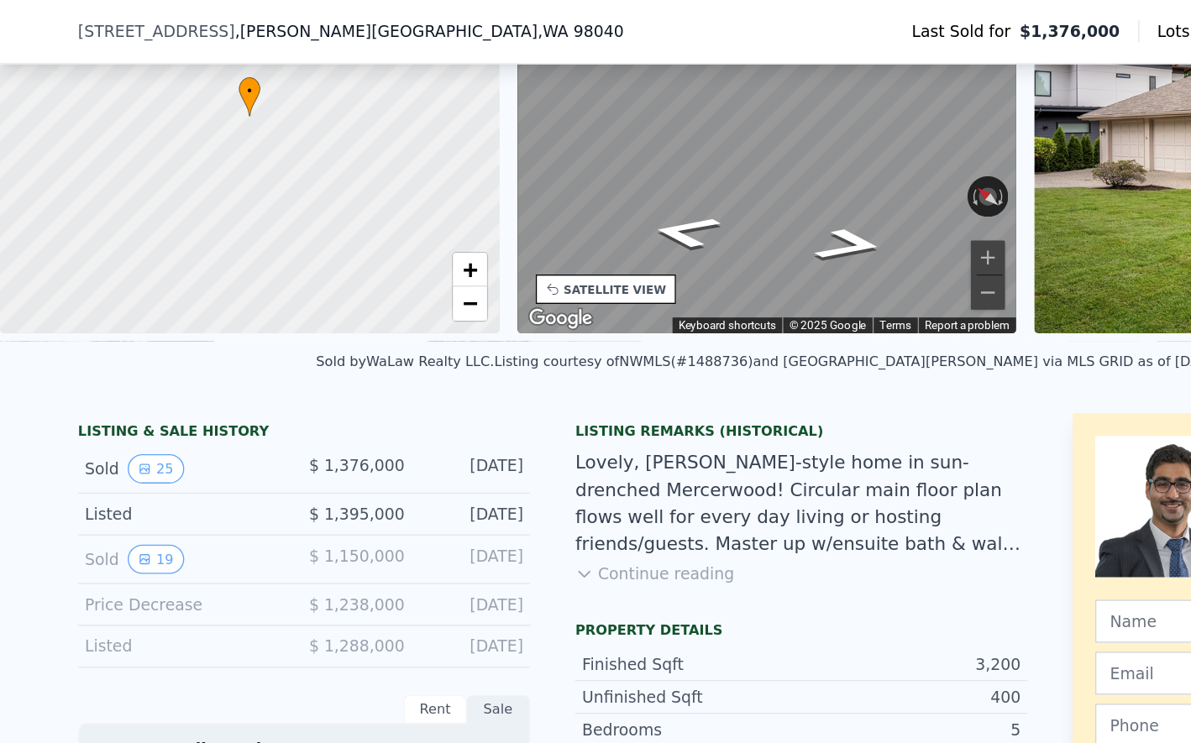
scroll to position [138, 0]
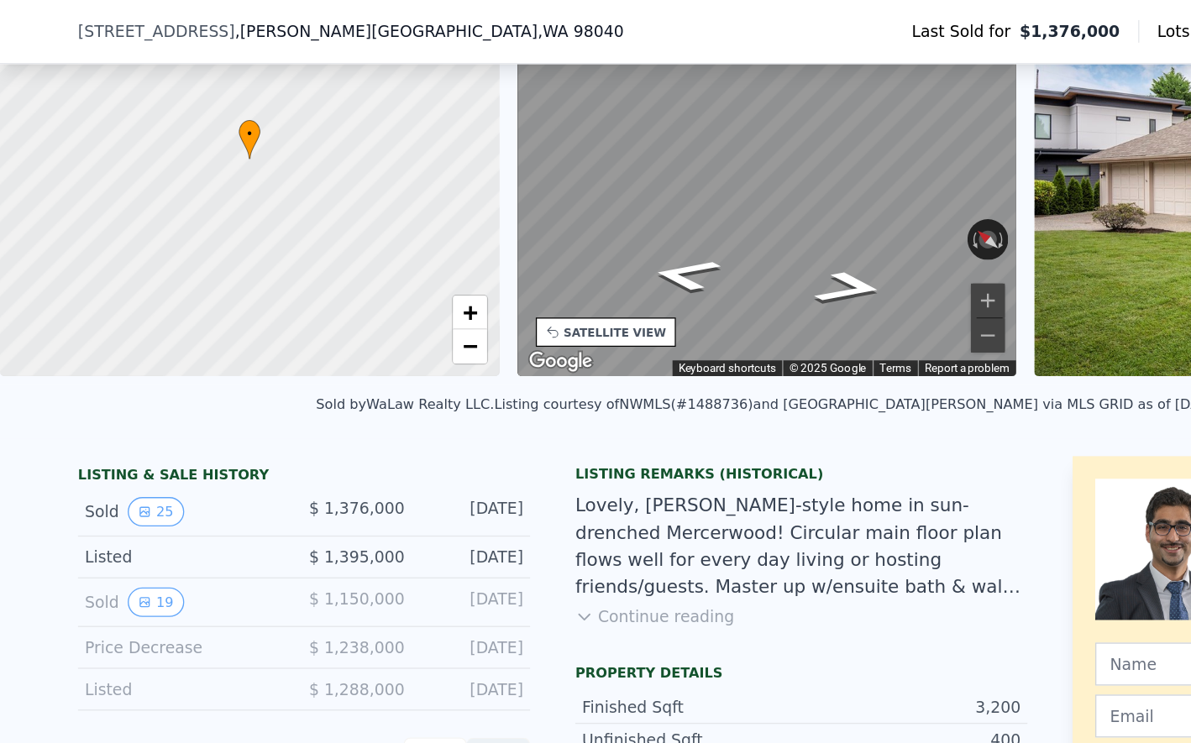
drag, startPoint x: 117, startPoint y: 379, endPoint x: 134, endPoint y: 402, distance: 29.4
click at [134, 402] on div "LISTING & SALE HISTORY Sold 25 $ 1,376,000 [DATE] Listed $ 1,395,000 [DATE] Sol…" at bounding box center [226, 437] width 336 height 182
click at [121, 447] on button "19" at bounding box center [115, 448] width 41 height 22
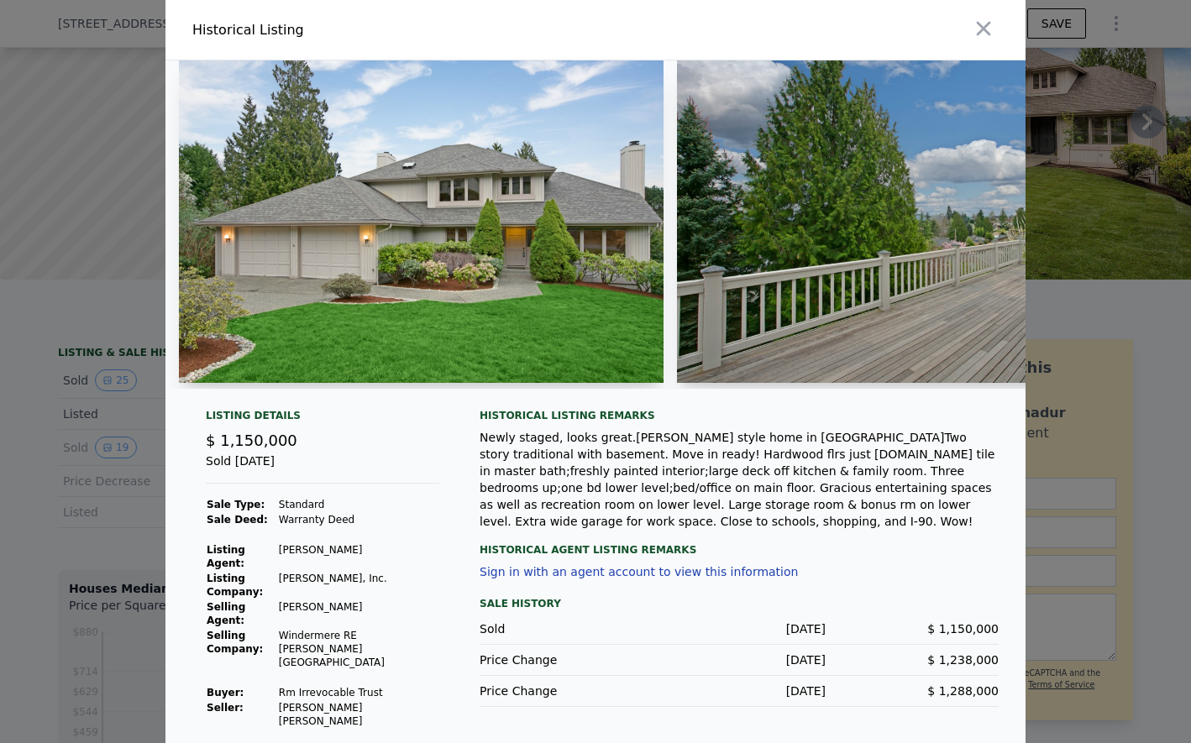
click at [168, 502] on div "Listing Details $ 1,150,000 Sold [DATE] Sale Type: Standard Sale Deed: Warranty…" at bounding box center [595, 582] width 860 height 347
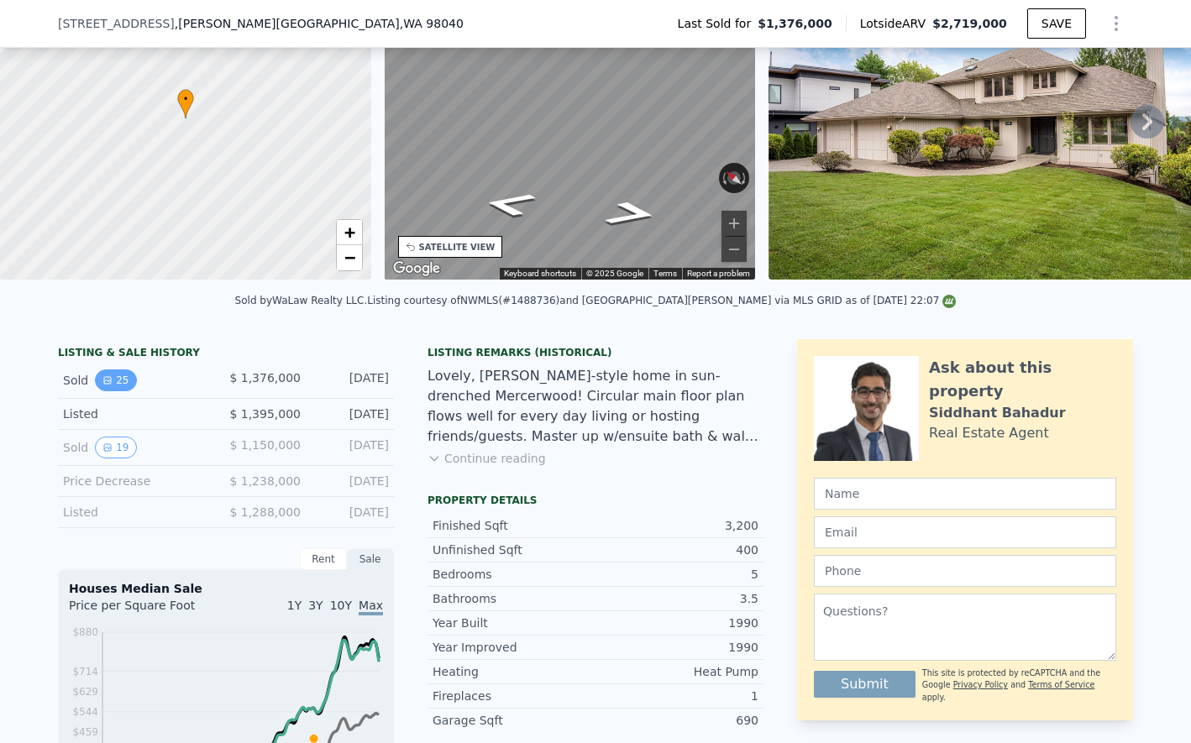
click at [113, 380] on button "25" at bounding box center [115, 381] width 41 height 22
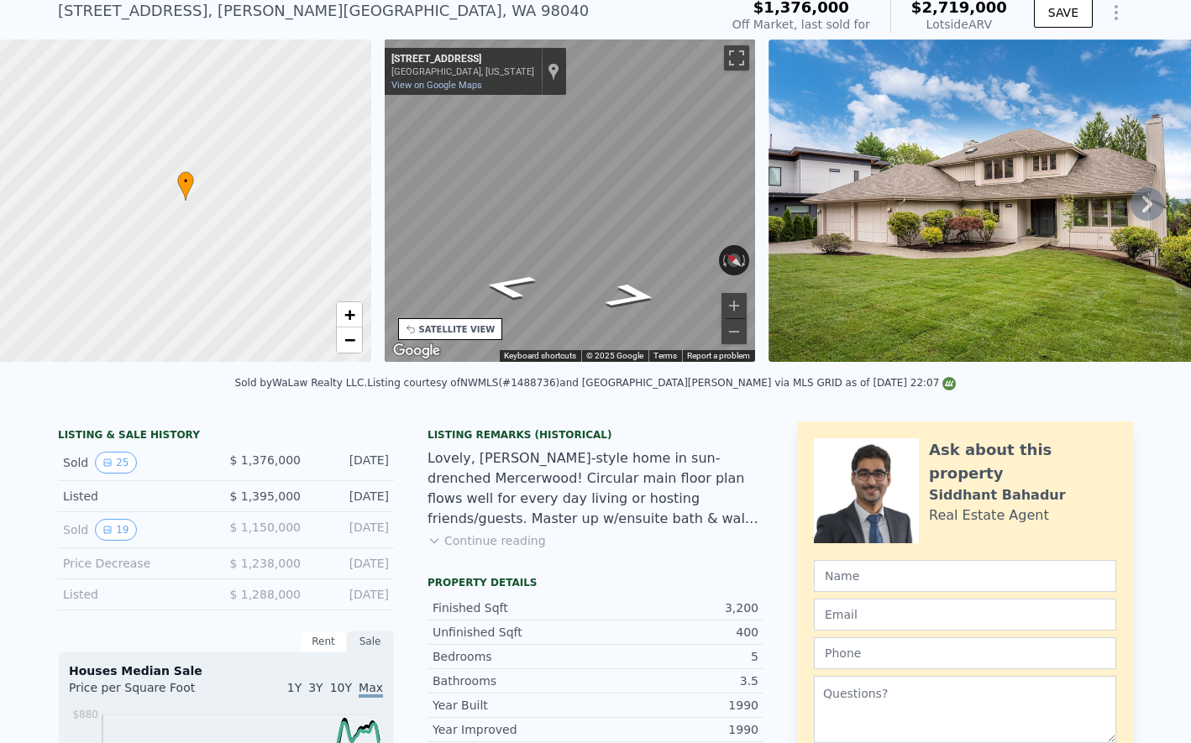
scroll to position [63, 0]
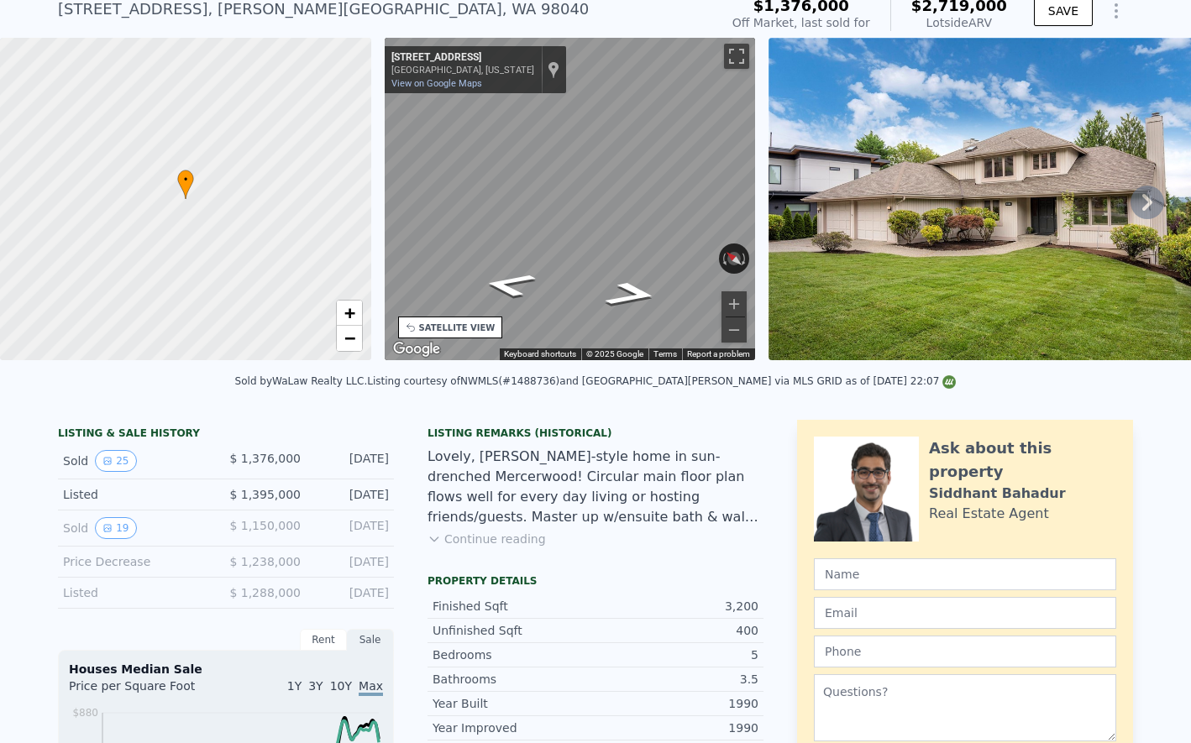
click at [332, 646] on div "Rent" at bounding box center [323, 640] width 47 height 22
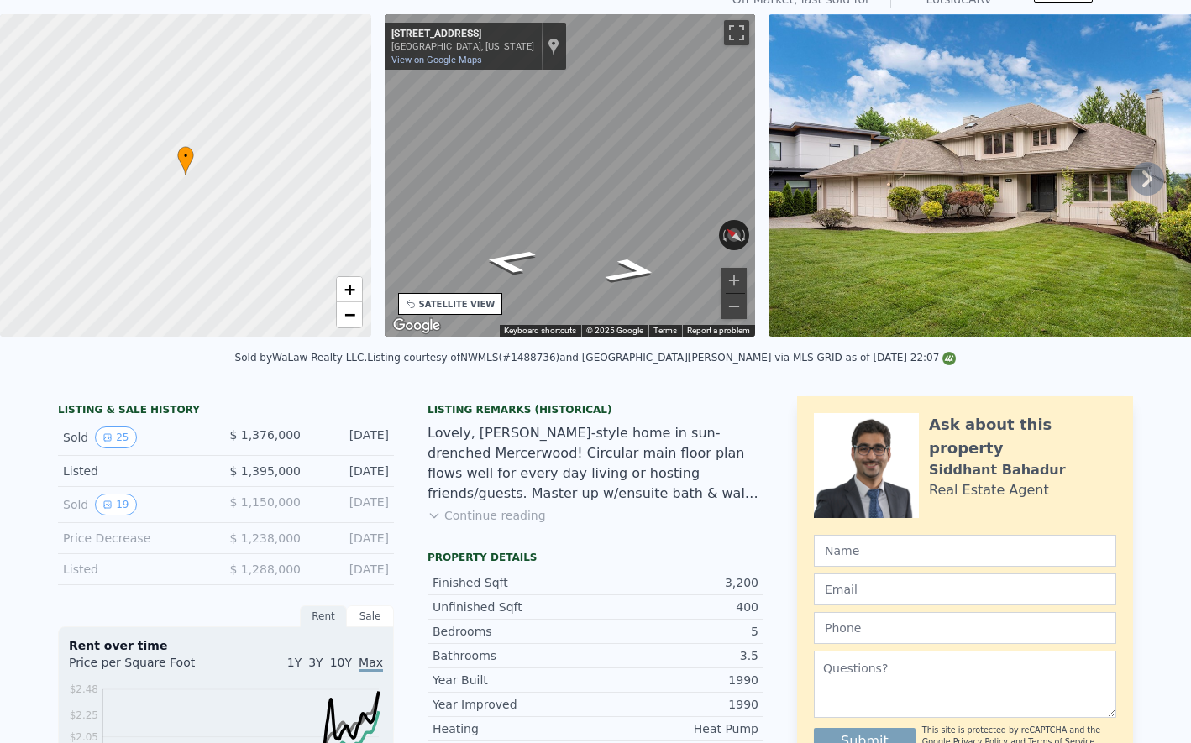
scroll to position [0, 0]
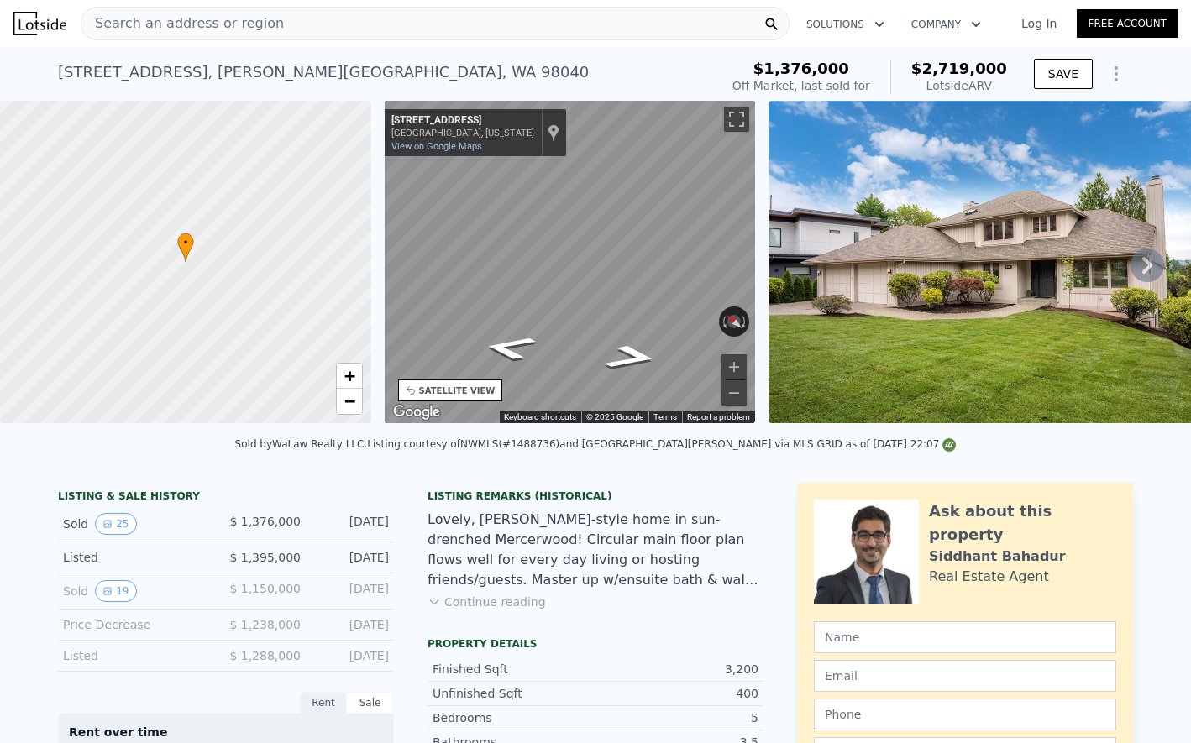
click at [211, 18] on span "Search an address or region" at bounding box center [182, 23] width 202 height 20
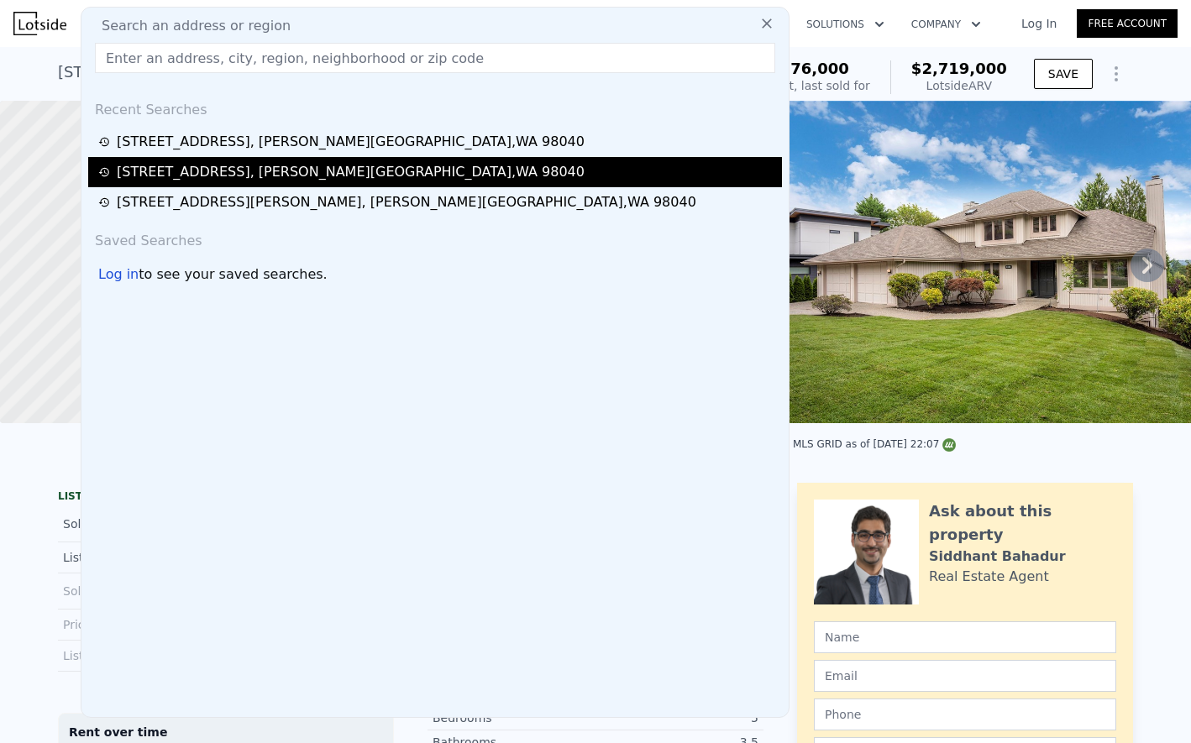
click at [193, 169] on div "[STREET_ADDRESS]" at bounding box center [351, 172] width 468 height 20
type input "3"
type input "6"
type input "1.75"
type input "4.5"
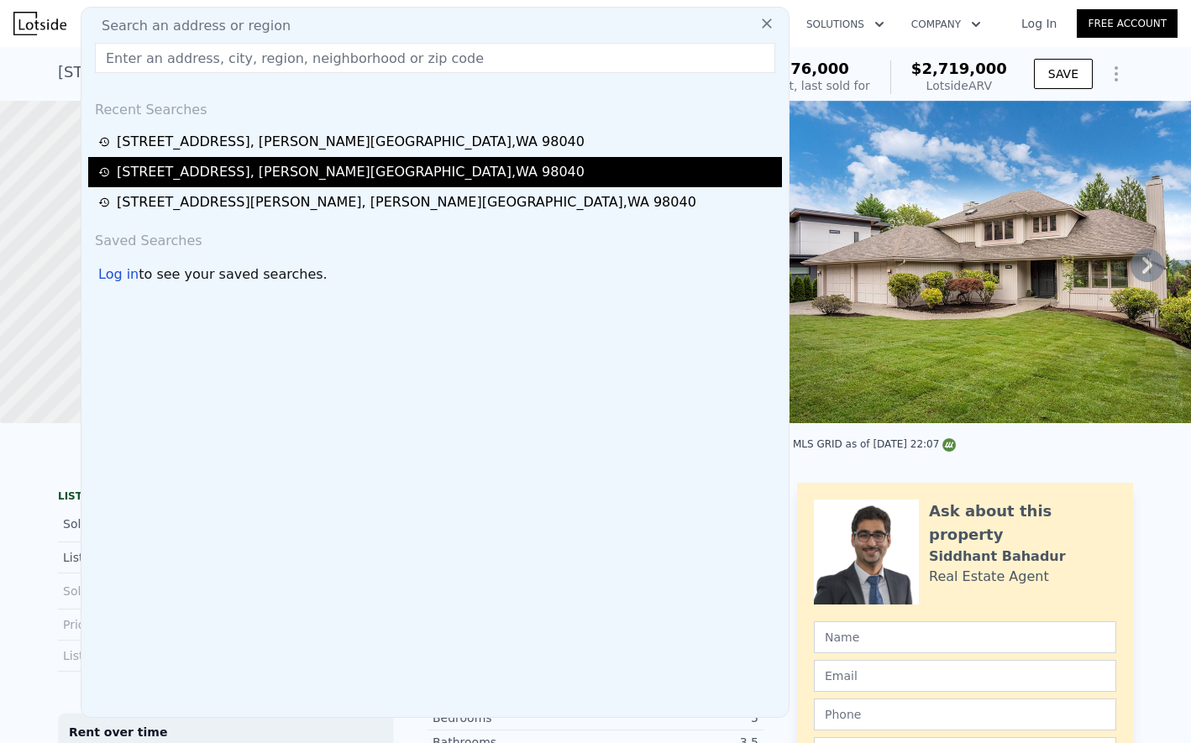
type input "2590"
type input "4500"
type input "17443"
type input "33474"
type input "$ 3,616,000"
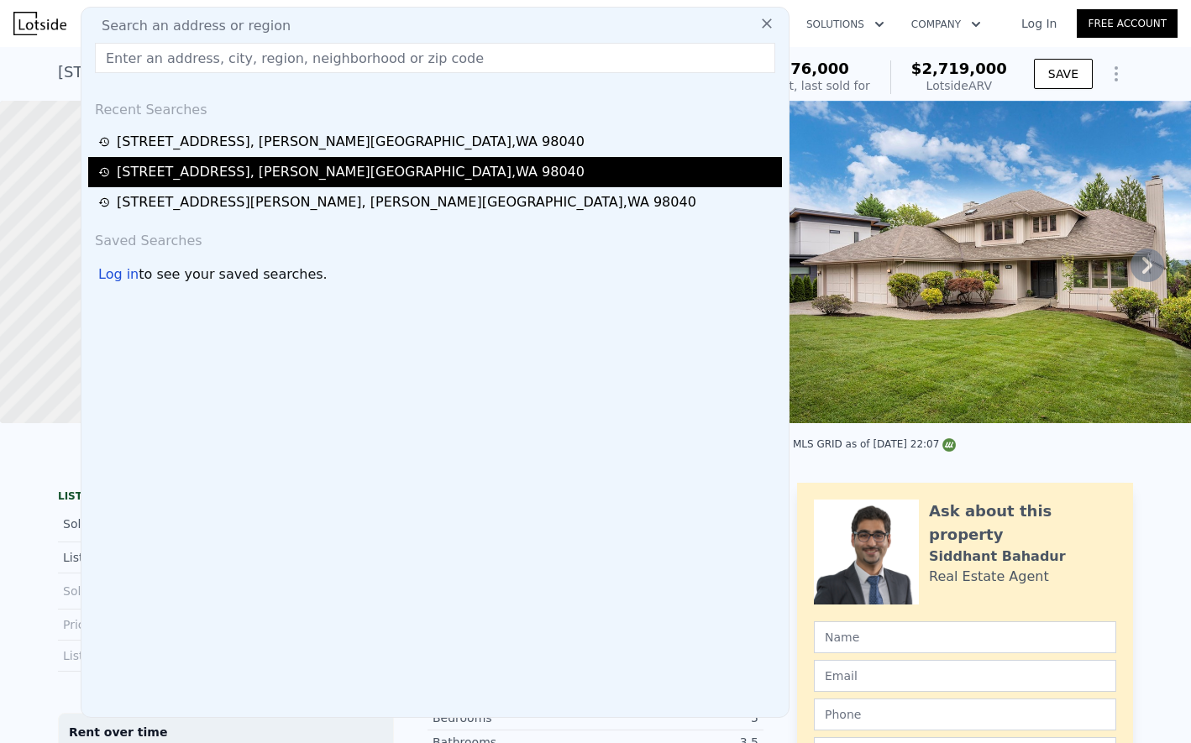
type input "$ 793,717"
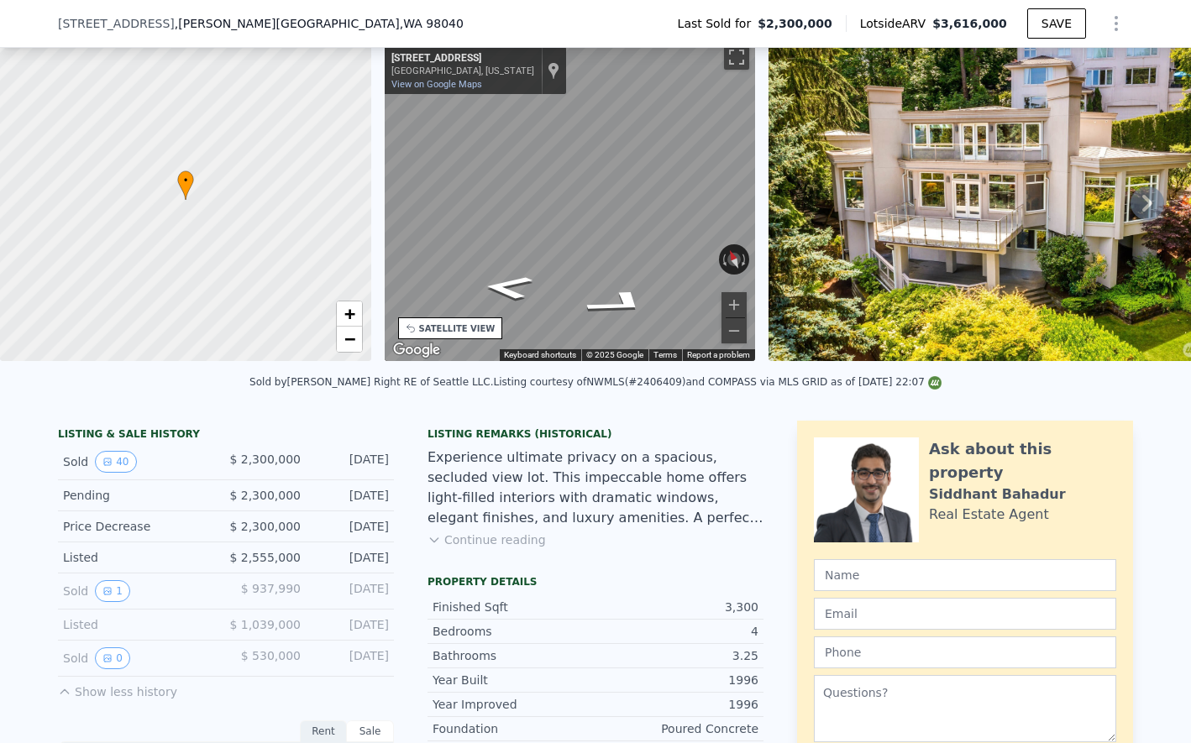
scroll to position [115, 0]
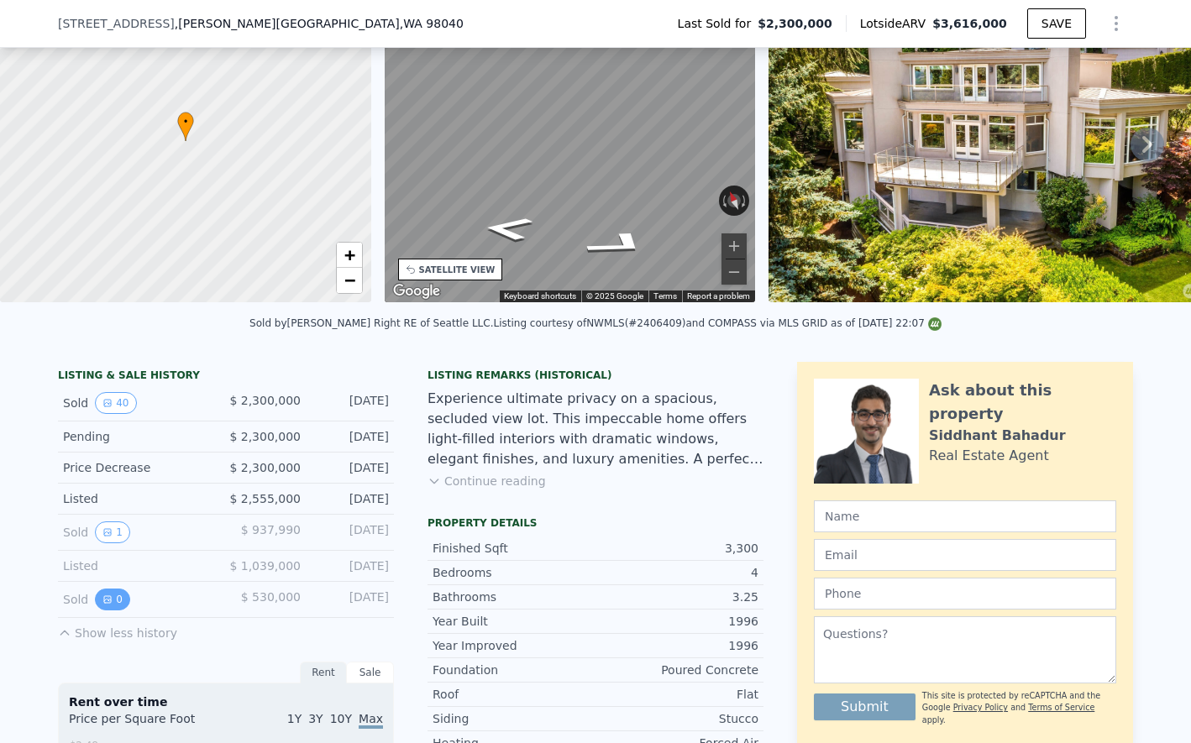
click at [119, 604] on button "0" at bounding box center [112, 600] width 35 height 22
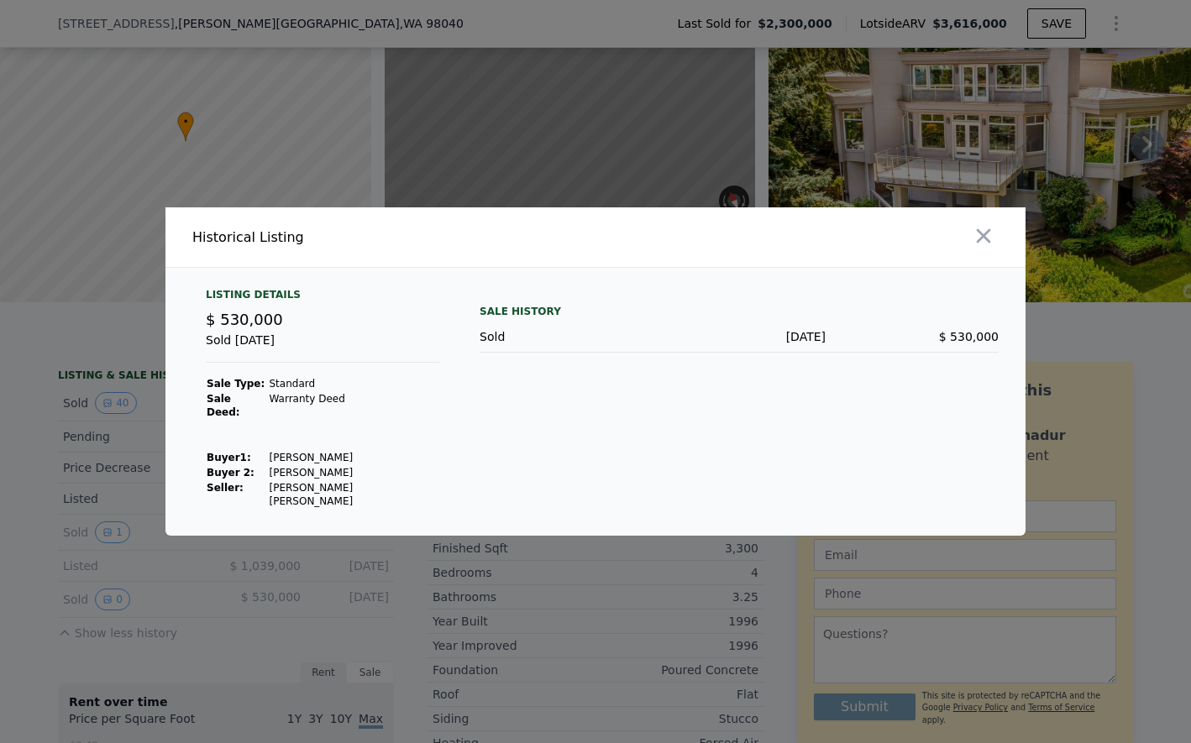
click at [176, 581] on div at bounding box center [595, 371] width 1191 height 743
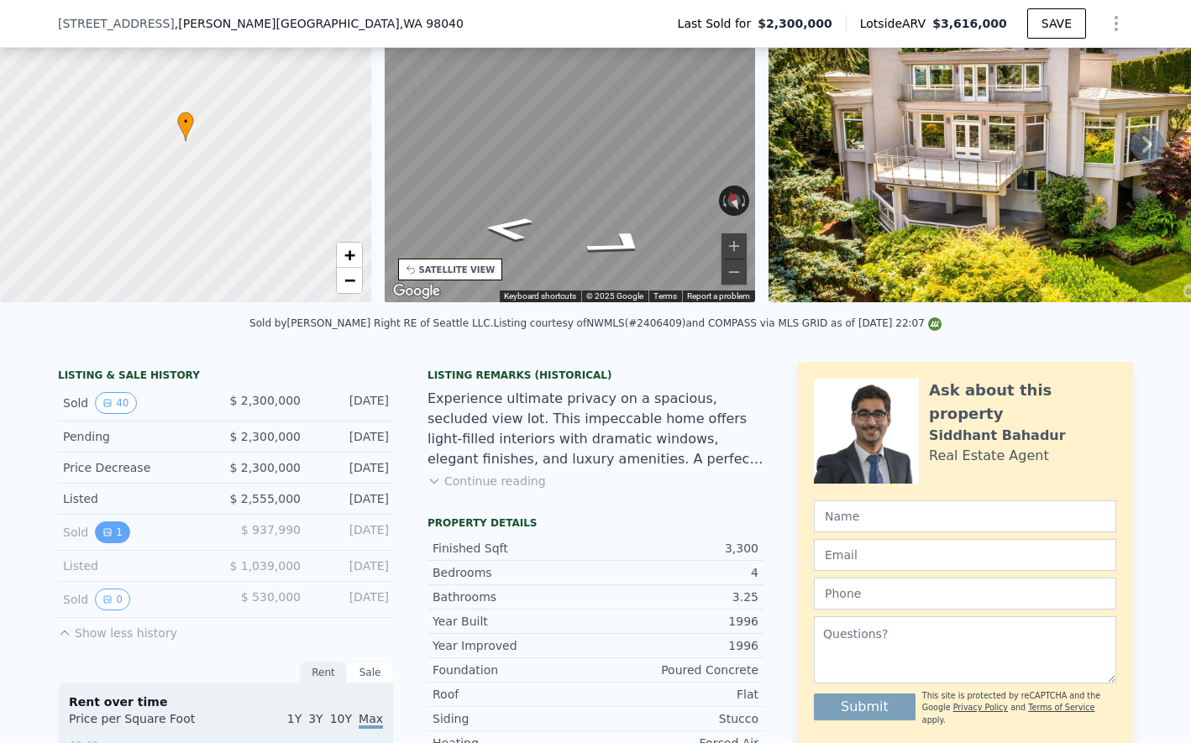
click at [115, 530] on button "1" at bounding box center [112, 533] width 35 height 22
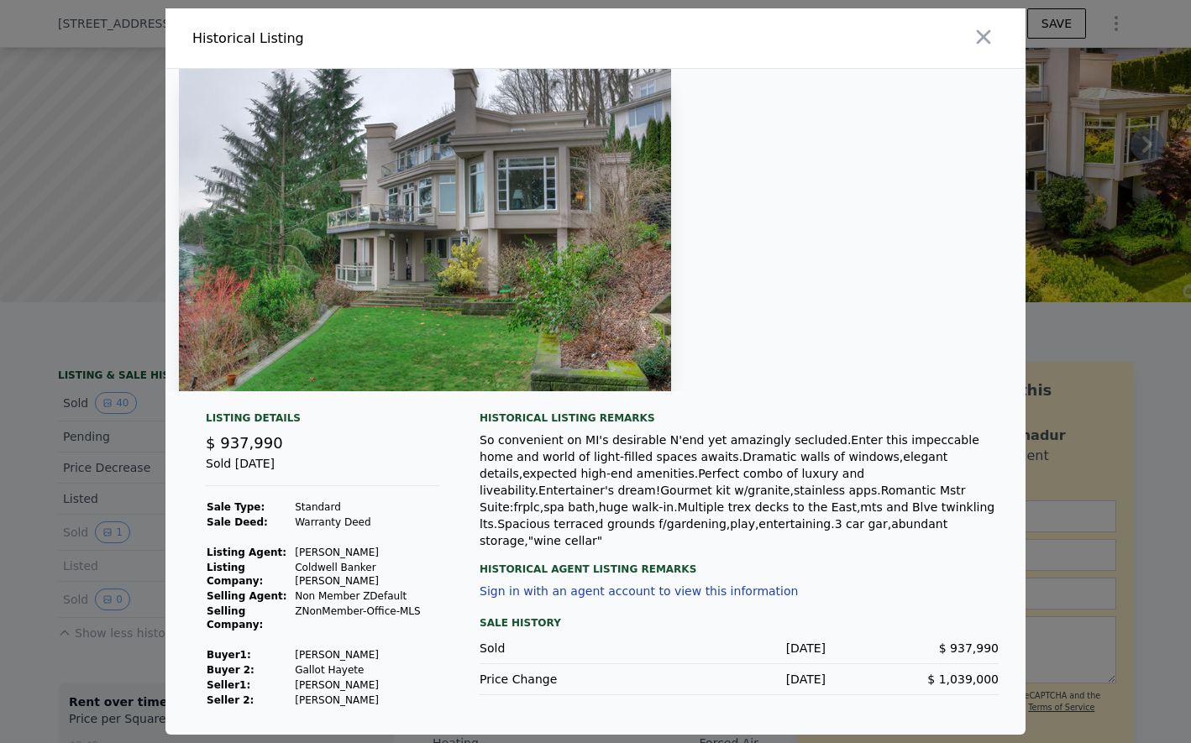
click at [541, 280] on img at bounding box center [425, 230] width 492 height 323
click at [713, 273] on div at bounding box center [595, 230] width 860 height 323
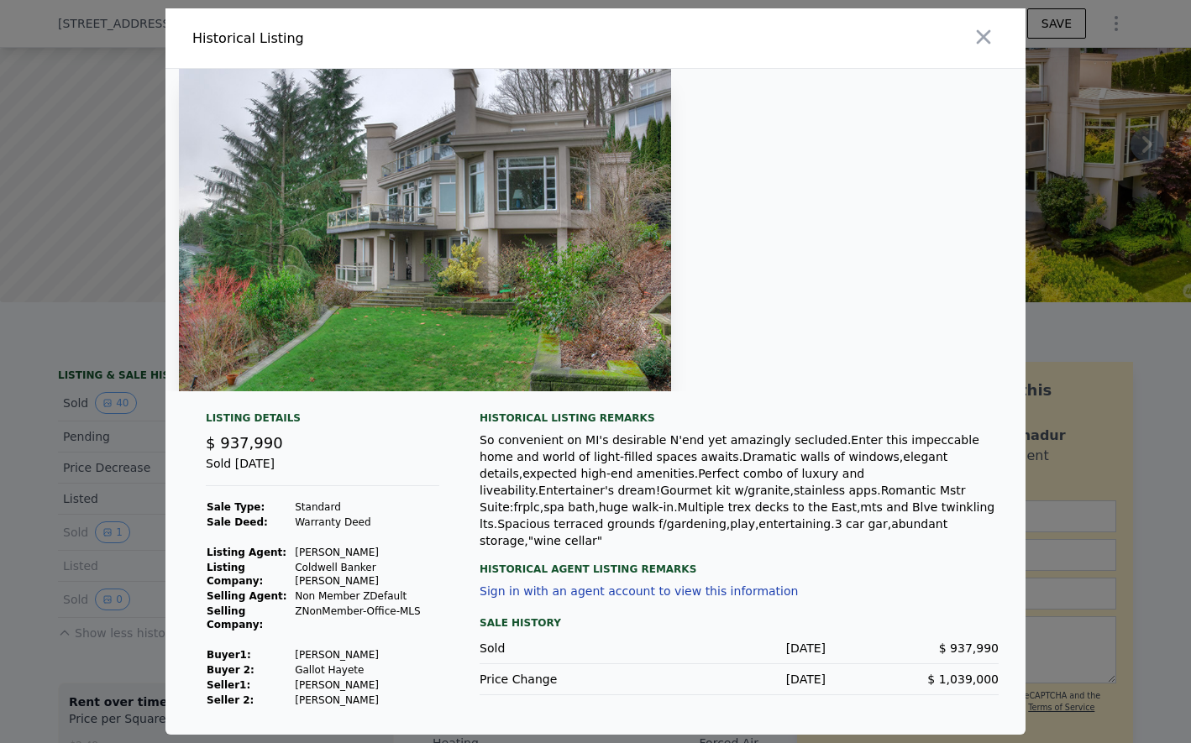
click at [316, 560] on td "[PERSON_NAME]" at bounding box center [366, 552] width 145 height 15
copy td "[PERSON_NAME]"
click at [91, 549] on div at bounding box center [595, 371] width 1191 height 743
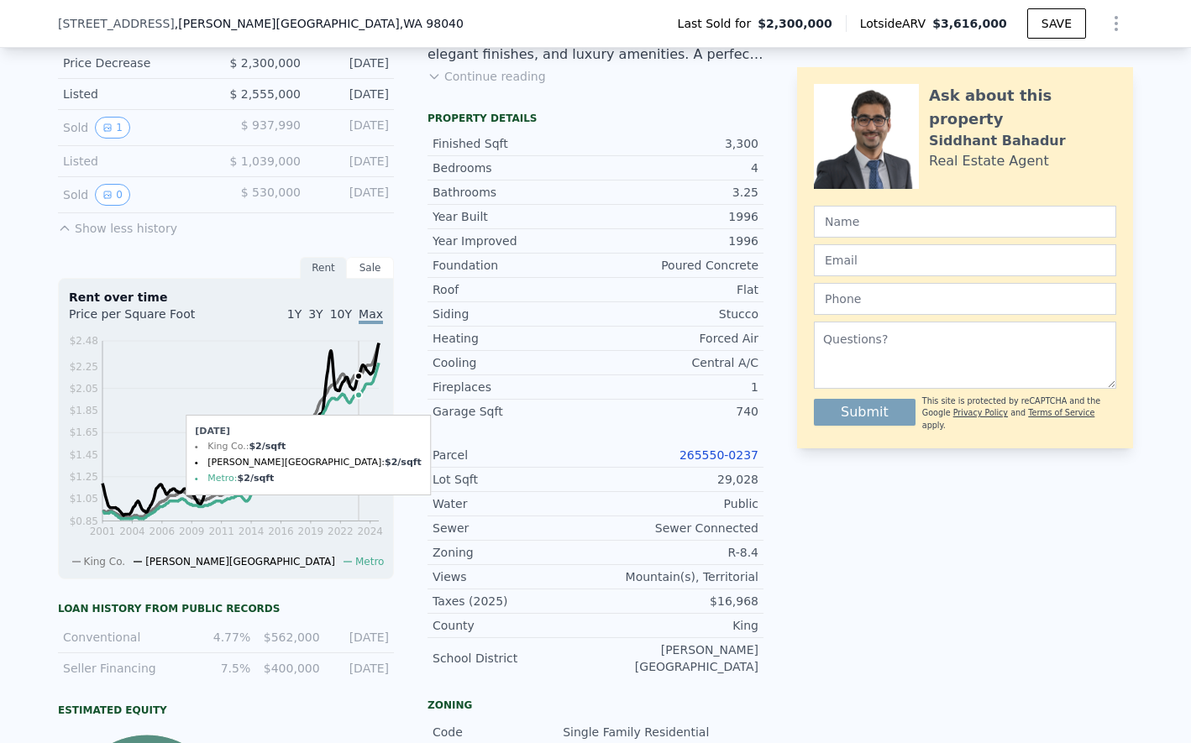
scroll to position [499, 0]
